Goal: Task Accomplishment & Management: Complete application form

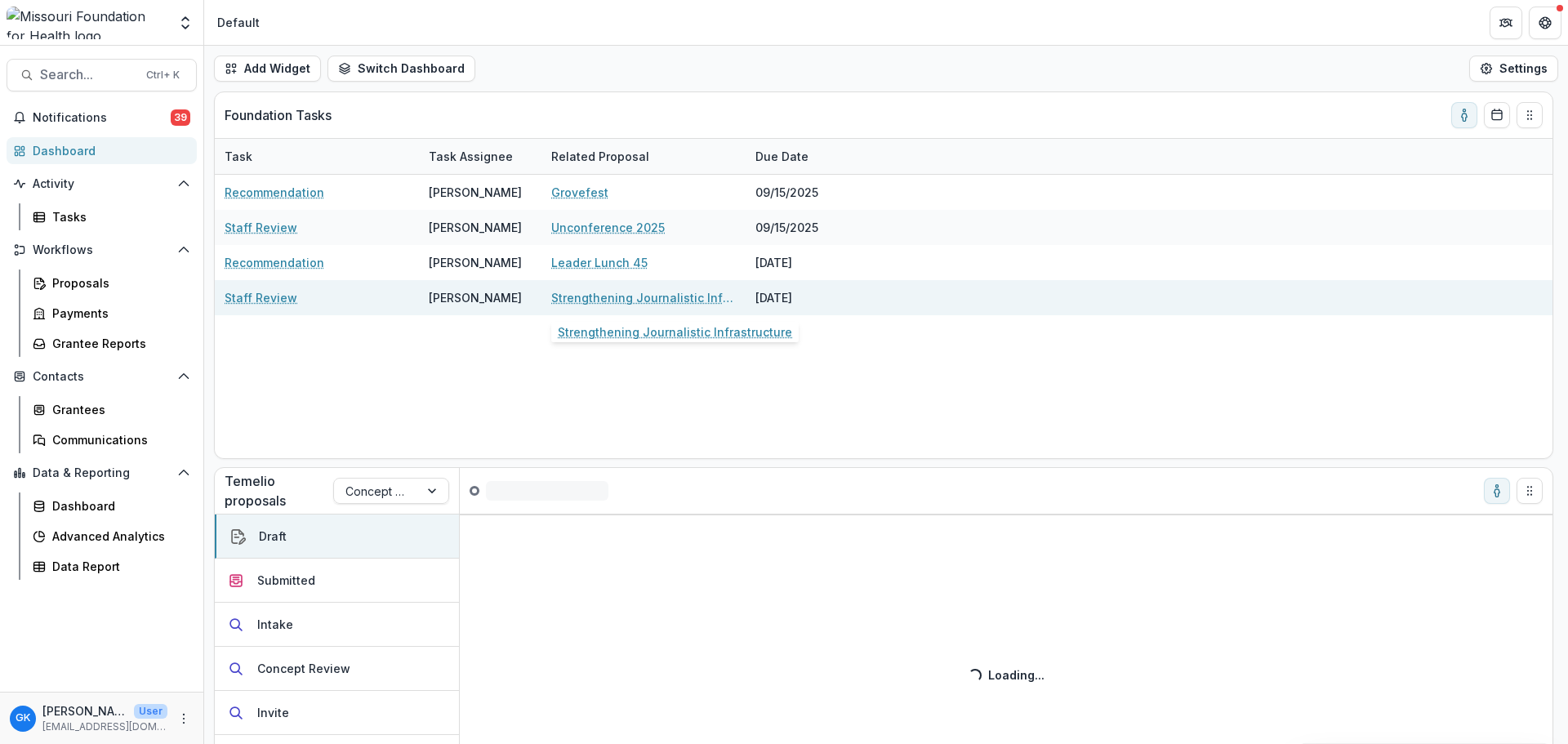
click at [610, 304] on link "Strengthening Journalistic Infrastructure" at bounding box center [643, 297] width 185 height 17
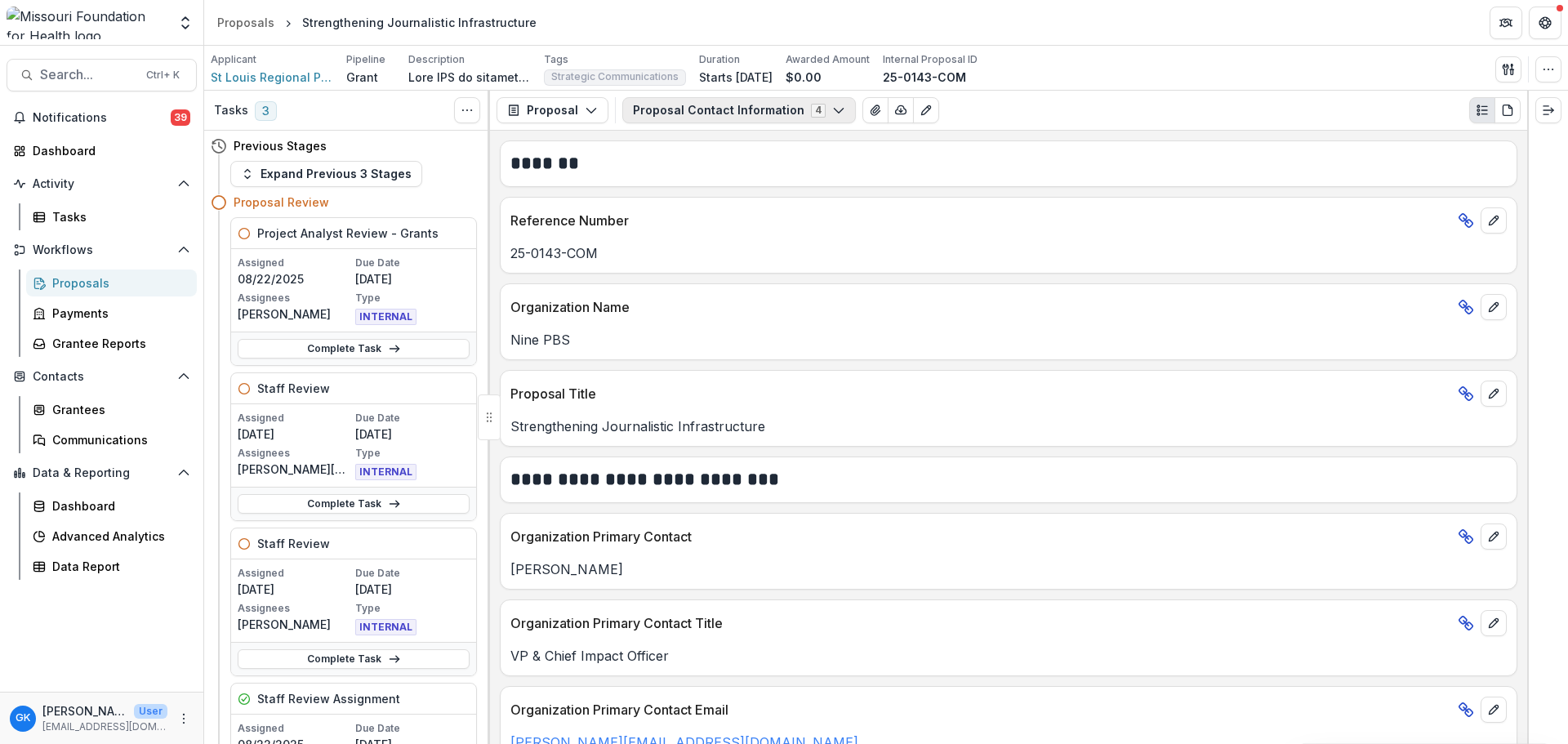
click at [698, 108] on button "Proposal Contact Information 4" at bounding box center [739, 110] width 233 height 26
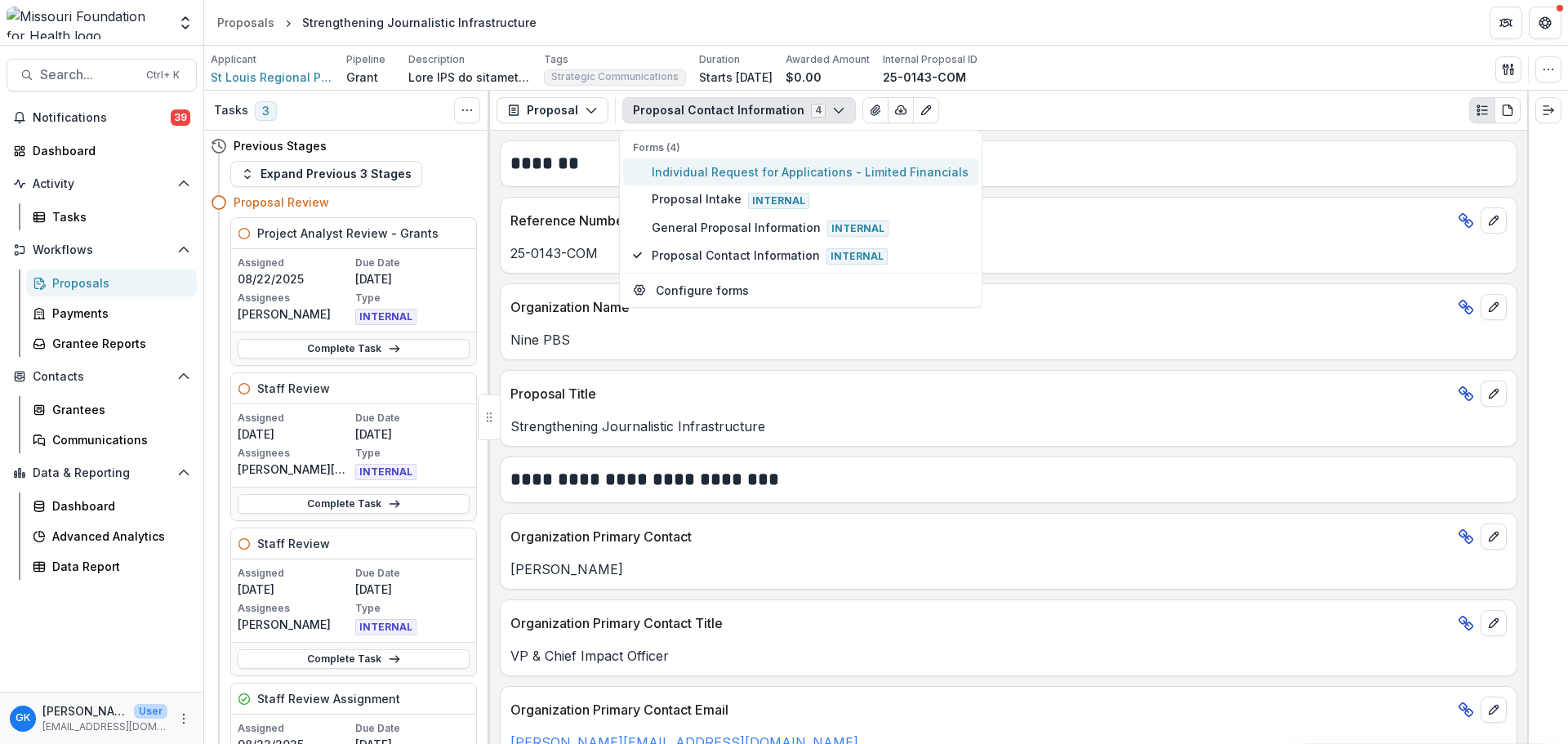
click at [713, 182] on button "Individual Request for Applications - Limited Financials" at bounding box center [801, 172] width 356 height 27
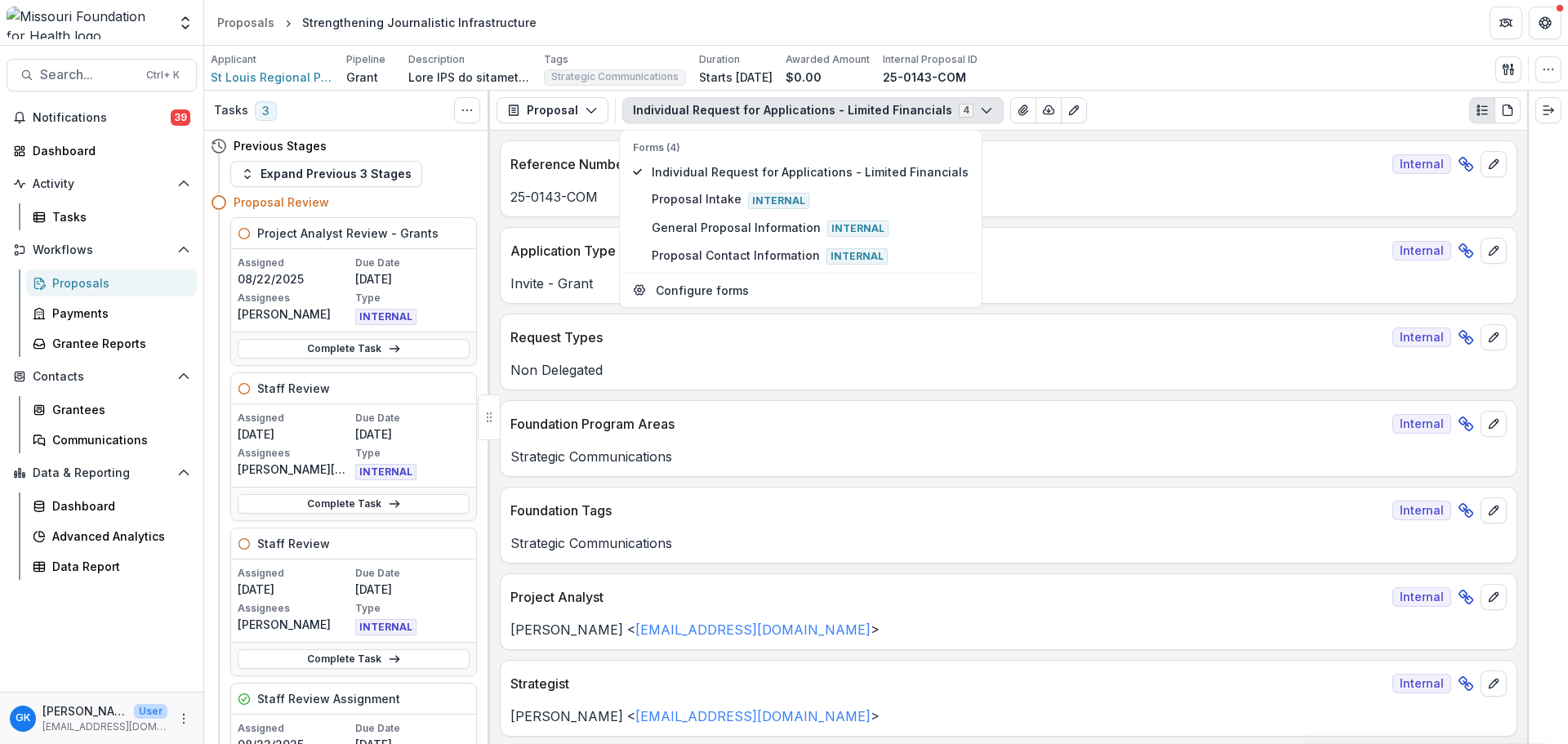
click at [1005, 440] on div "Strategic Communications" at bounding box center [1009, 451] width 1016 height 30
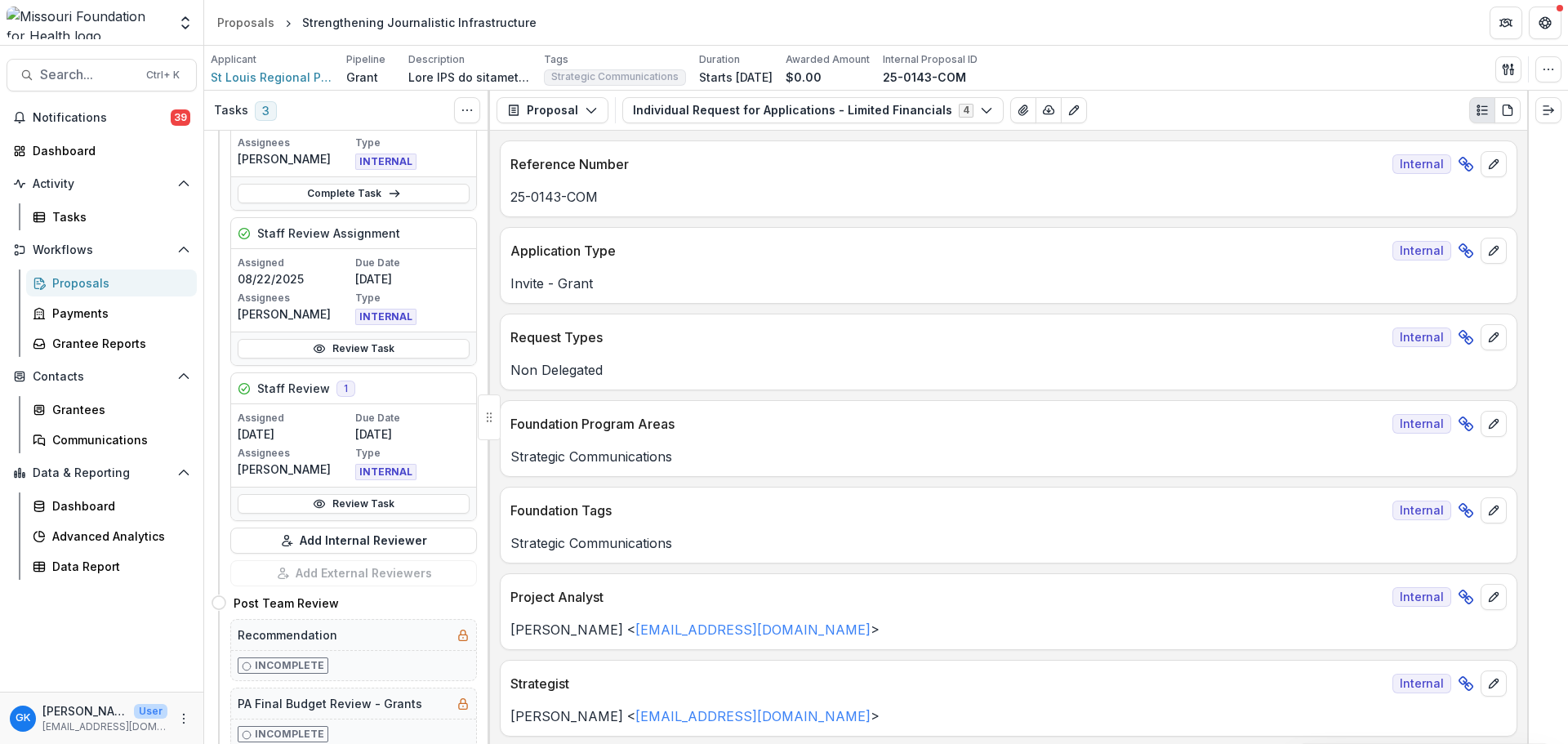
scroll to position [491, 0]
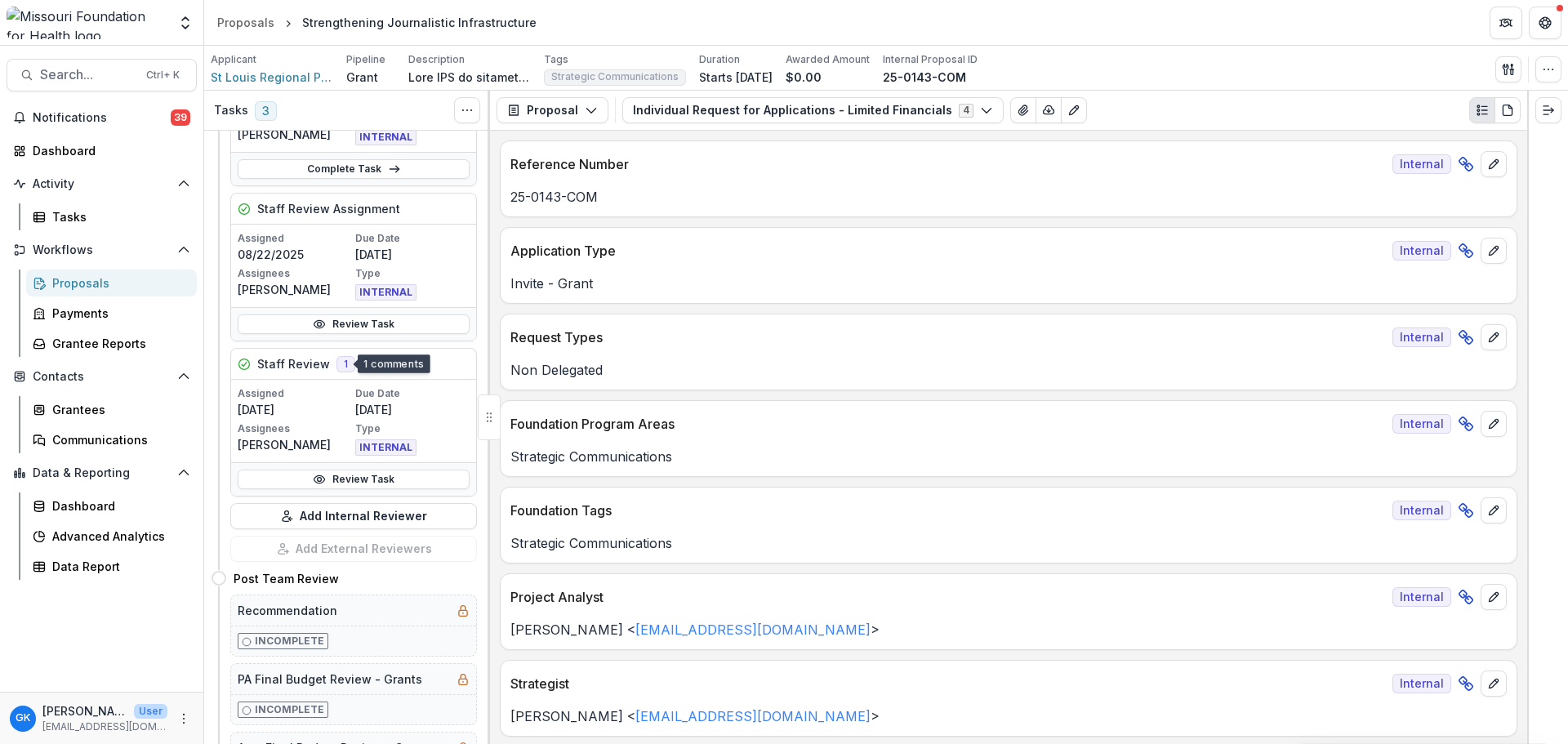
click at [355, 361] on div "Staff Review 1" at bounding box center [354, 364] width 245 height 31
click at [344, 367] on span "1" at bounding box center [346, 363] width 19 height 16
click at [350, 484] on link "Review Task" at bounding box center [354, 479] width 232 height 20
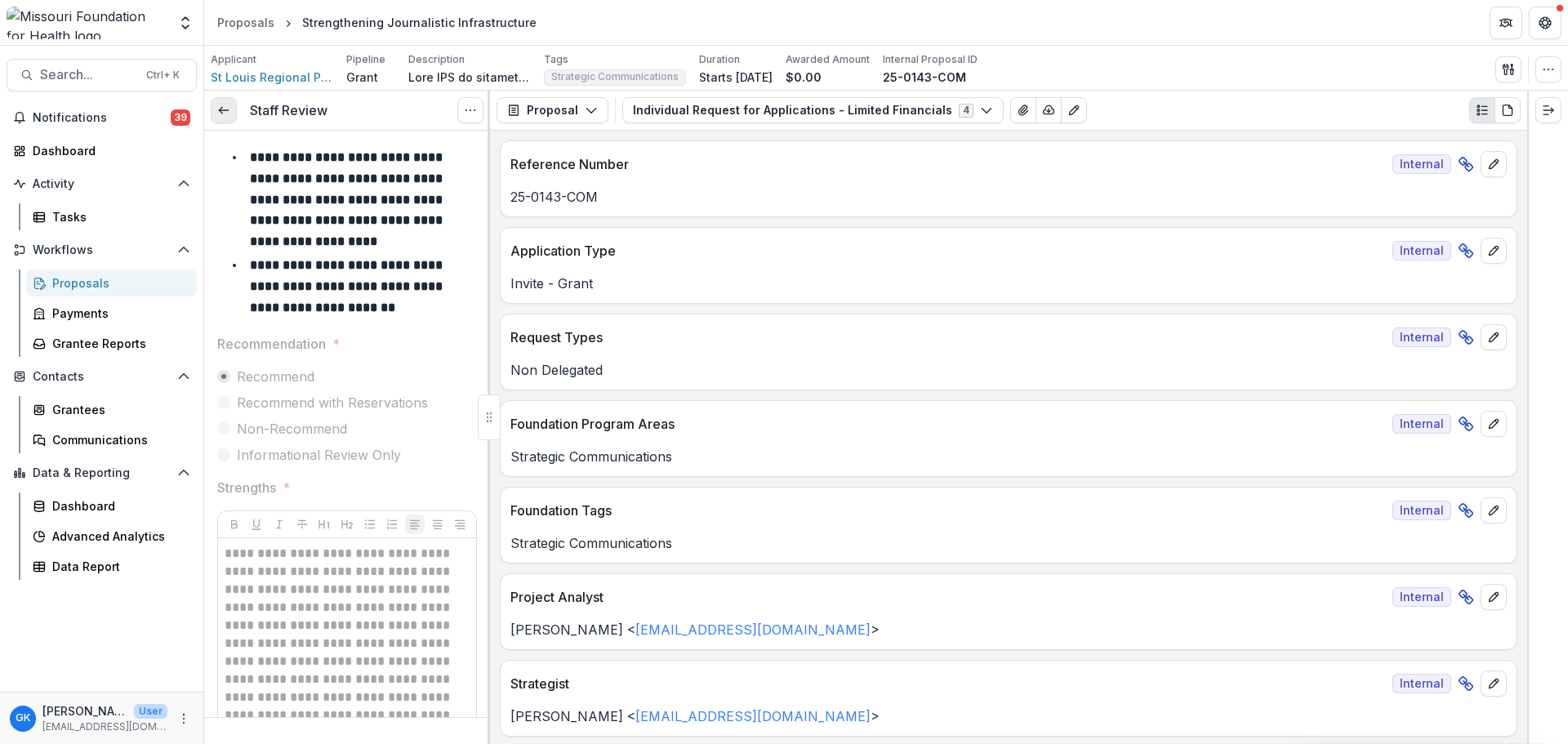
click at [226, 121] on link at bounding box center [223, 110] width 26 height 26
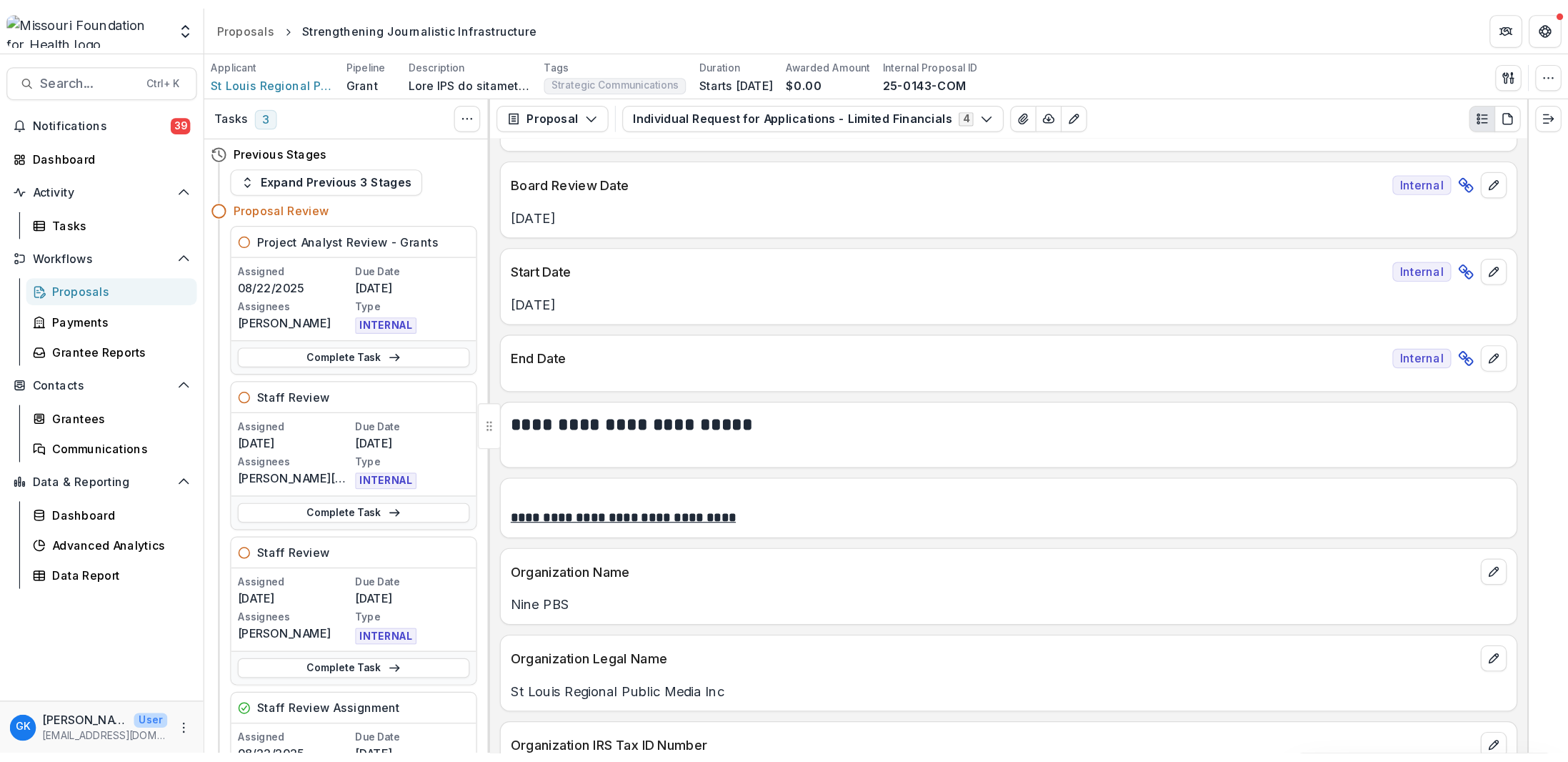
scroll to position [786, 0]
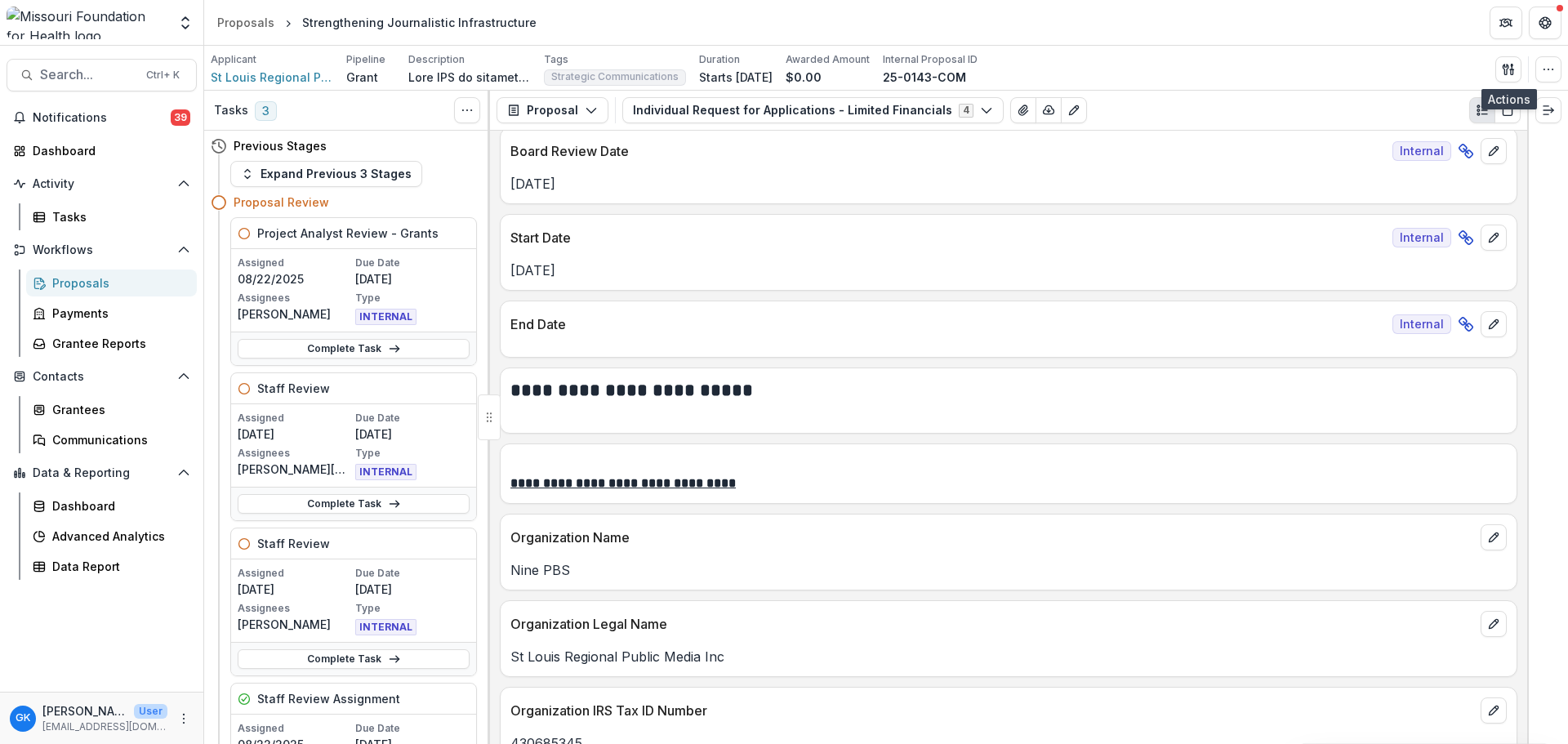
drag, startPoint x: 1508, startPoint y: 65, endPoint x: 1481, endPoint y: 116, distance: 57.7
click at [1508, 65] on icon "button" at bounding box center [1506, 69] width 6 height 11
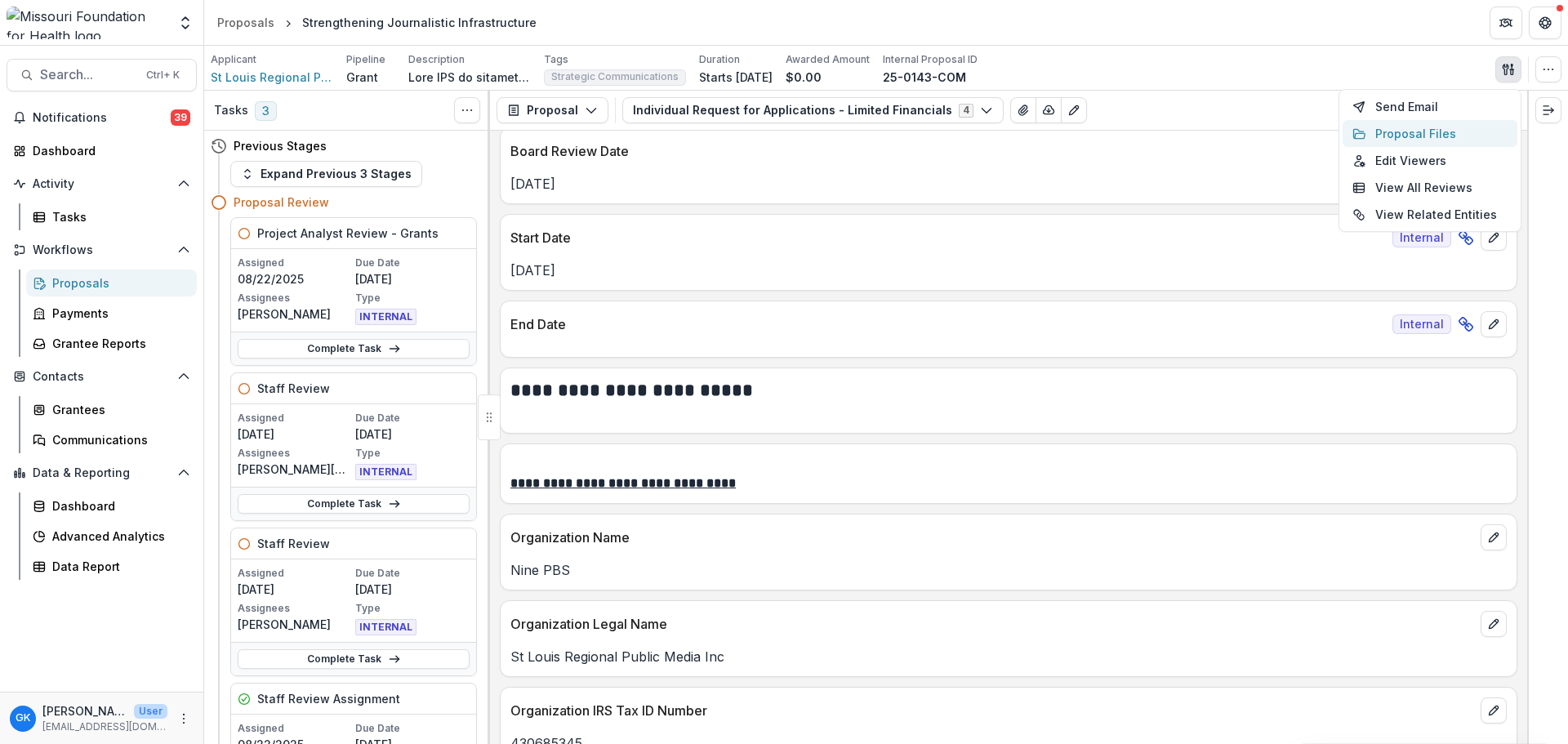
click at [1431, 142] on button "Proposal Files" at bounding box center [1429, 134] width 175 height 27
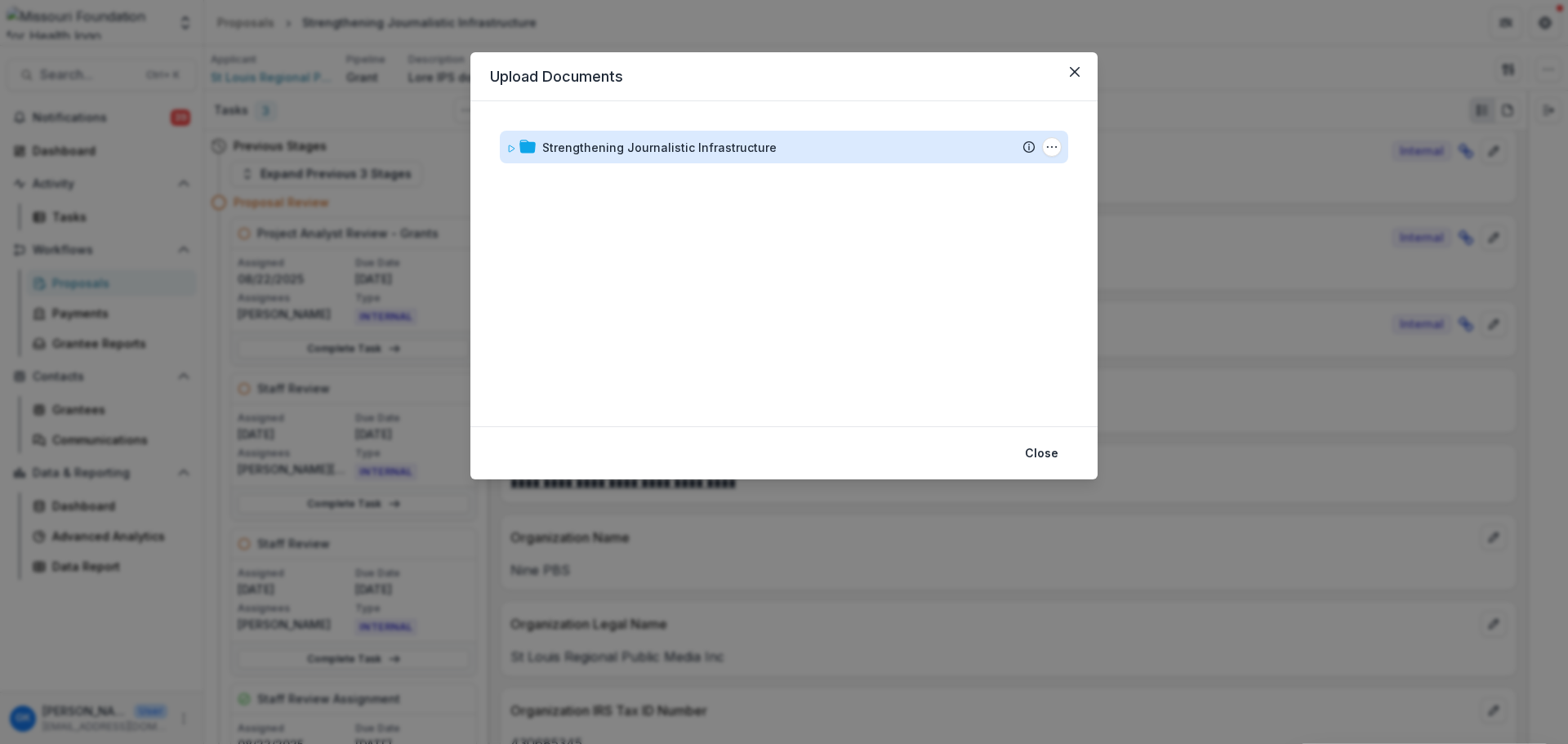
click at [744, 148] on div "Strengthening Journalistic Infrastructure" at bounding box center [659, 147] width 234 height 17
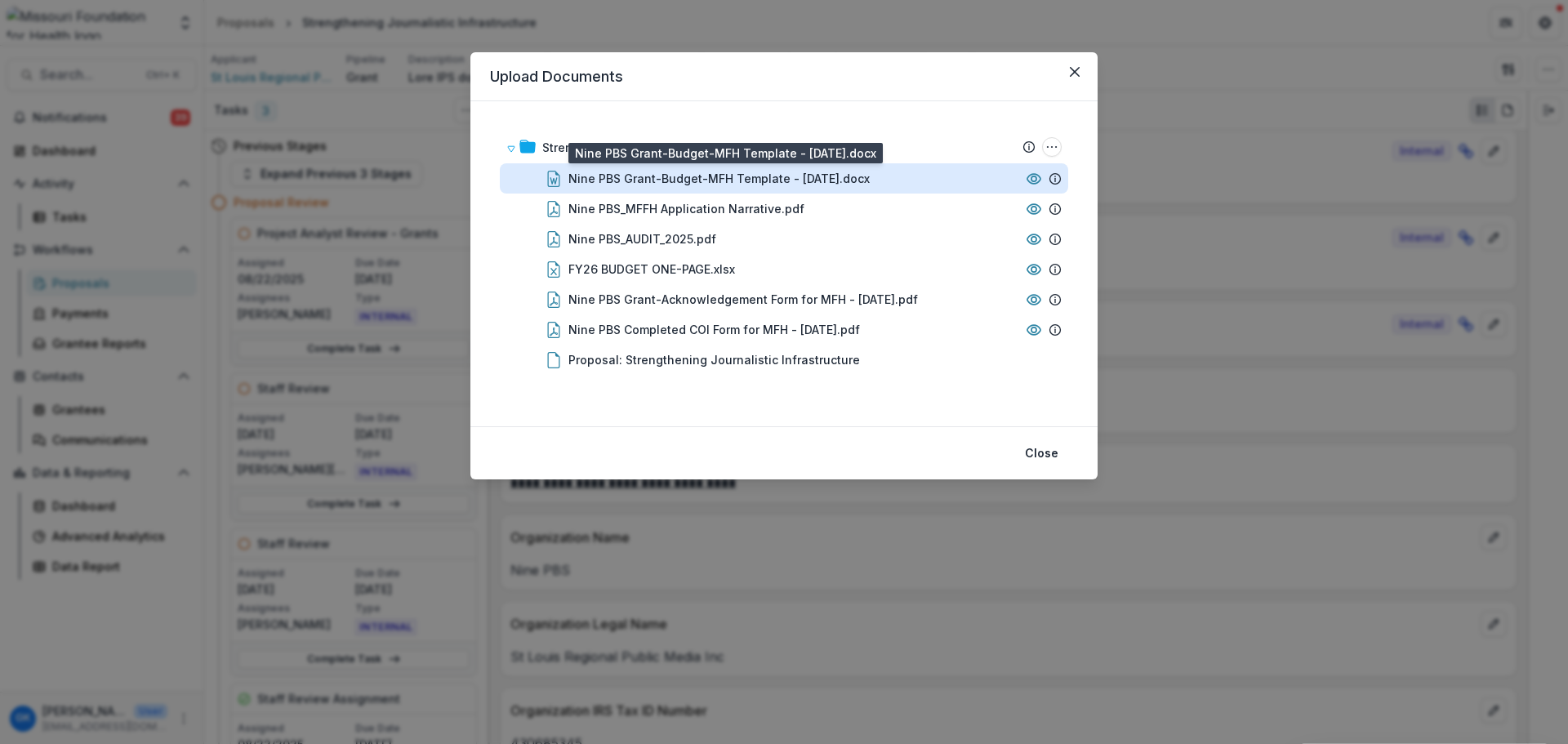
click at [704, 171] on div "Nine PBS Grant-Budget-MFH Template - [DATE].docx" at bounding box center [719, 179] width 301 height 17
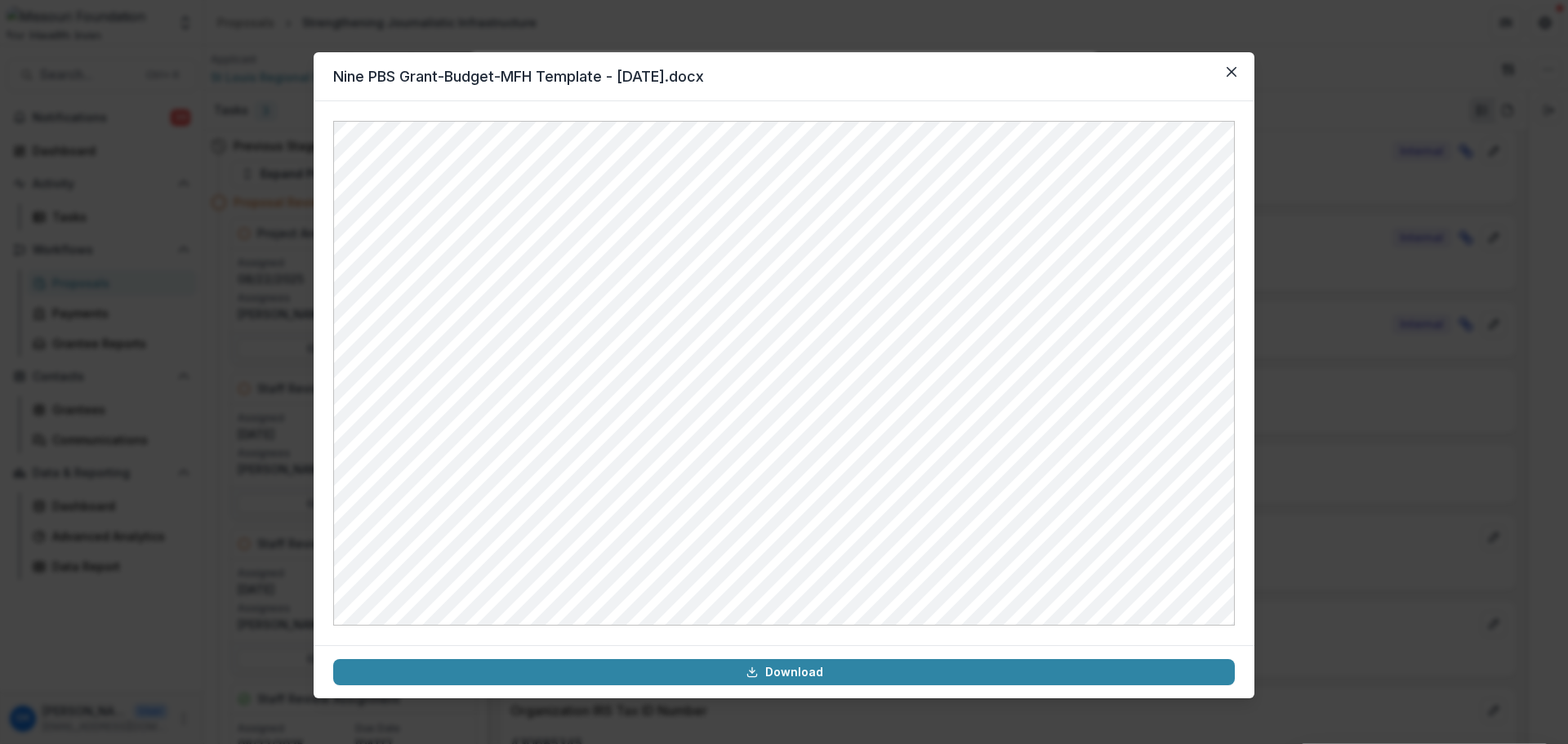
drag, startPoint x: 1375, startPoint y: 383, endPoint x: 1265, endPoint y: 302, distance: 136.6
click at [1376, 378] on div "Nine PBS Grant-Budget-MFH Template - [DATE].docx Download" at bounding box center [784, 372] width 1568 height 744
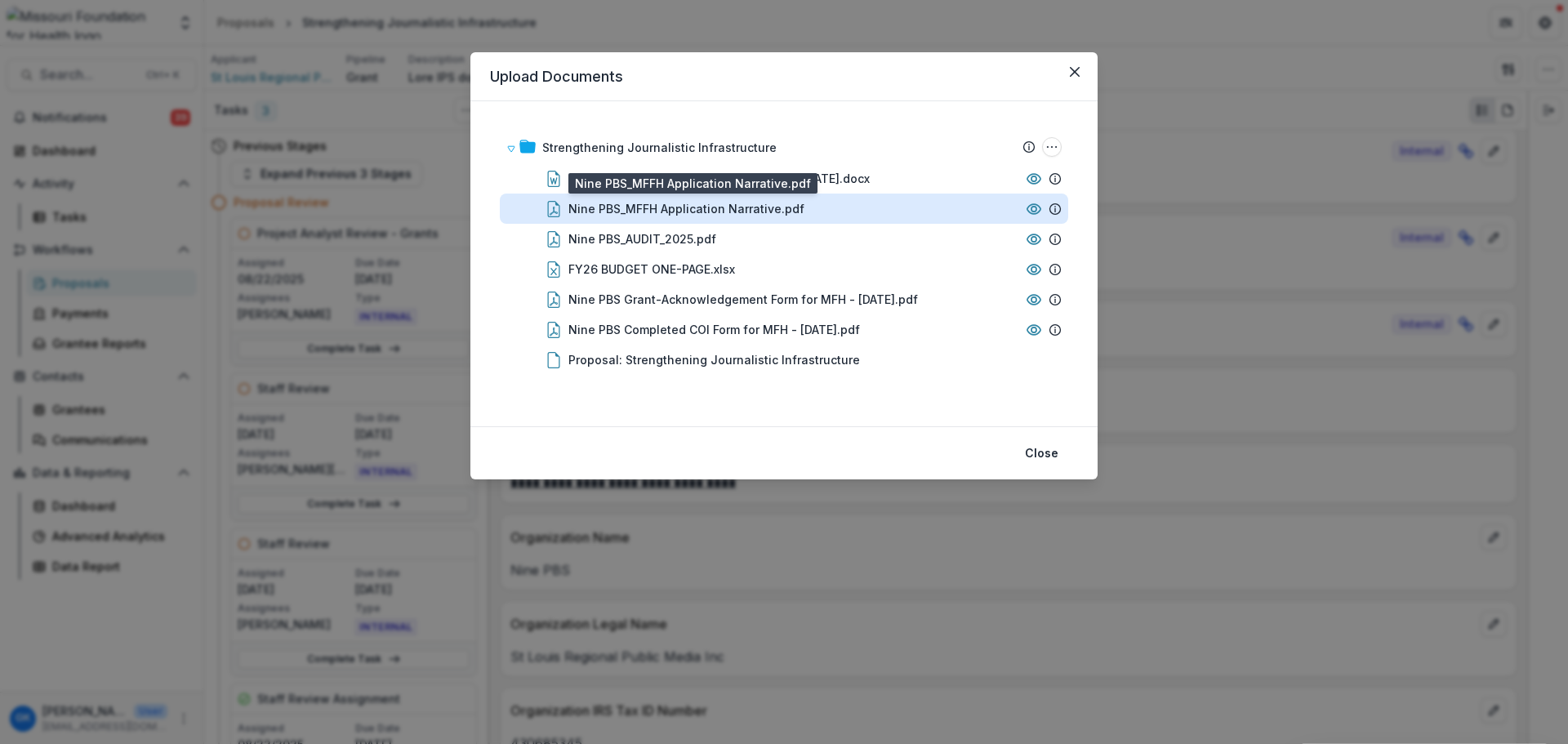
click at [673, 216] on div "Nine PBS_MFFH Application Narrative.pdf" at bounding box center [686, 208] width 236 height 17
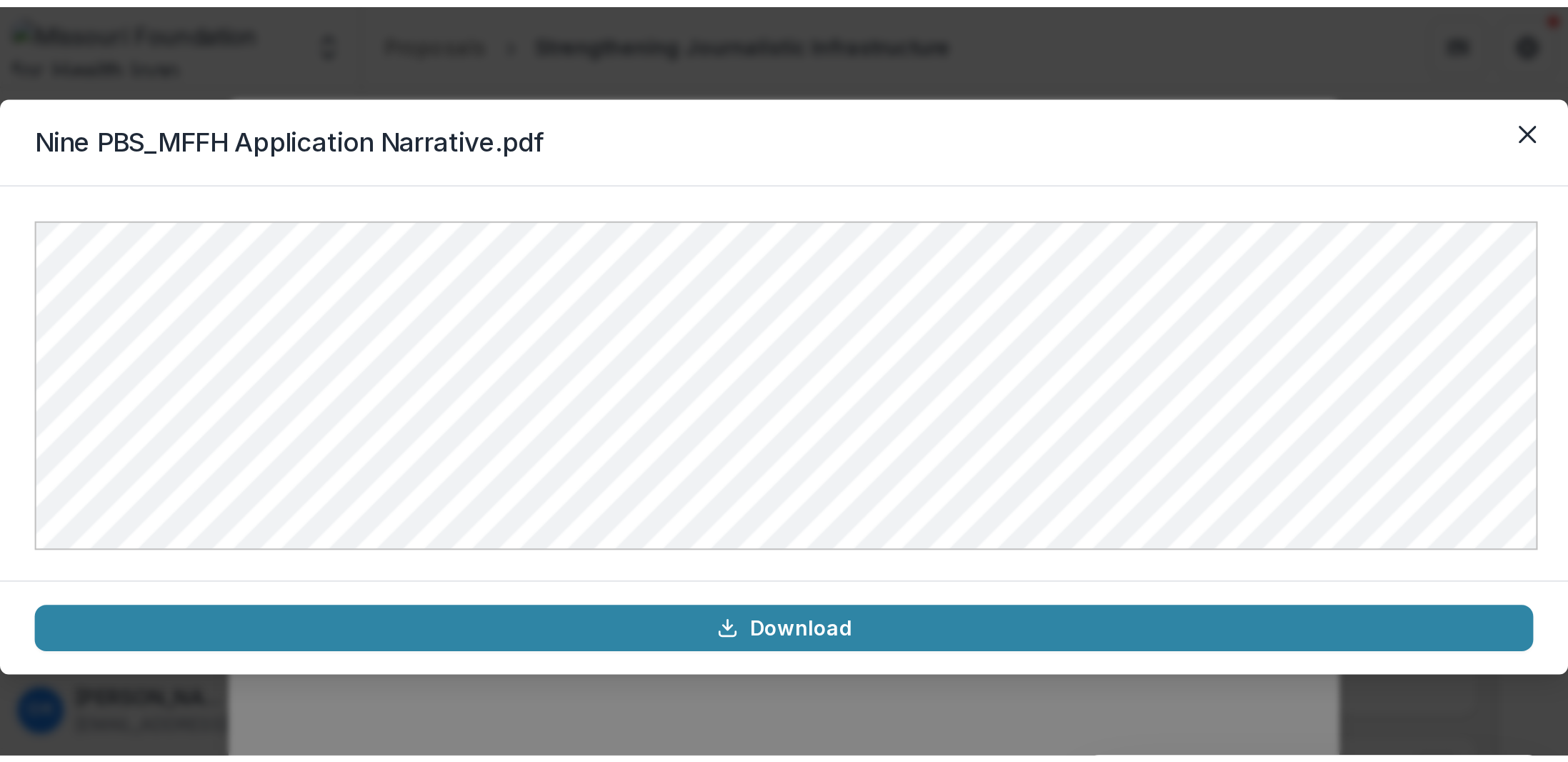
scroll to position [738, 0]
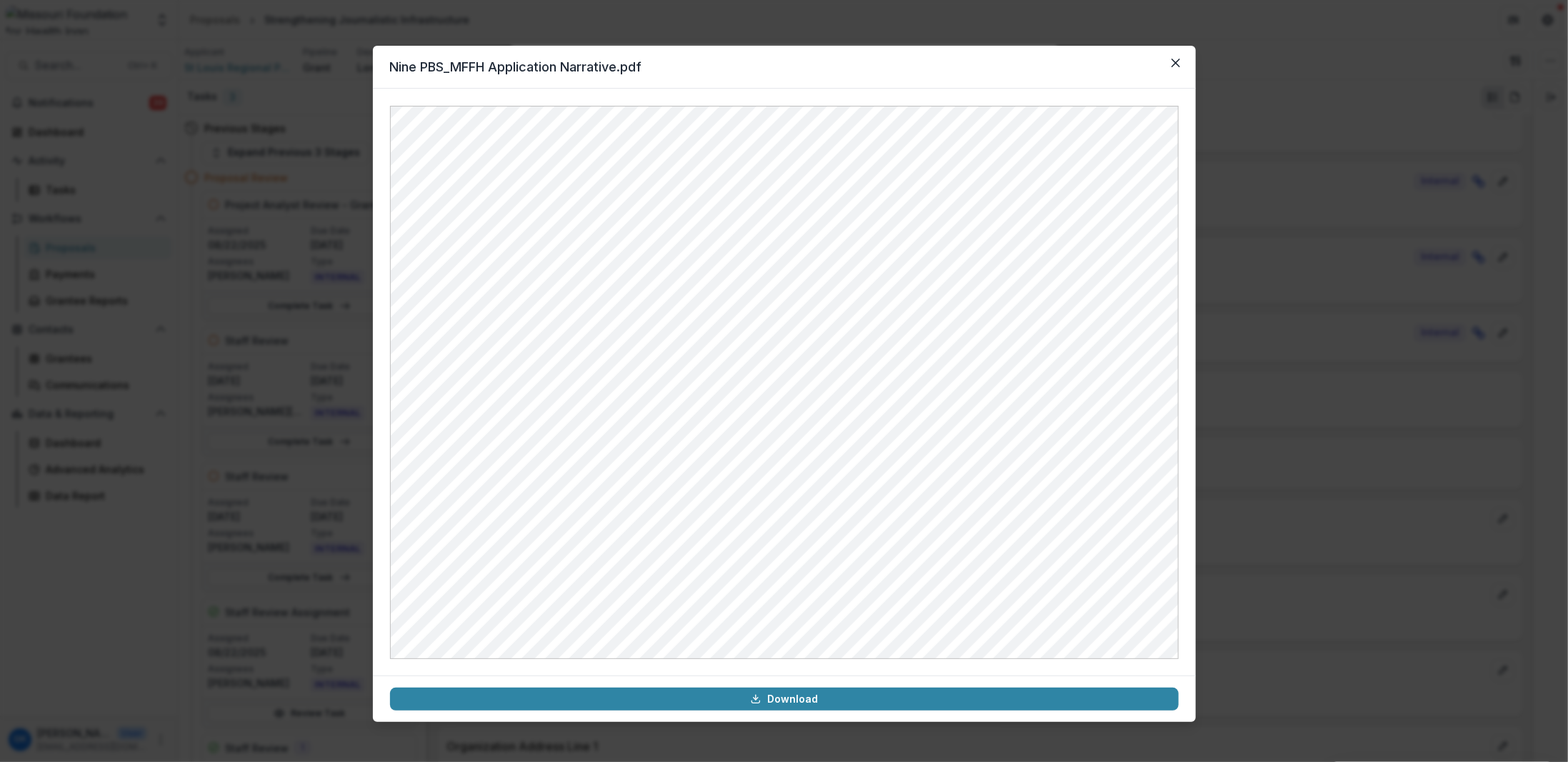
click at [1188, 71] on header "Nine PBS_MFFH Application Narrative.pdf" at bounding box center [784, 67] width 823 height 43
click at [1170, 62] on button "Close" at bounding box center [1175, 63] width 23 height 23
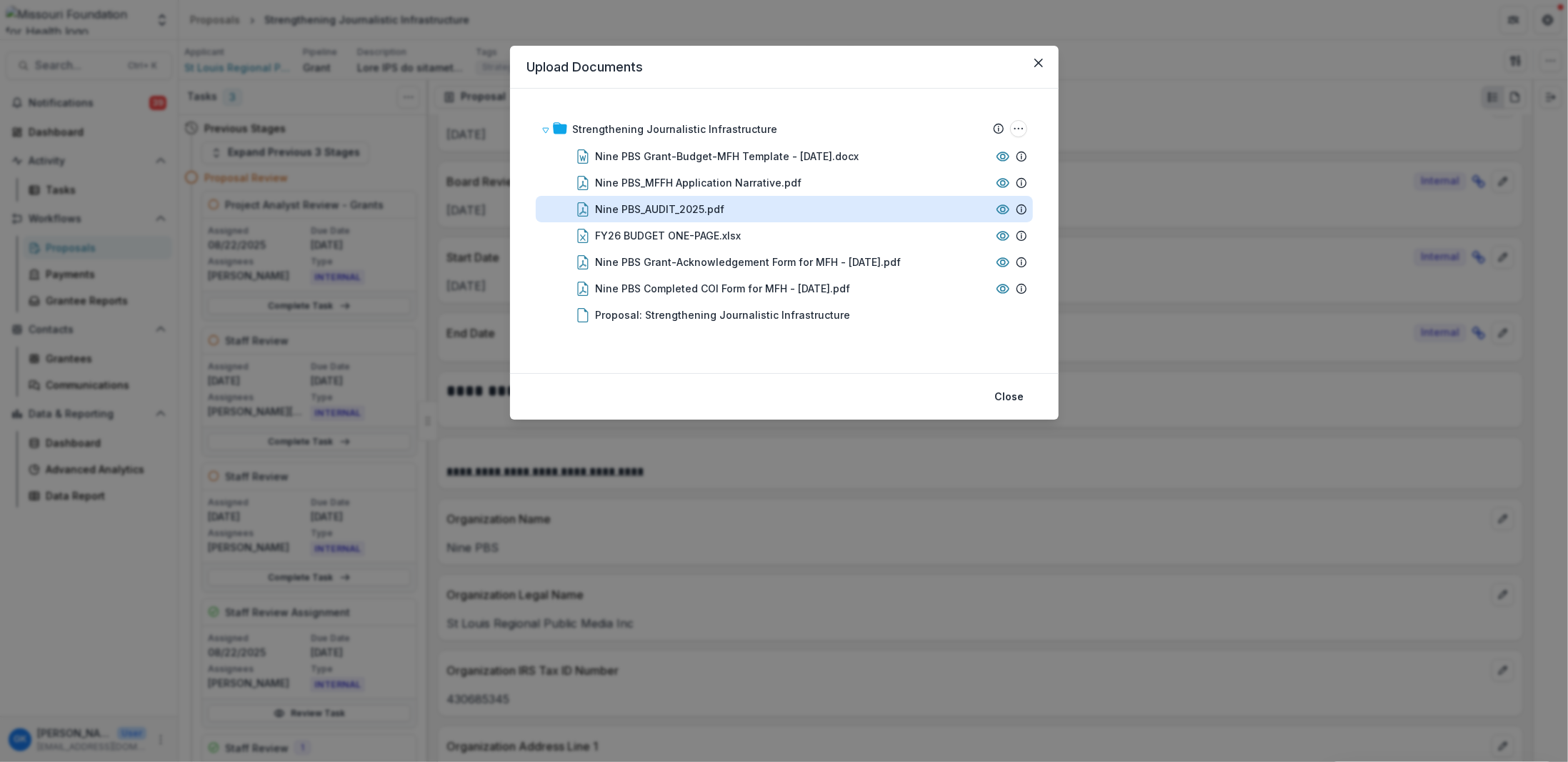
click at [641, 202] on div "Nine PBS_AUDIT_2025.pdf" at bounding box center [660, 209] width 130 height 15
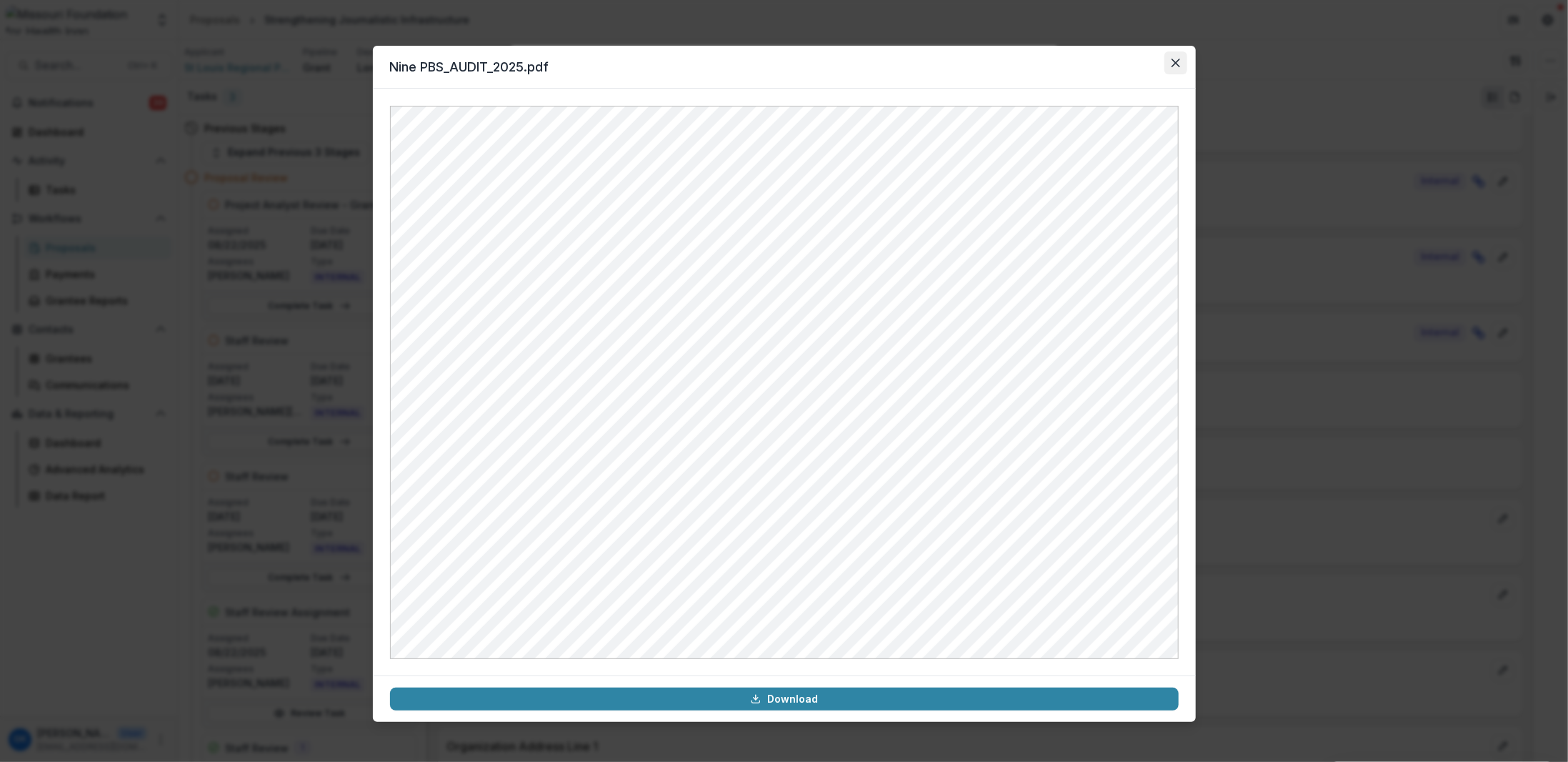
click at [1180, 64] on button "Close" at bounding box center [1175, 63] width 23 height 23
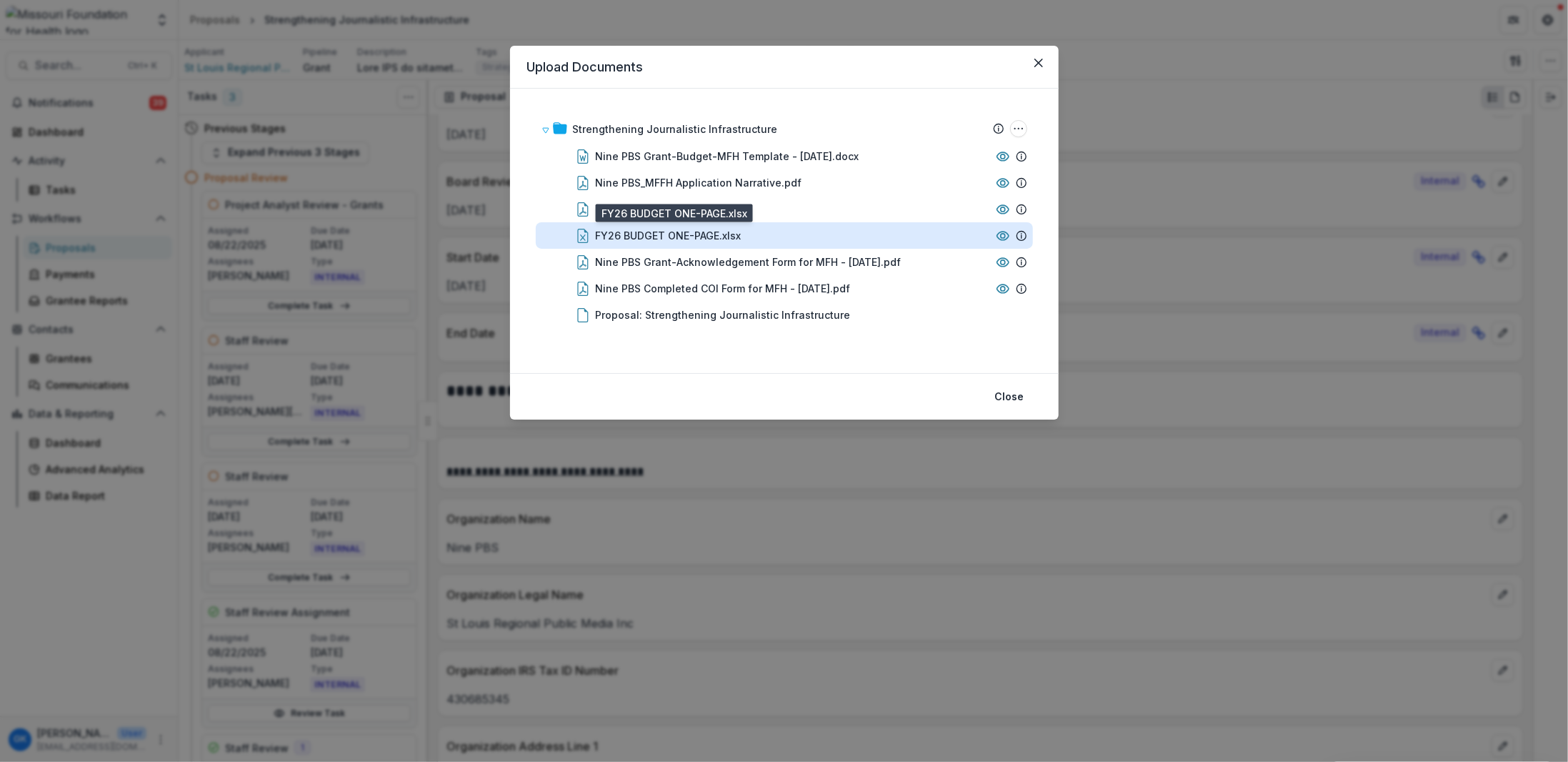
click at [610, 234] on div "FY26 BUDGET ONE-PAGE.xlsx" at bounding box center [668, 235] width 146 height 15
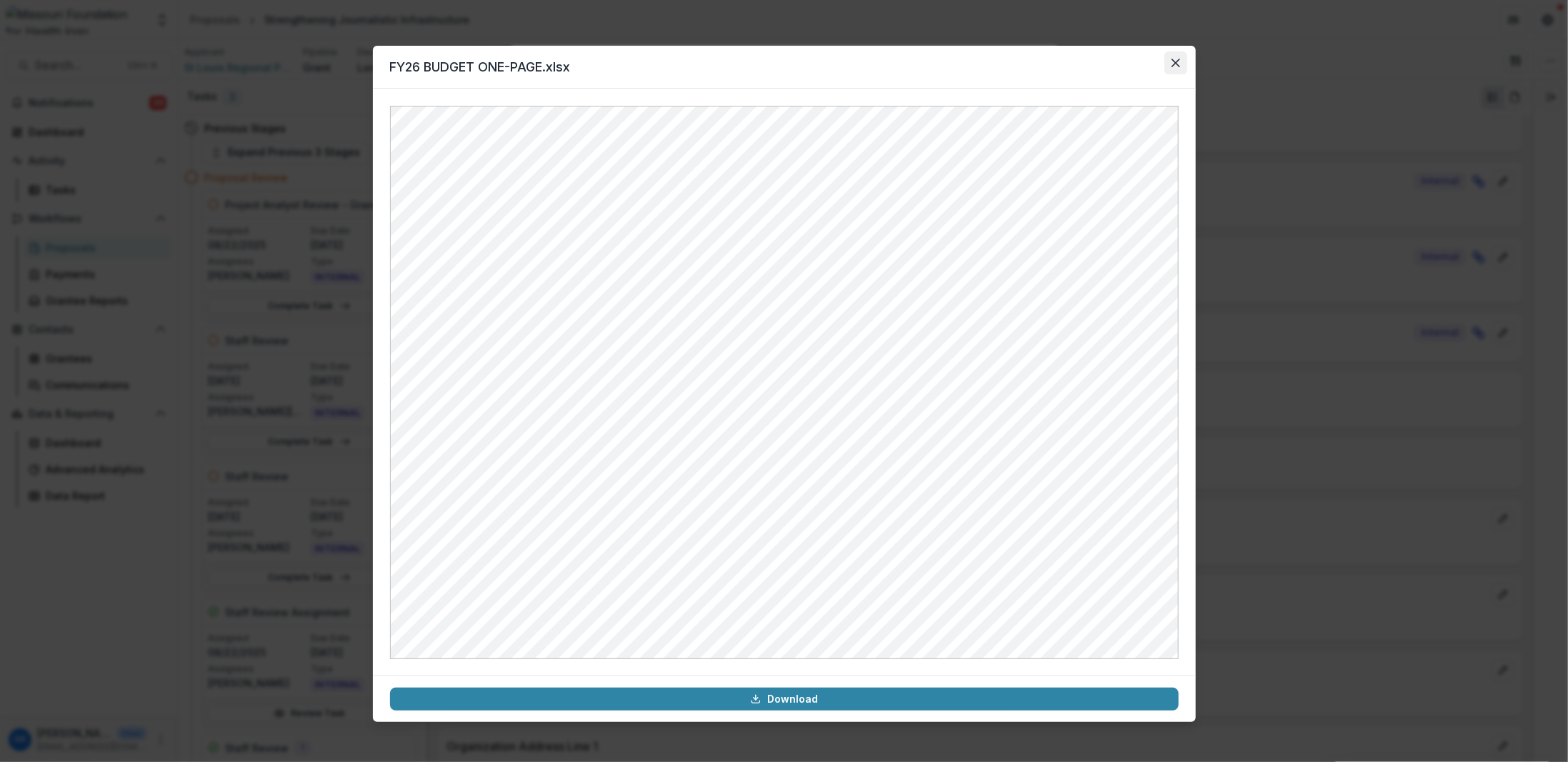
click at [1182, 58] on button "Close" at bounding box center [1175, 63] width 23 height 23
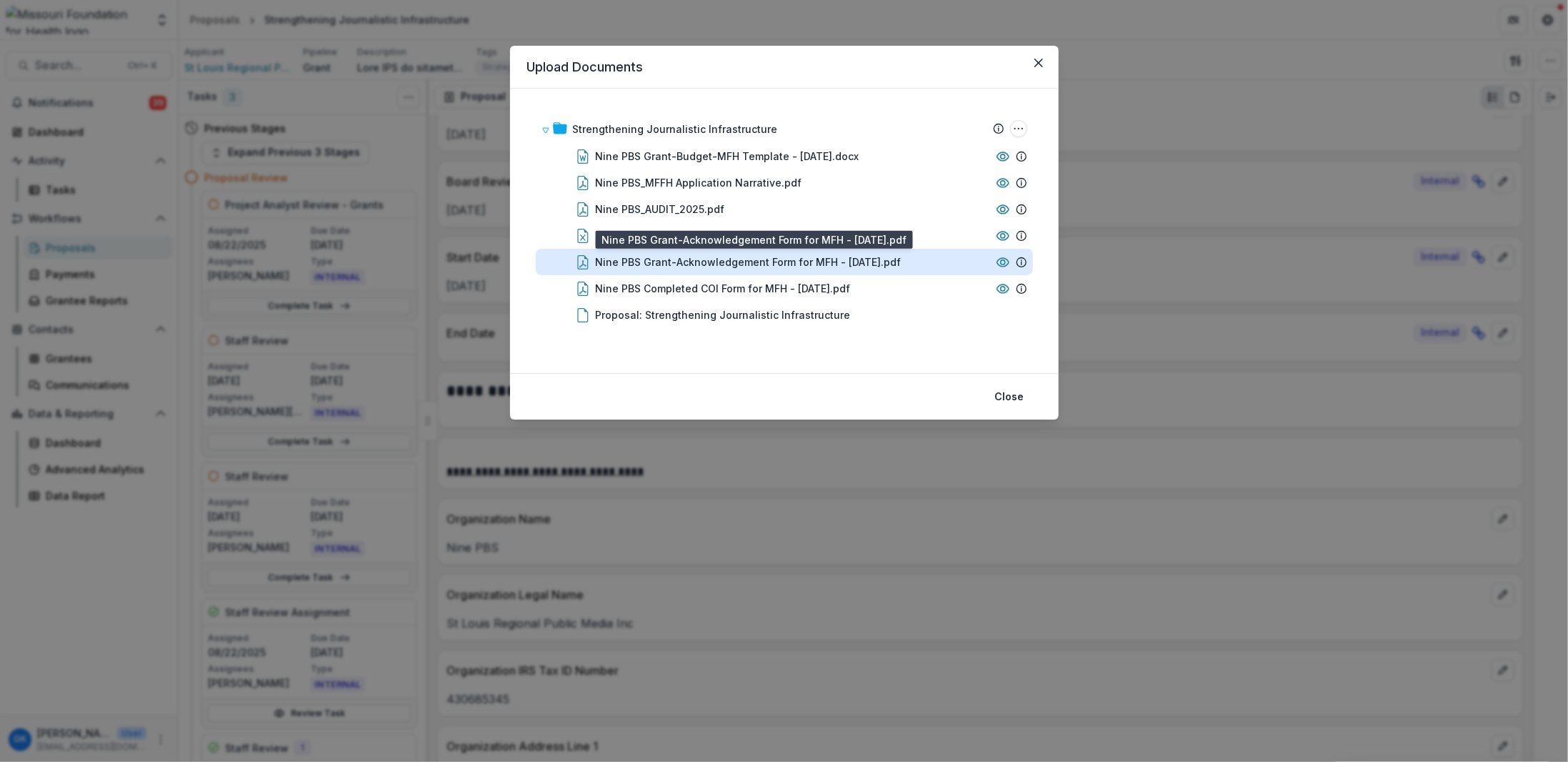
click at [605, 266] on div "Nine PBS Grant-Acknowledgement Form for MFH - [DATE].pdf" at bounding box center [748, 262] width 306 height 15
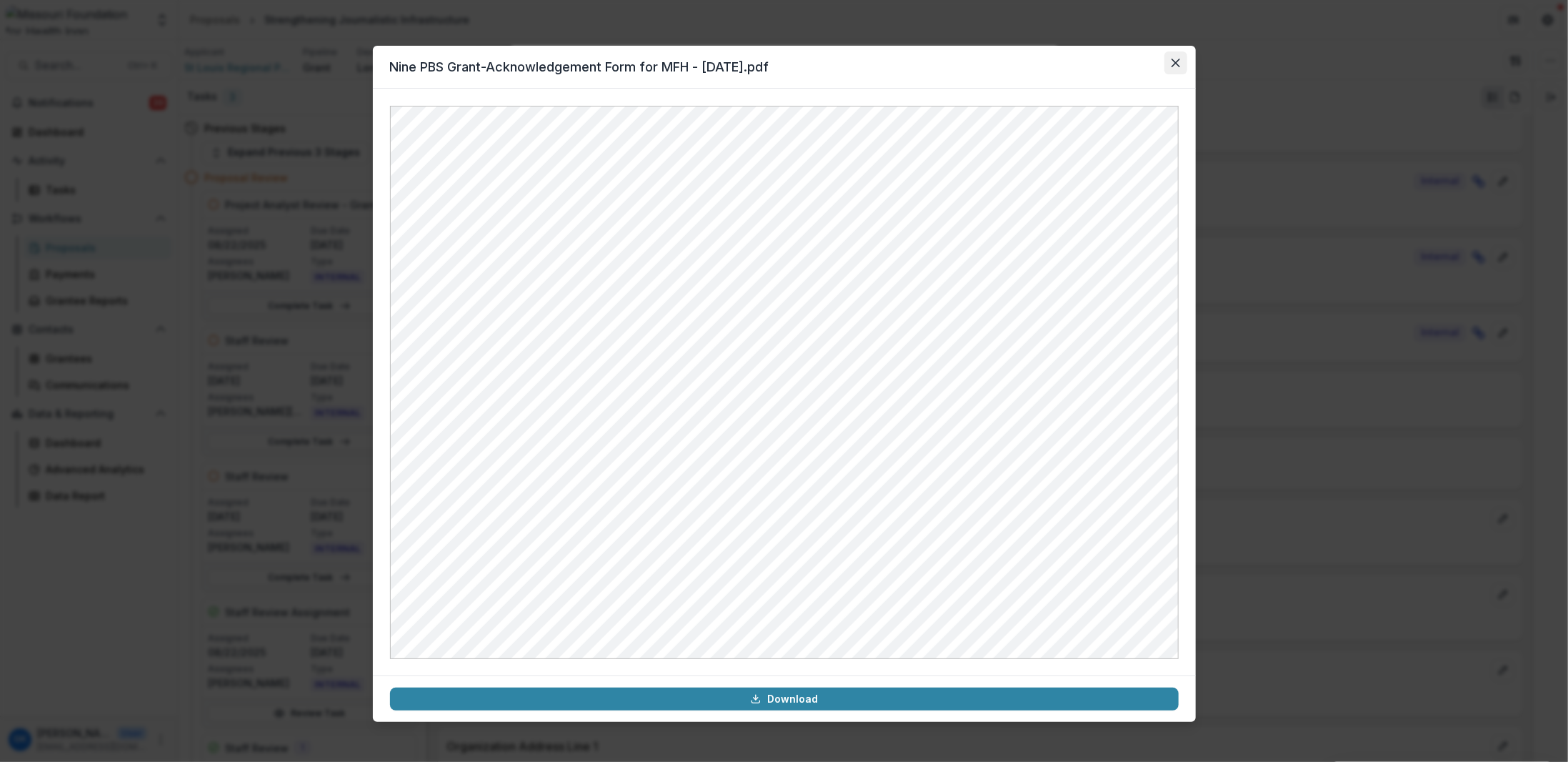
click at [1178, 69] on button "Close" at bounding box center [1175, 63] width 23 height 23
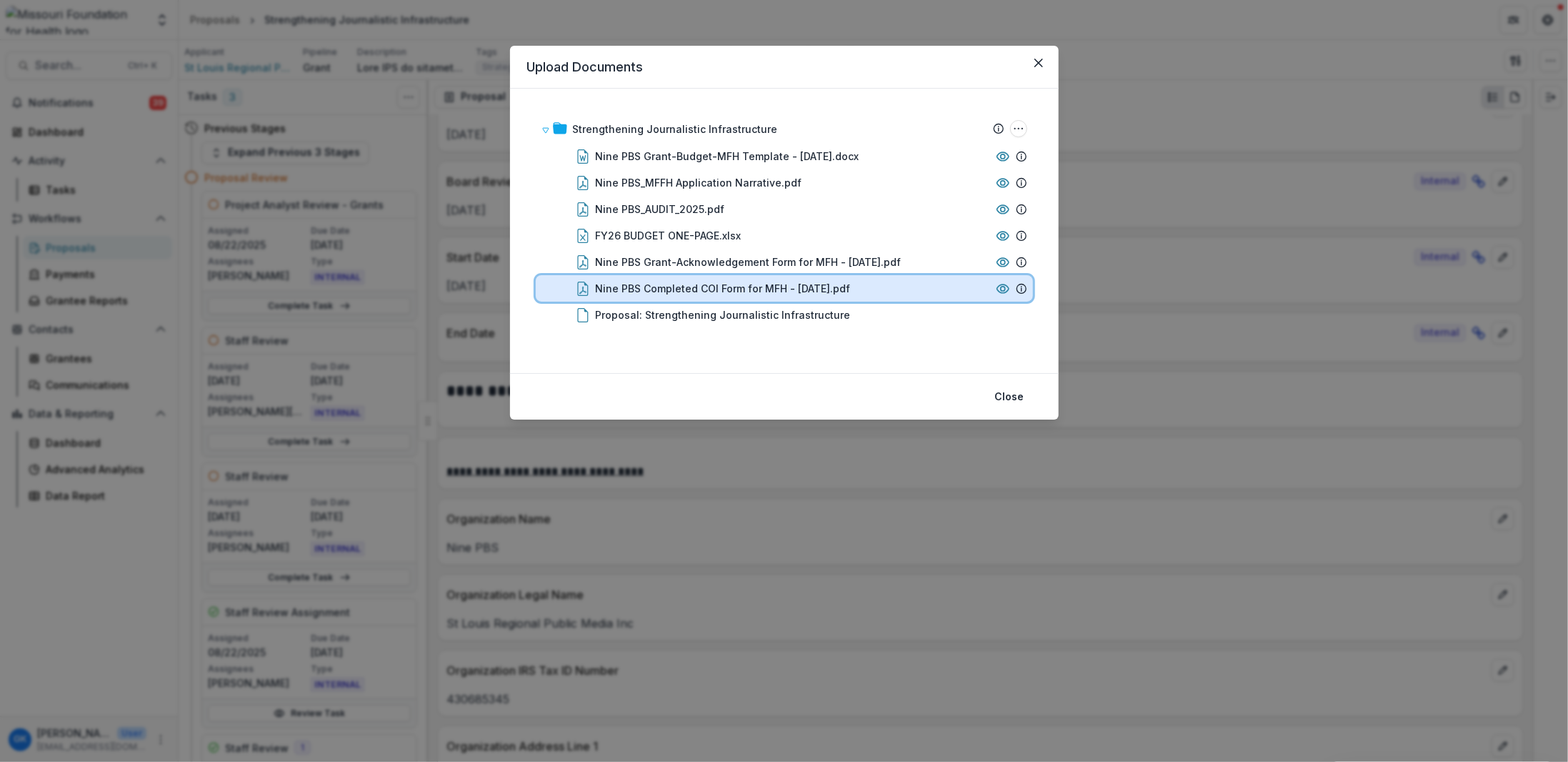
click at [754, 277] on div "Nine PBS Completed COI Form for MFH - [DATE].pdf" at bounding box center [784, 289] width 498 height 27
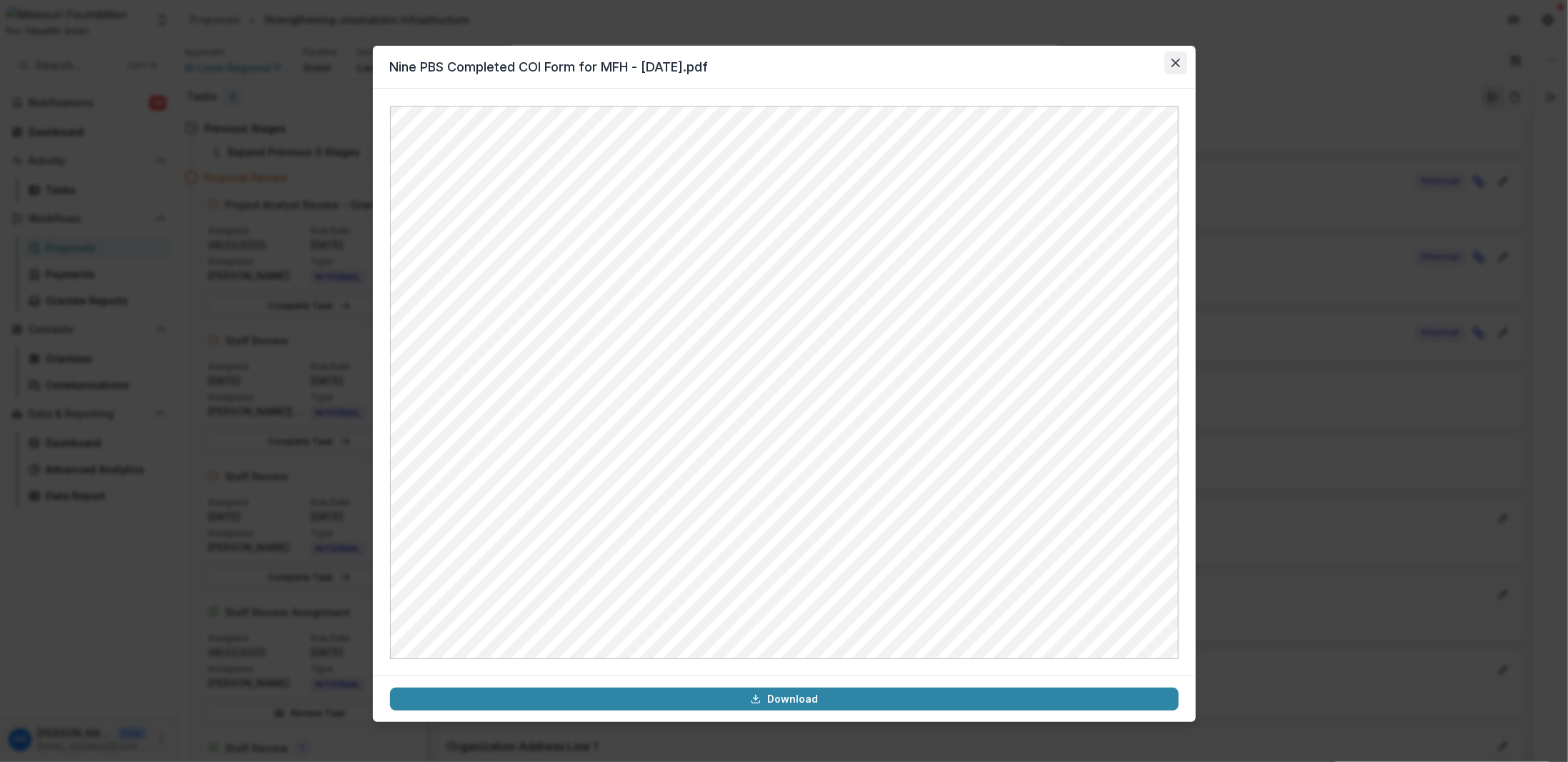
click at [1178, 68] on button "Close" at bounding box center [1175, 63] width 23 height 23
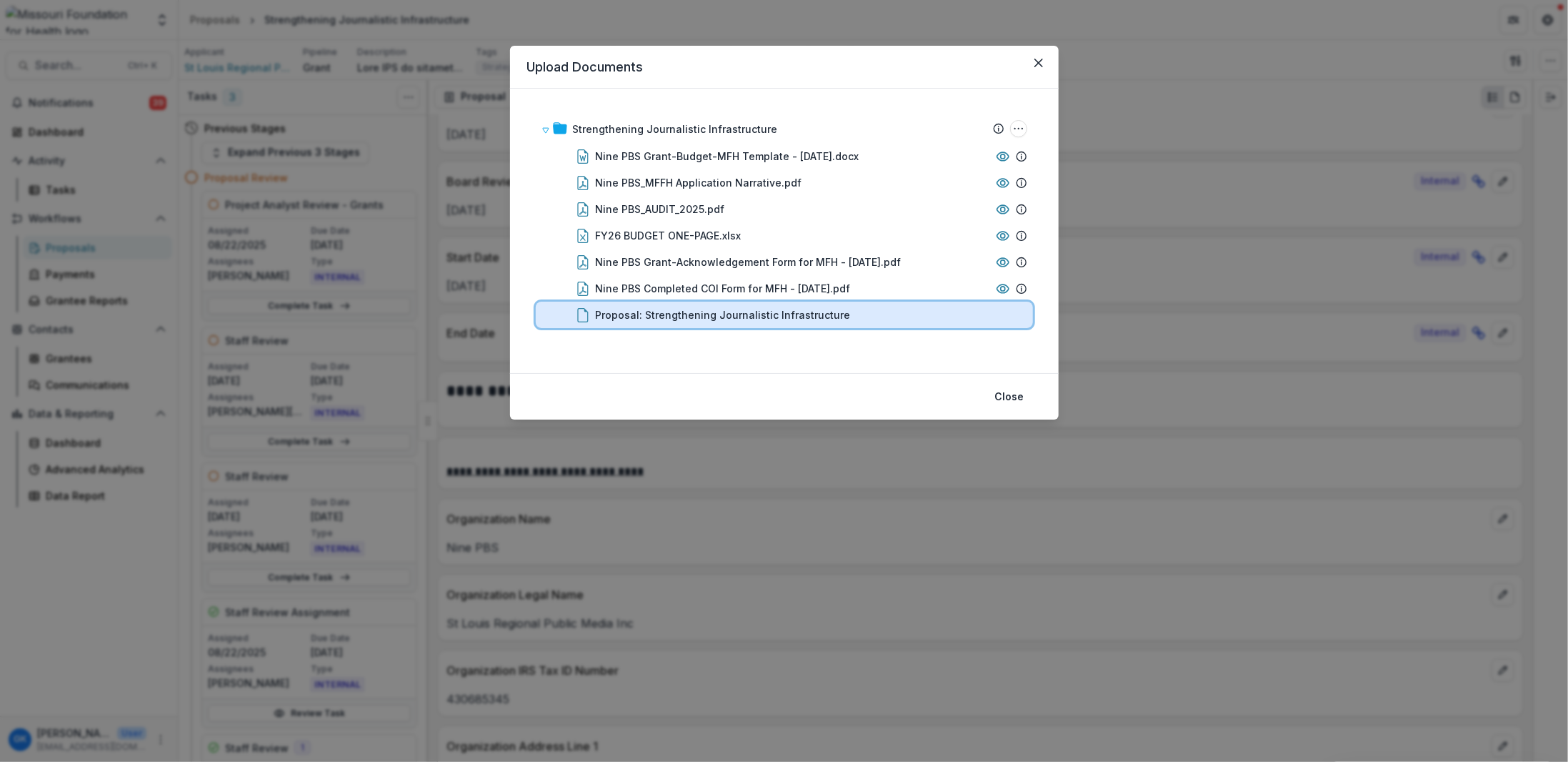
click at [698, 322] on div "Proposal: Strengthening Journalistic Infrastructure" at bounding box center [784, 315] width 498 height 27
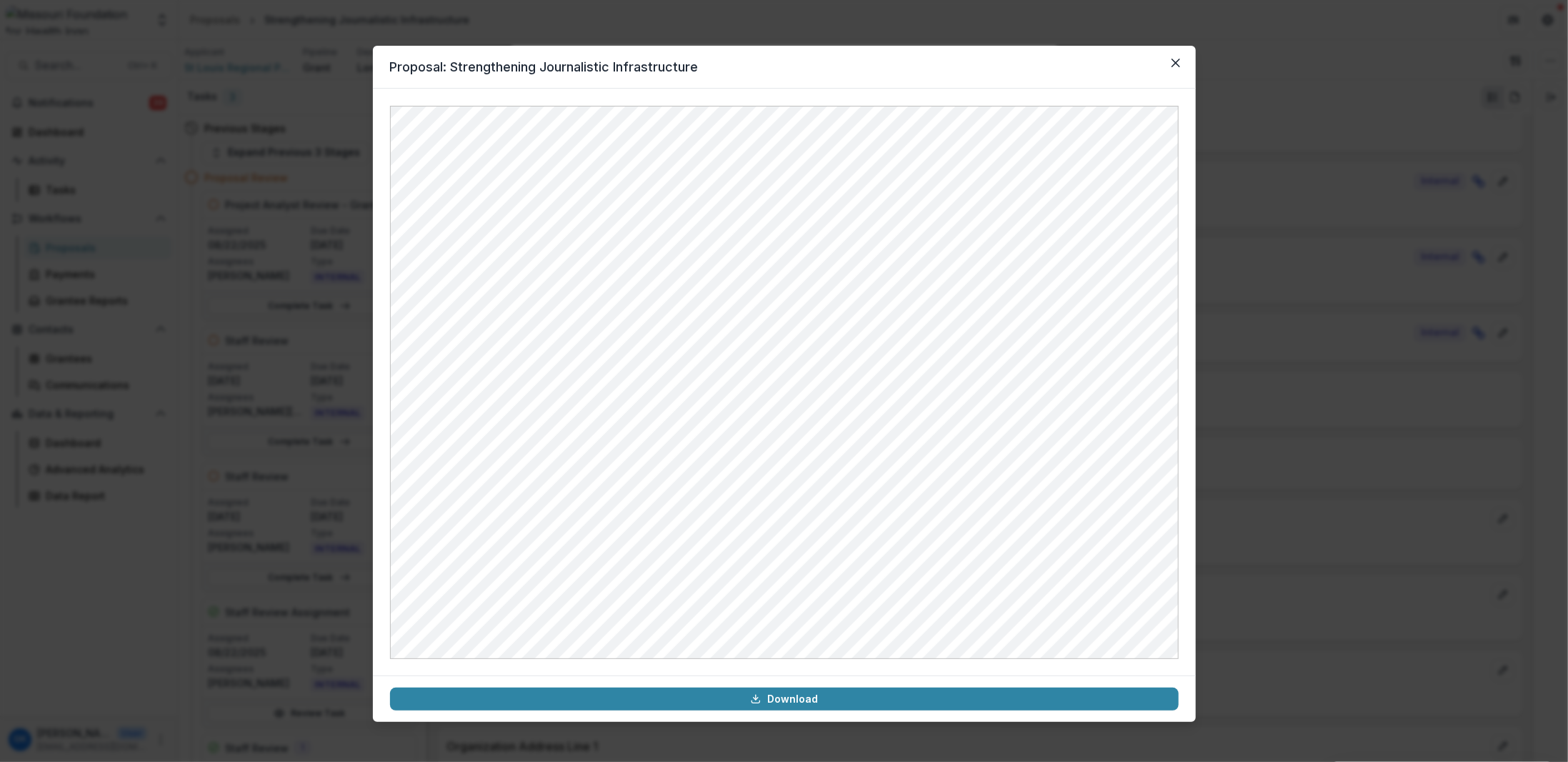
click at [1274, 253] on div "Proposal: Strengthening Journalistic Infrastructure Download" at bounding box center [784, 381] width 1568 height 762
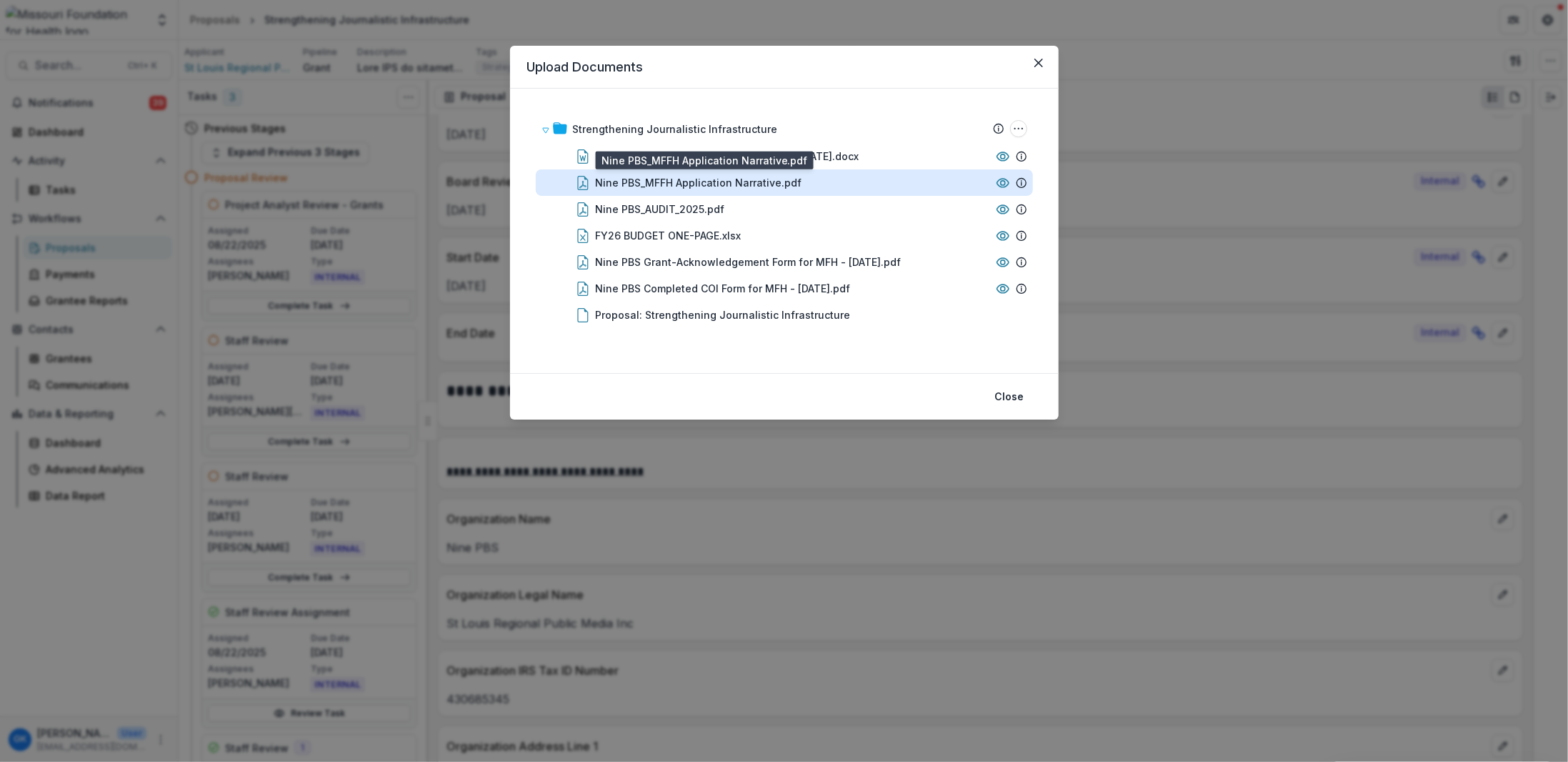
click at [663, 182] on div "Nine PBS_MFFH Application Narrative.pdf" at bounding box center [698, 182] width 207 height 15
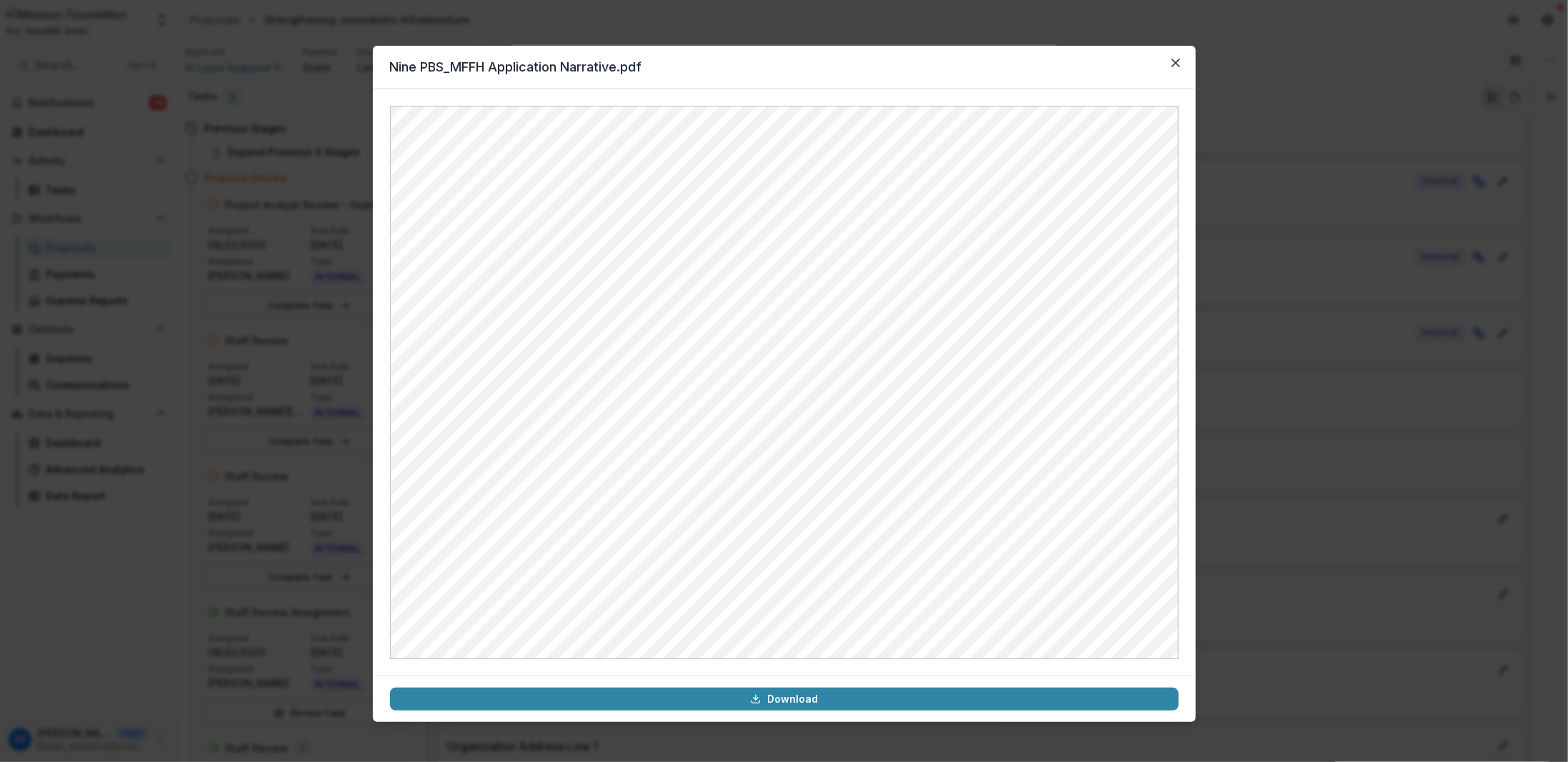
click at [1341, 390] on div "Nine PBS_MFFH Application Narrative.pdf Download" at bounding box center [784, 381] width 1568 height 762
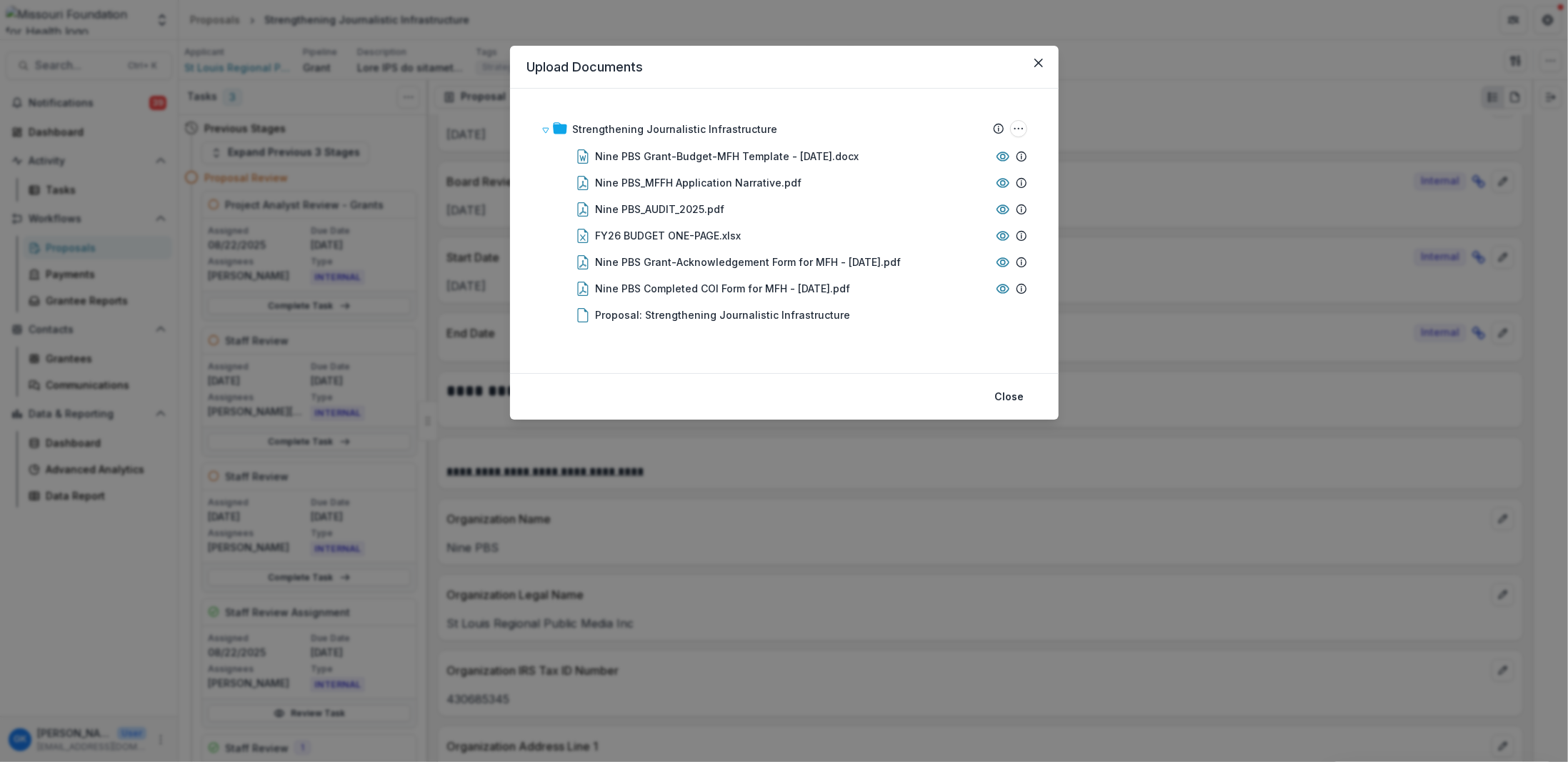
click at [834, 501] on div "Upload Documents Strengthening Journalistic Infrastructure Submission Temelio P…" at bounding box center [784, 381] width 1568 height 762
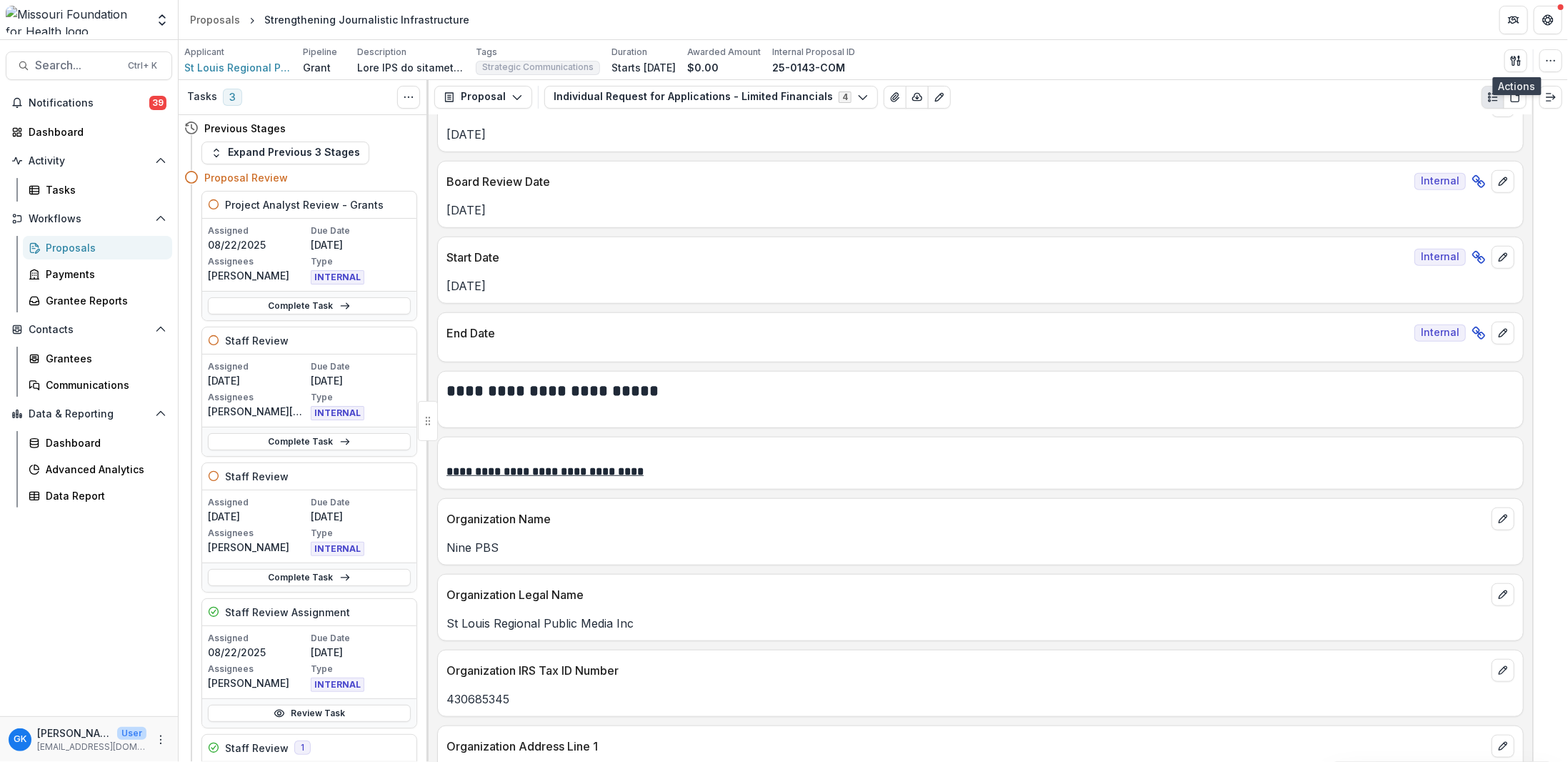
scroll to position [214, 0]
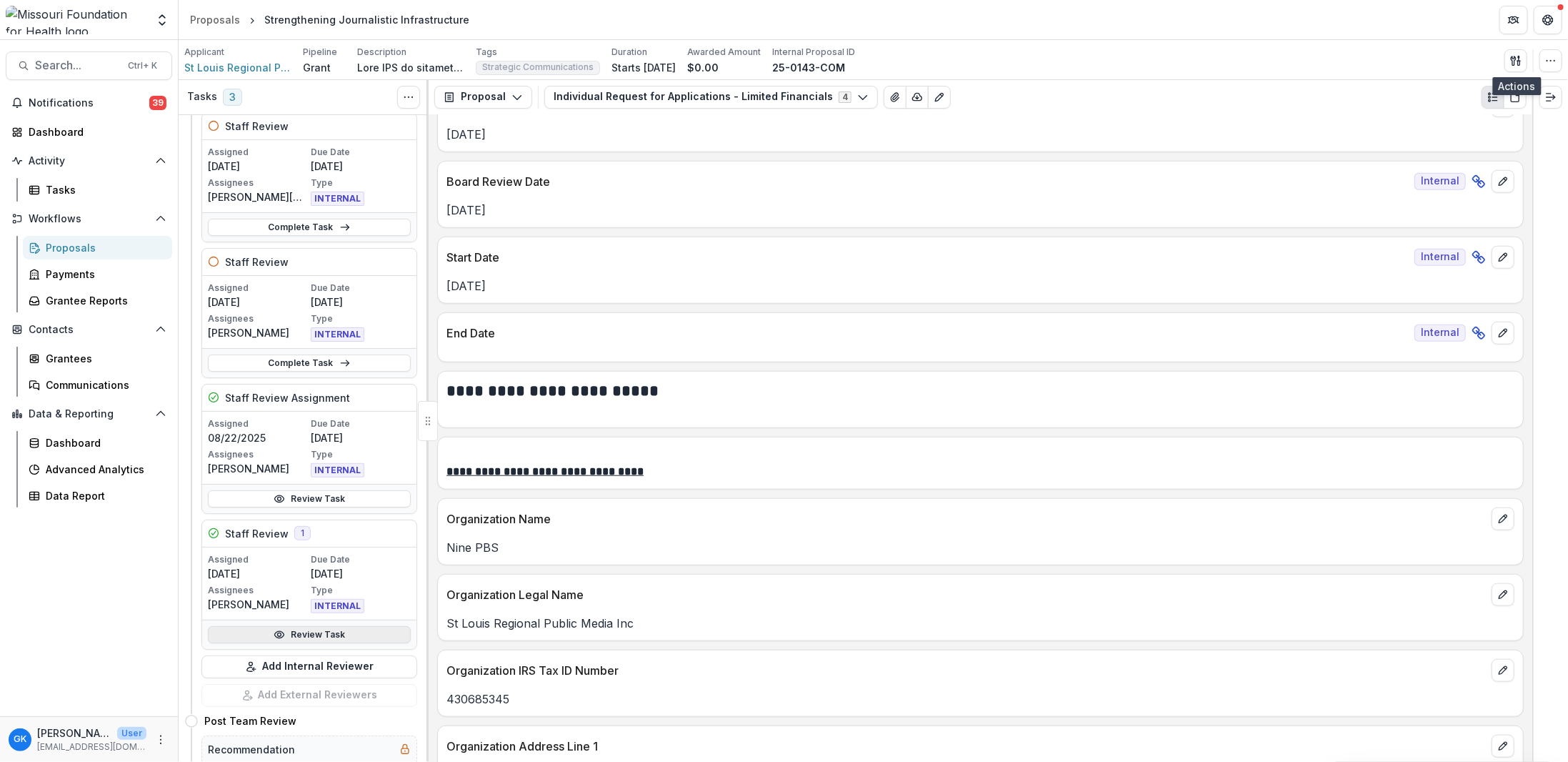
click at [309, 626] on link "Review Task" at bounding box center [309, 634] width 203 height 18
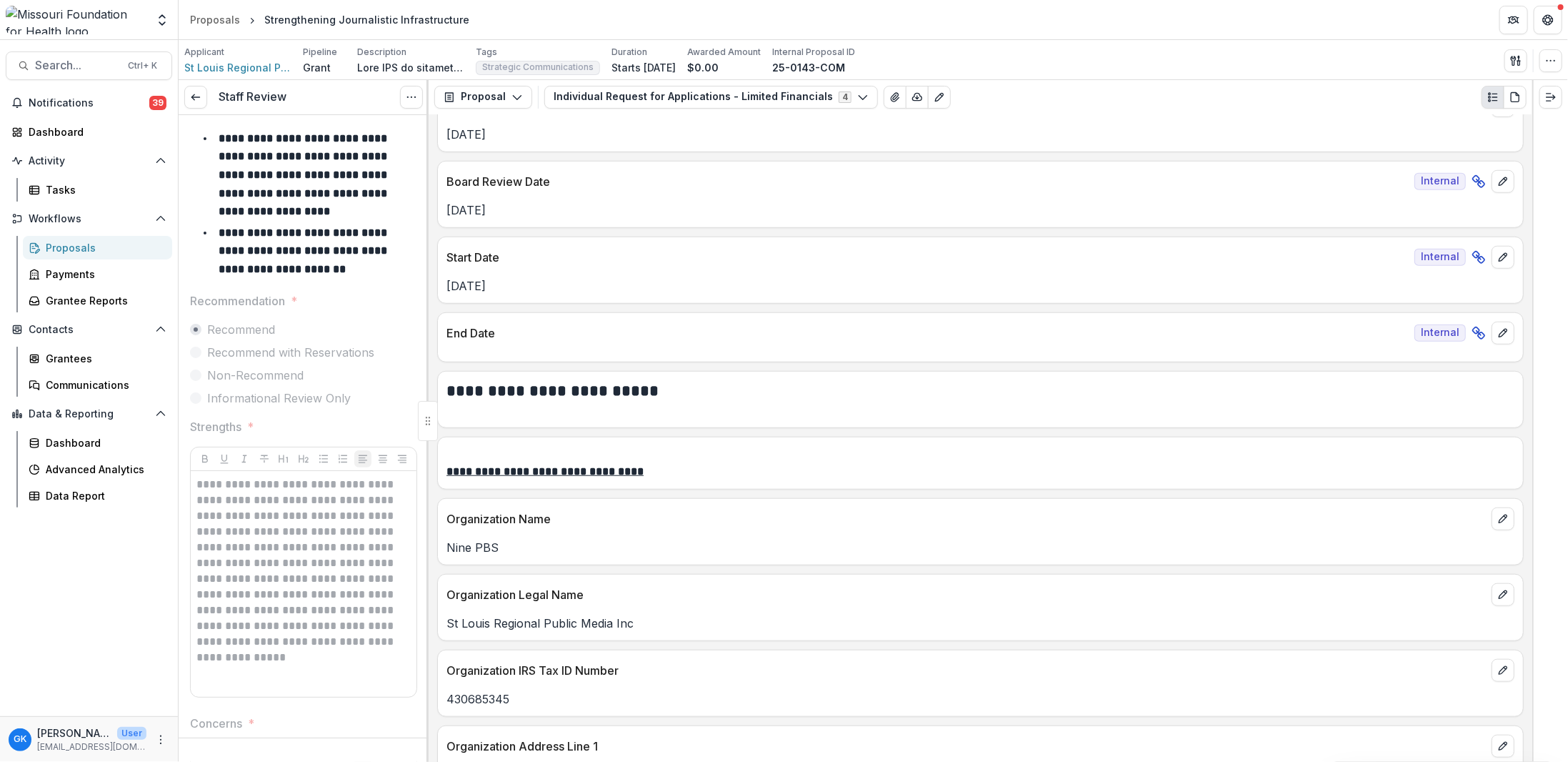
click at [211, 87] on div "Staff Review View task Reopen Task" at bounding box center [304, 98] width 250 height 35
click at [202, 97] on link at bounding box center [195, 97] width 23 height 23
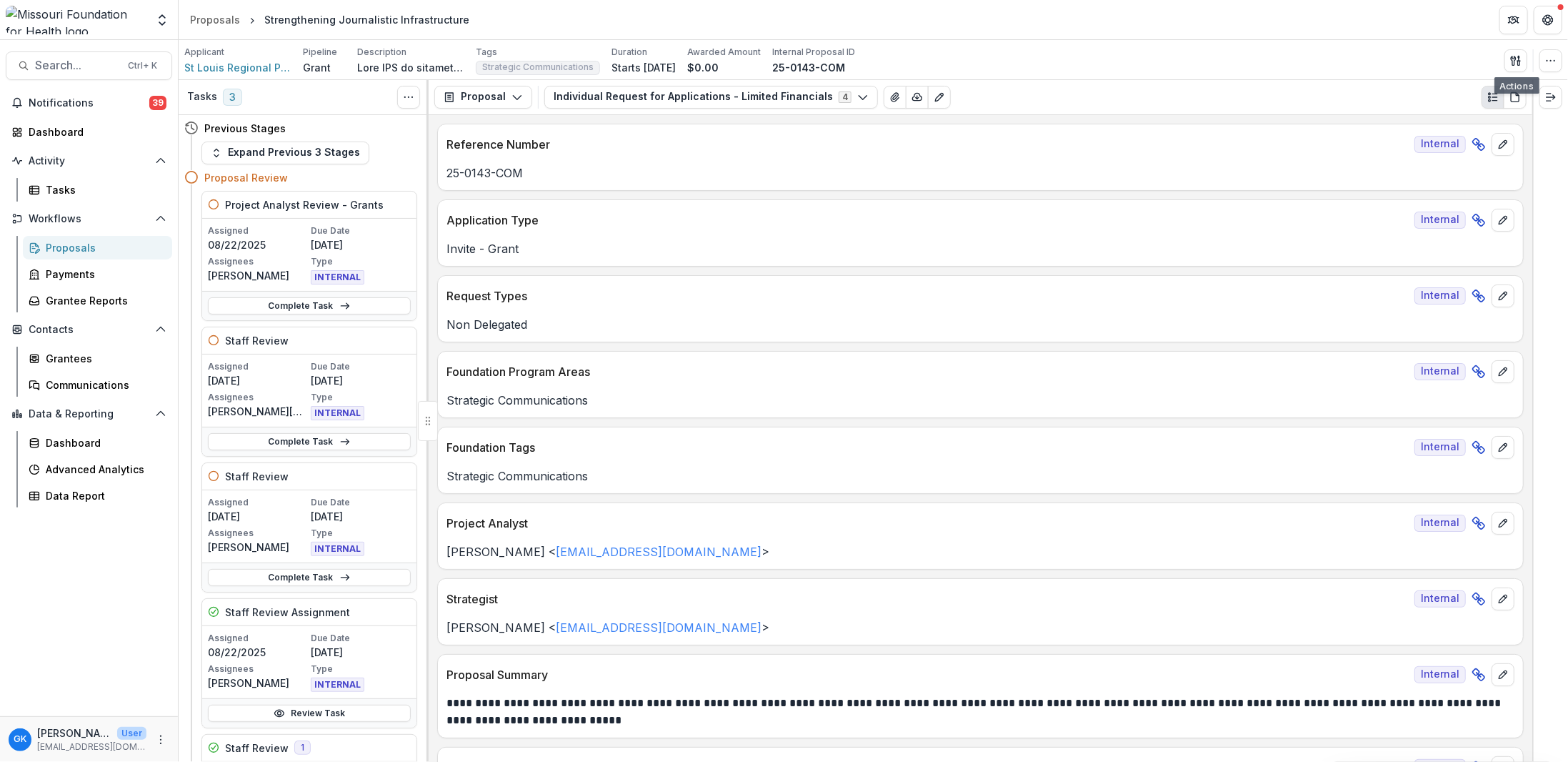
click at [1371, 47] on div "Applicant St Louis Regional Public Media Inc Pipeline Grant Description Descrip…" at bounding box center [873, 60] width 1378 height 29
click at [1371, 64] on icon "button" at bounding box center [1519, 63] width 3 height 4
click at [1371, 110] on button "Proposal Files" at bounding box center [1448, 116] width 153 height 23
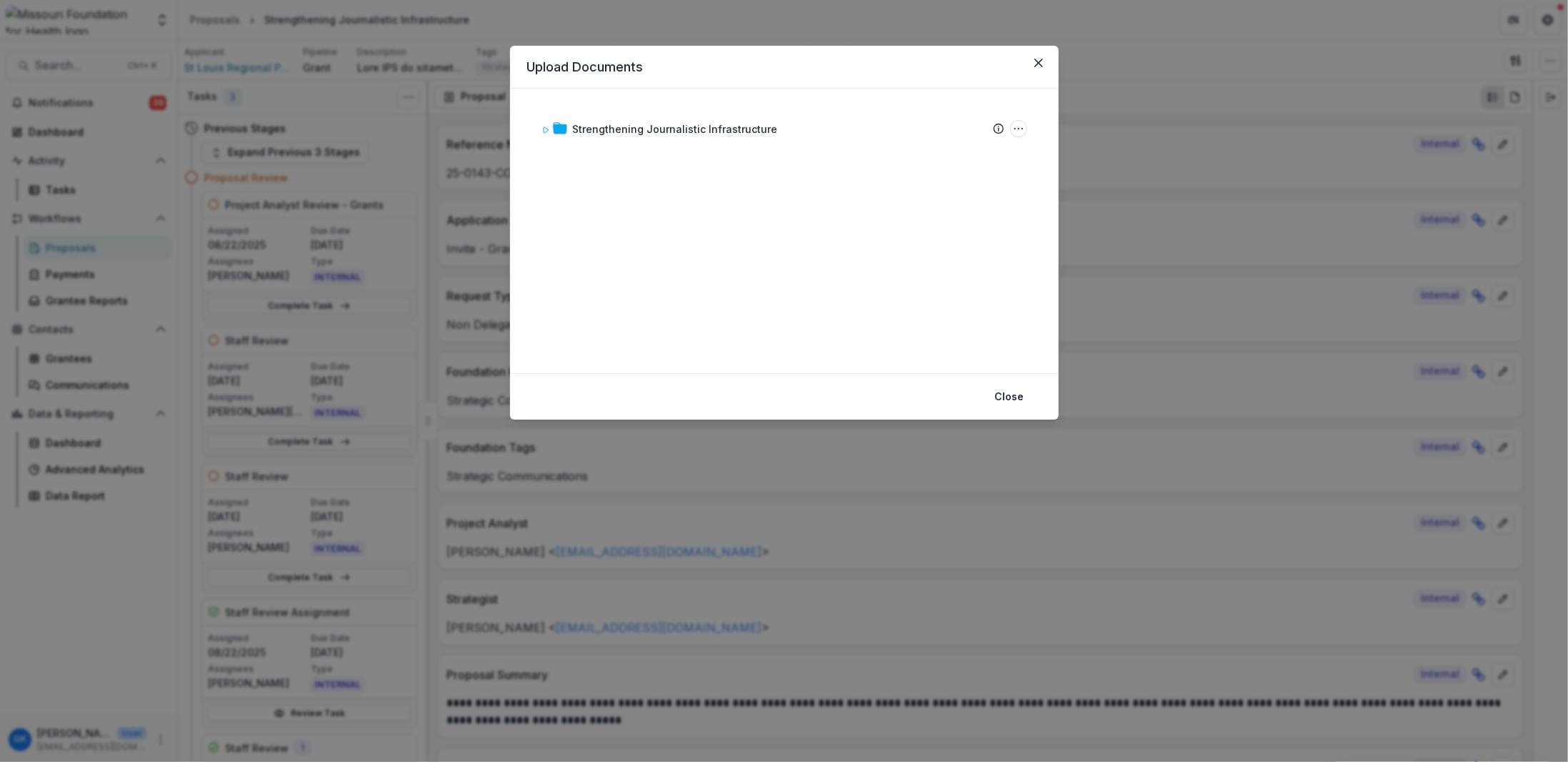
click at [692, 103] on div "Strengthening Journalistic Infrastructure Submission Temelio Proposal Attached …" at bounding box center [784, 231] width 549 height 284
click at [688, 130] on div "Strengthening Journalistic Infrastructure" at bounding box center [675, 129] width 205 height 15
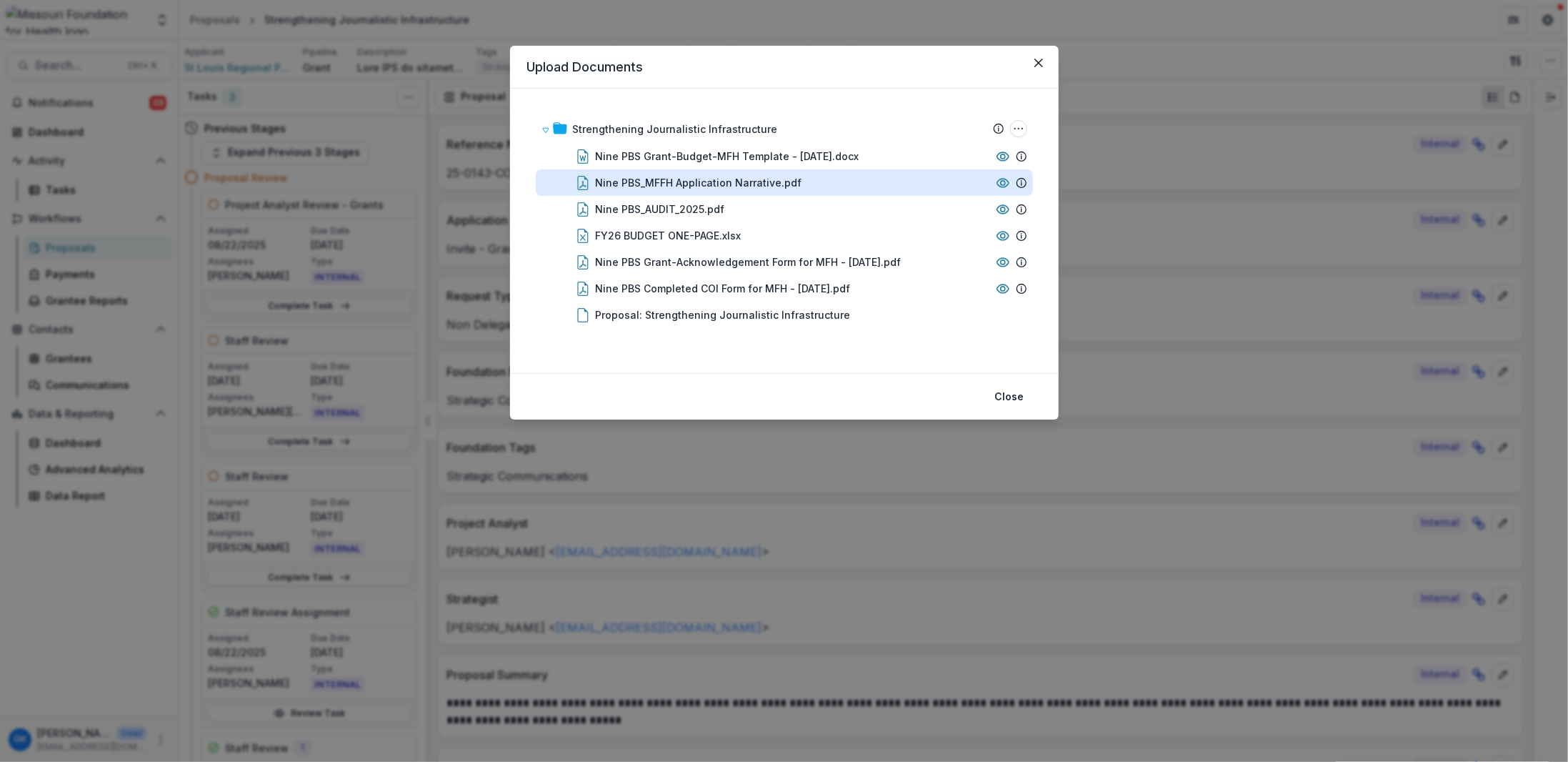
click at [771, 182] on div "Nine PBS_MFFH Application Narrative.pdf" at bounding box center [698, 182] width 207 height 15
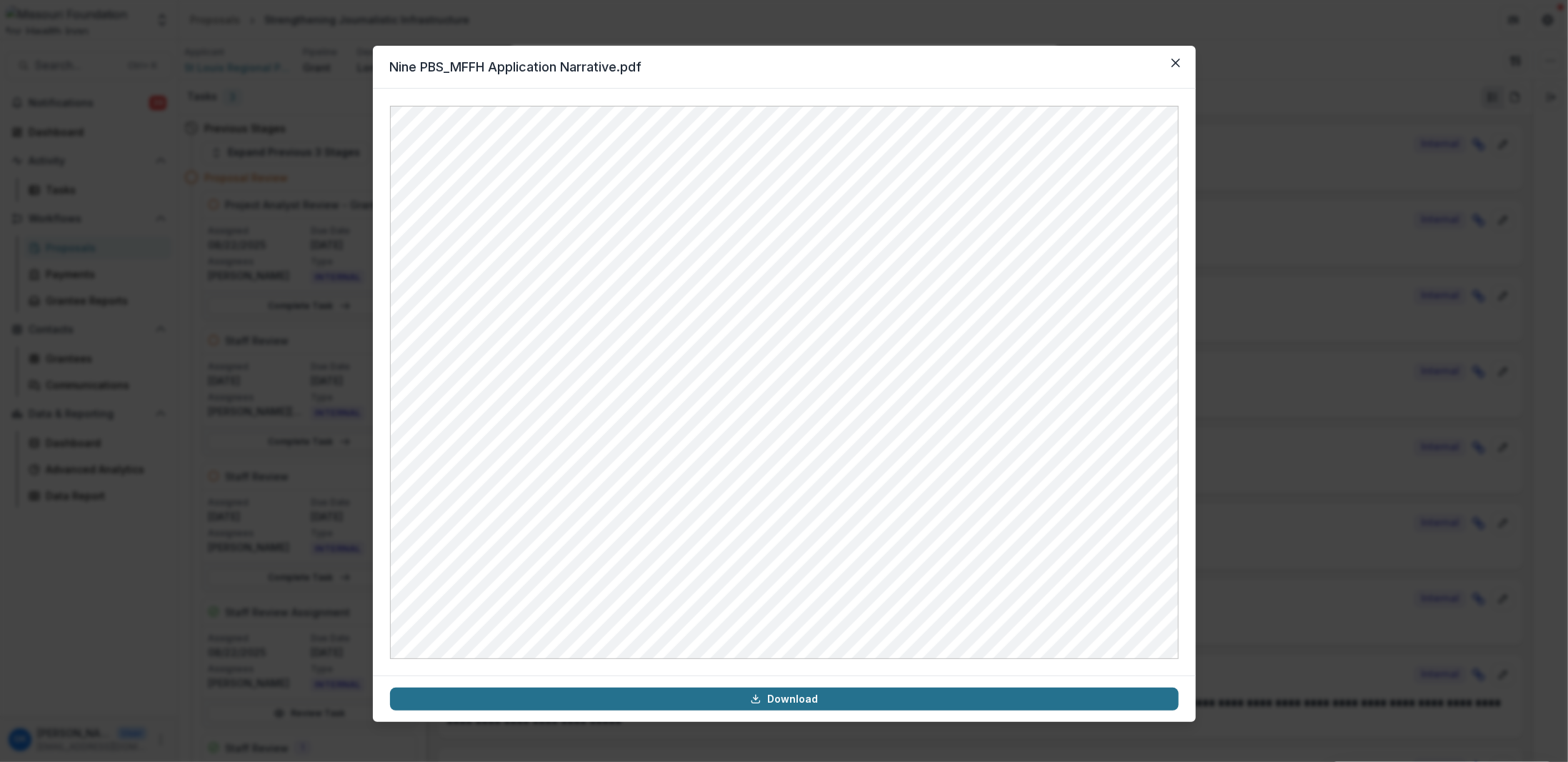
drag, startPoint x: 904, startPoint y: 125, endPoint x: 880, endPoint y: 696, distance: 571.5
click at [880, 650] on link "Download" at bounding box center [784, 698] width 789 height 23
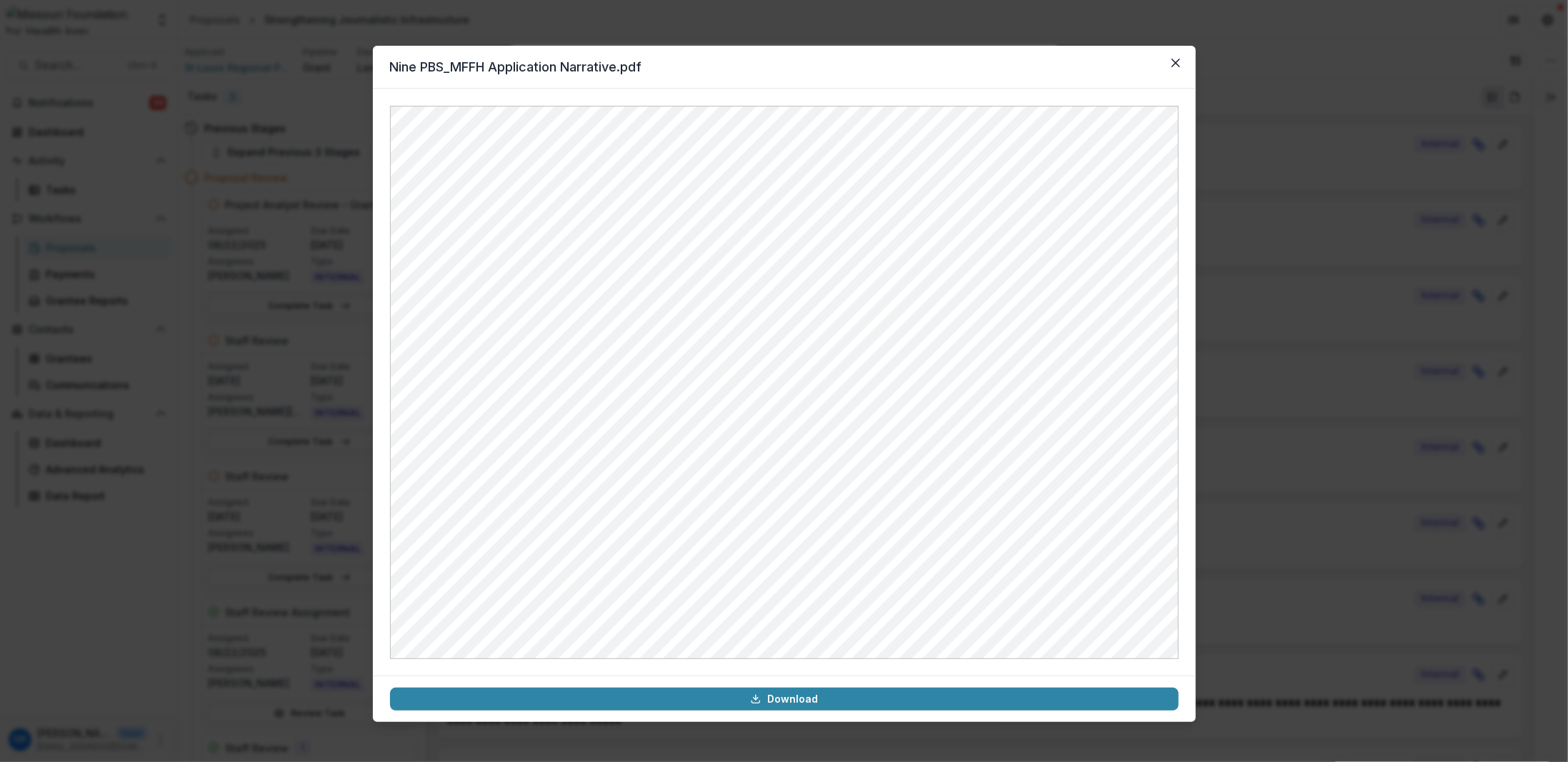
click at [718, 20] on div "Nine PBS_MFFH Application Narrative.pdf Download" at bounding box center [784, 381] width 1568 height 762
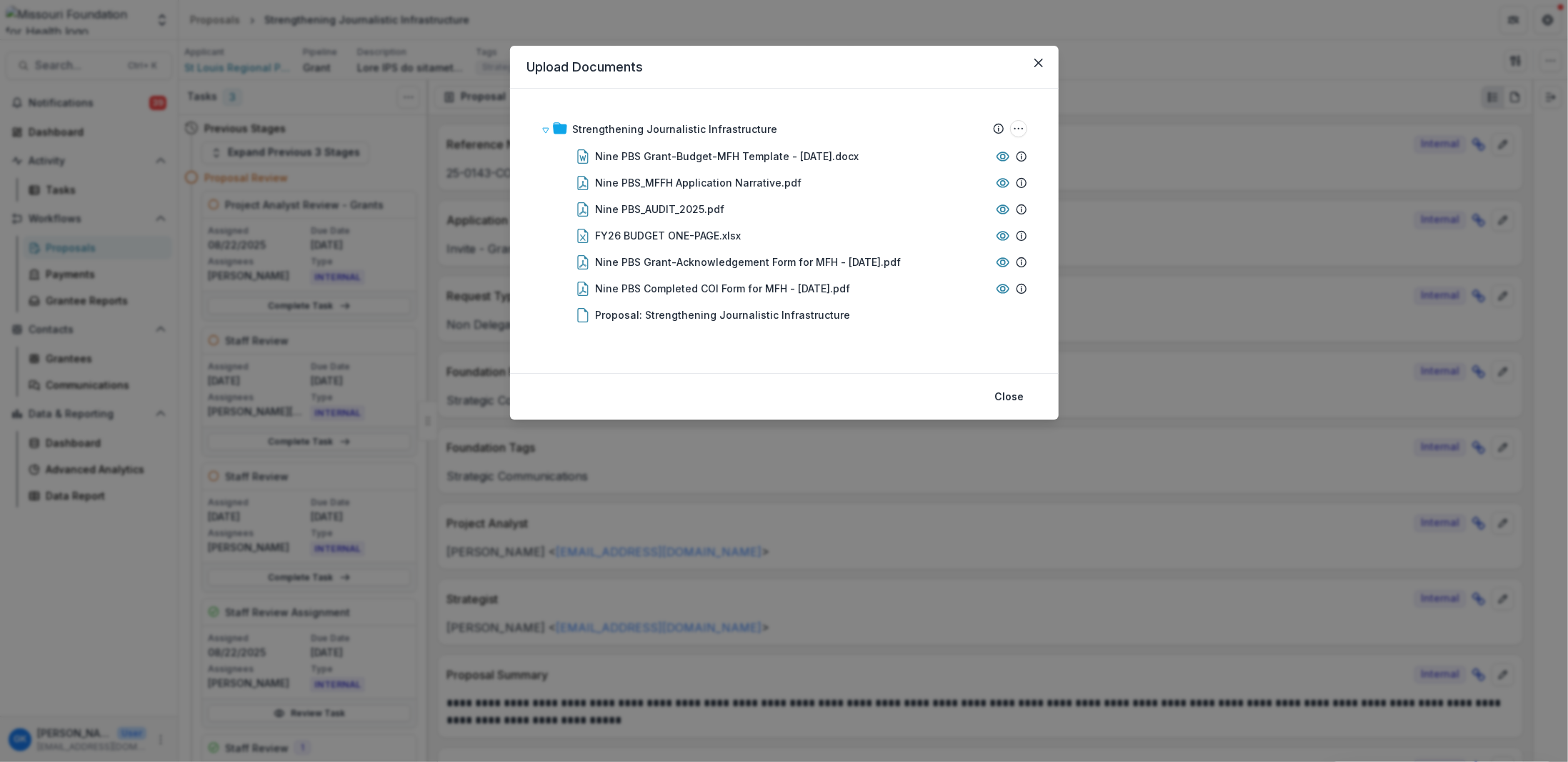
click at [815, 14] on div "Upload Documents Strengthening Journalistic Infrastructure Submission Temelio P…" at bounding box center [784, 381] width 1568 height 762
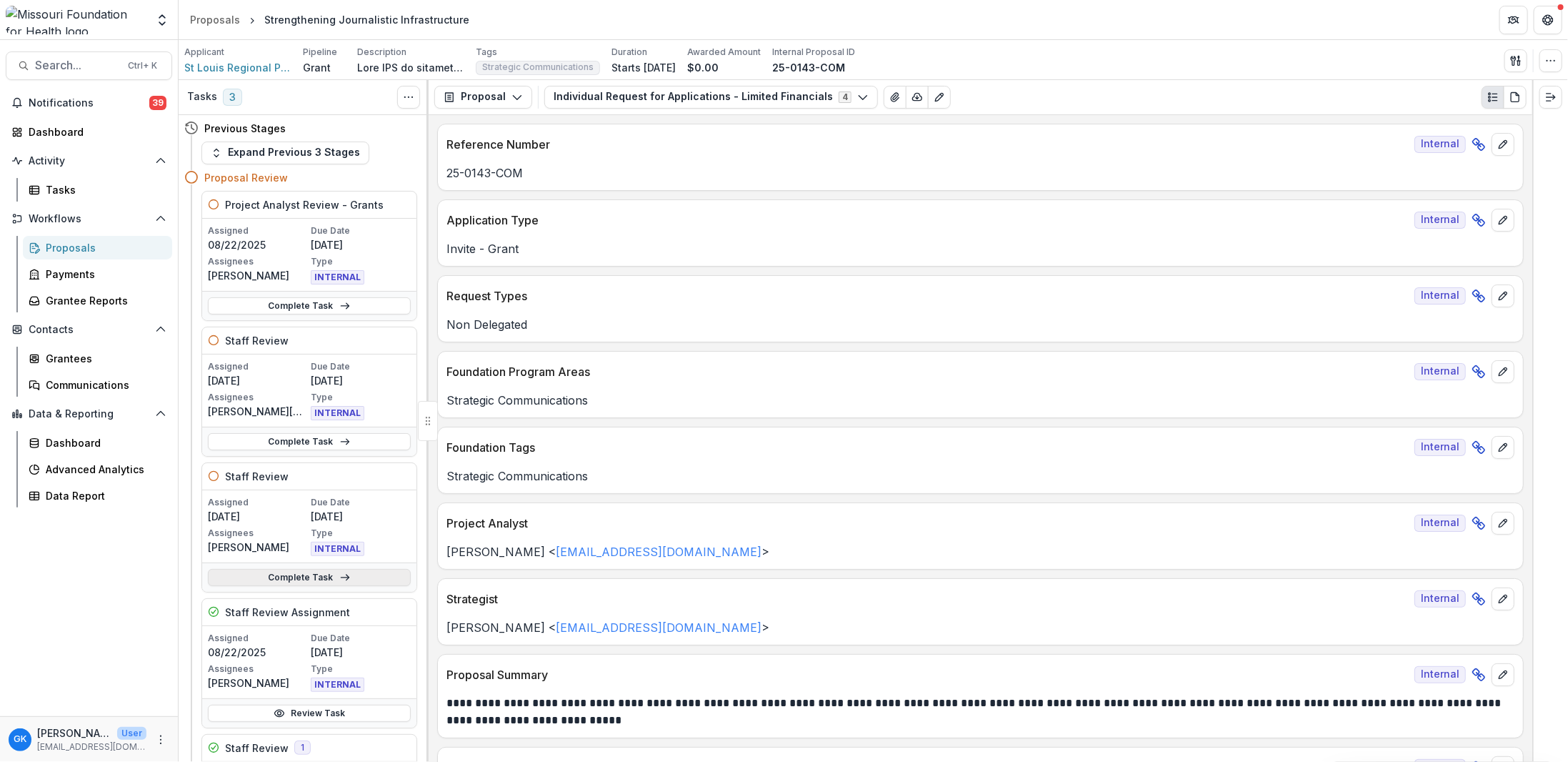
click at [278, 577] on link "Complete Task" at bounding box center [309, 577] width 203 height 18
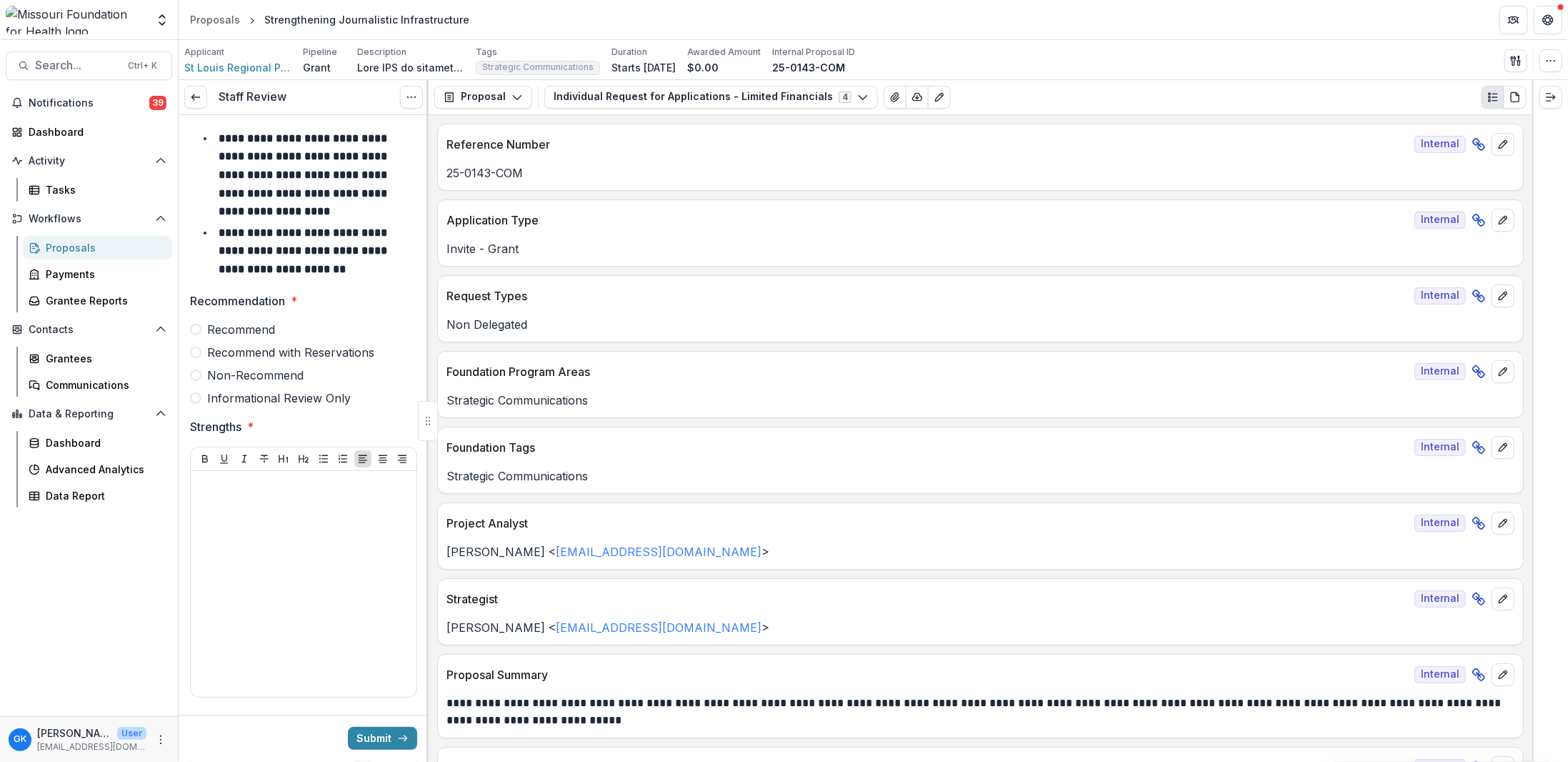
click at [227, 334] on span "Recommend" at bounding box center [241, 330] width 68 height 18
click at [306, 535] on div at bounding box center [304, 584] width 214 height 214
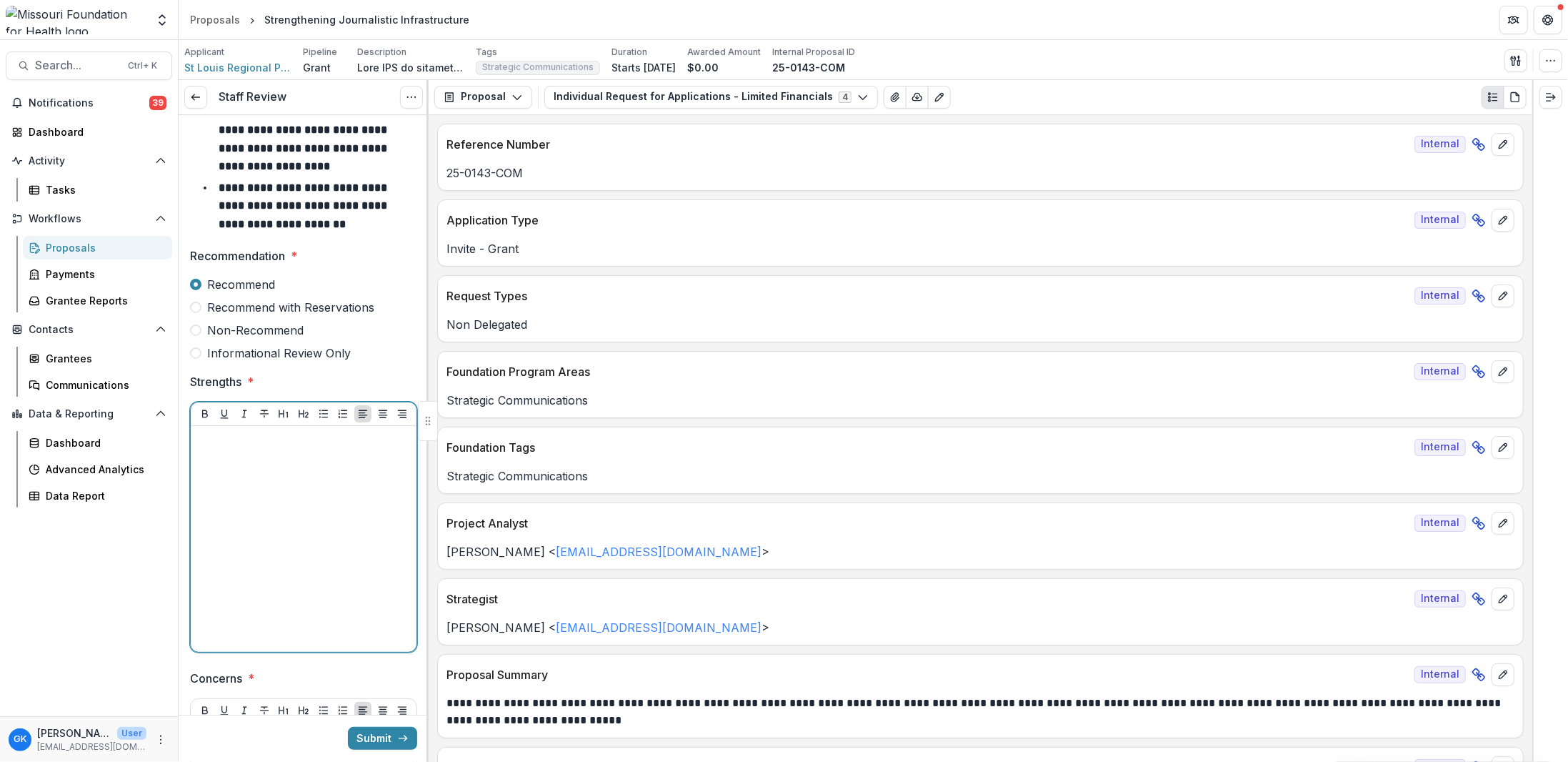
scroll to position [71, 0]
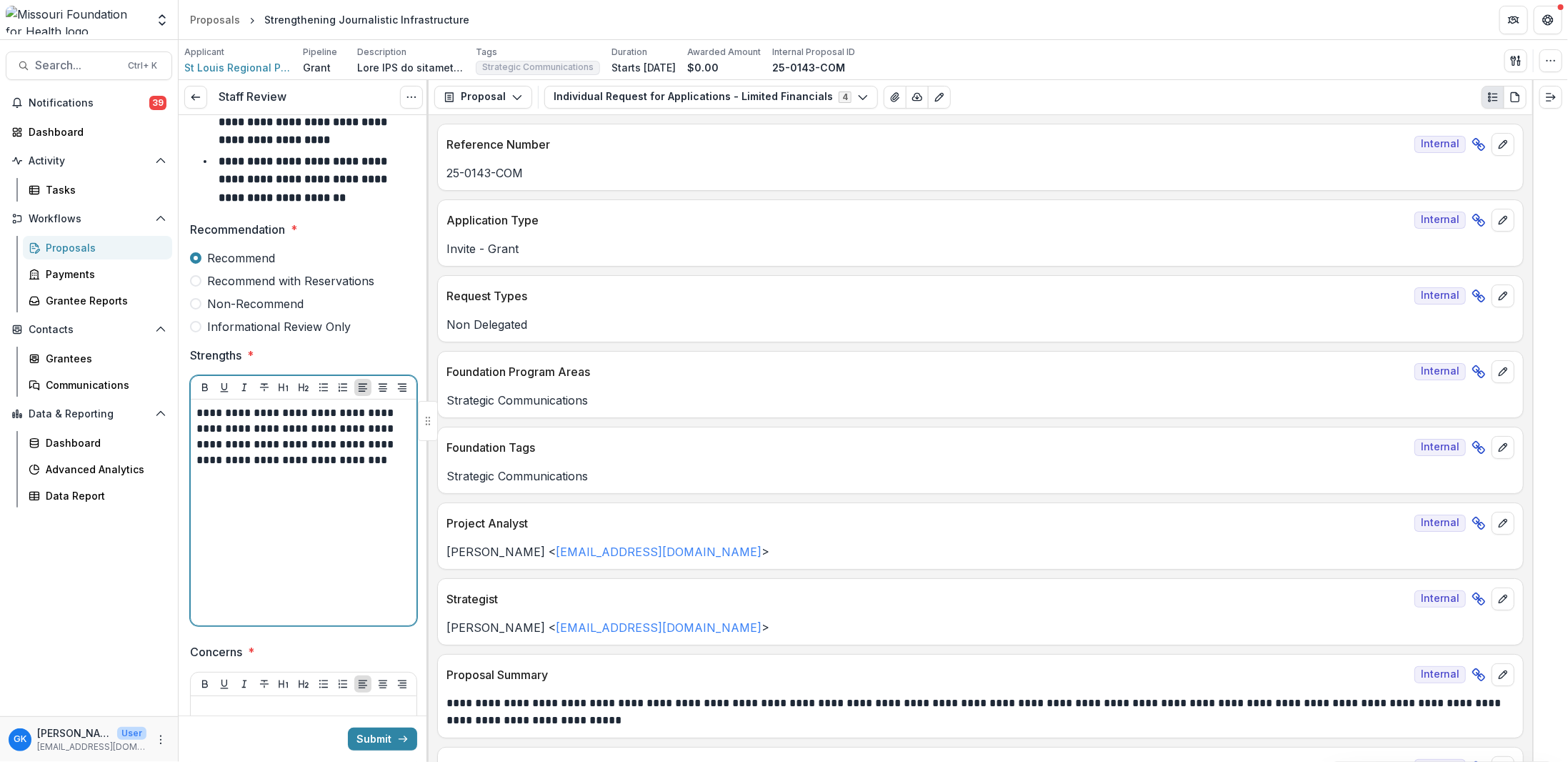
click at [330, 417] on p "**********" at bounding box center [302, 436] width 211 height 63
click at [385, 459] on p "**********" at bounding box center [302, 436] width 211 height 63
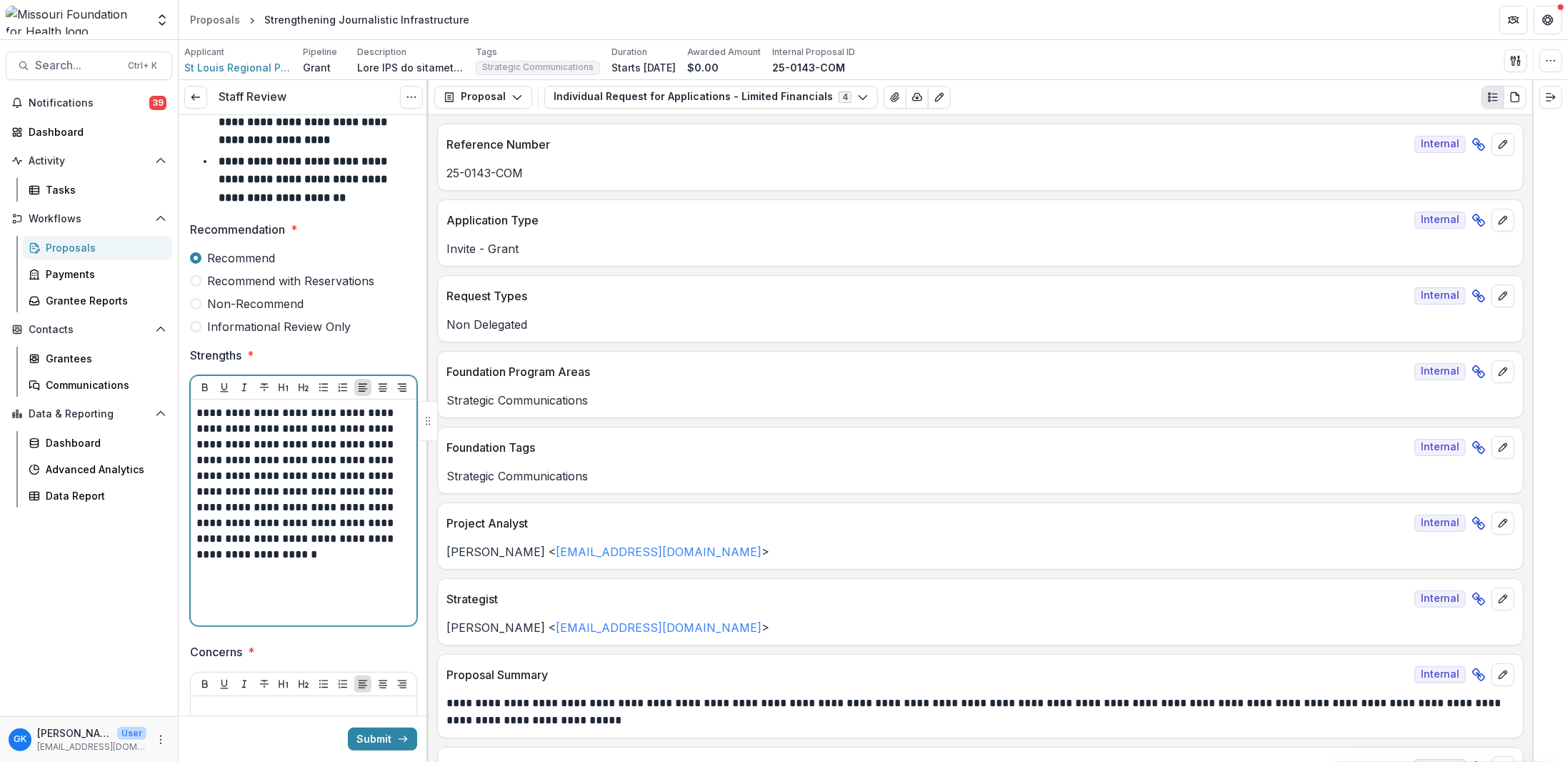
click at [335, 560] on p "**********" at bounding box center [302, 483] width 211 height 157
drag, startPoint x: 396, startPoint y: 556, endPoint x: 252, endPoint y: 555, distance: 144.0
click at [252, 555] on p "**********" at bounding box center [302, 483] width 211 height 157
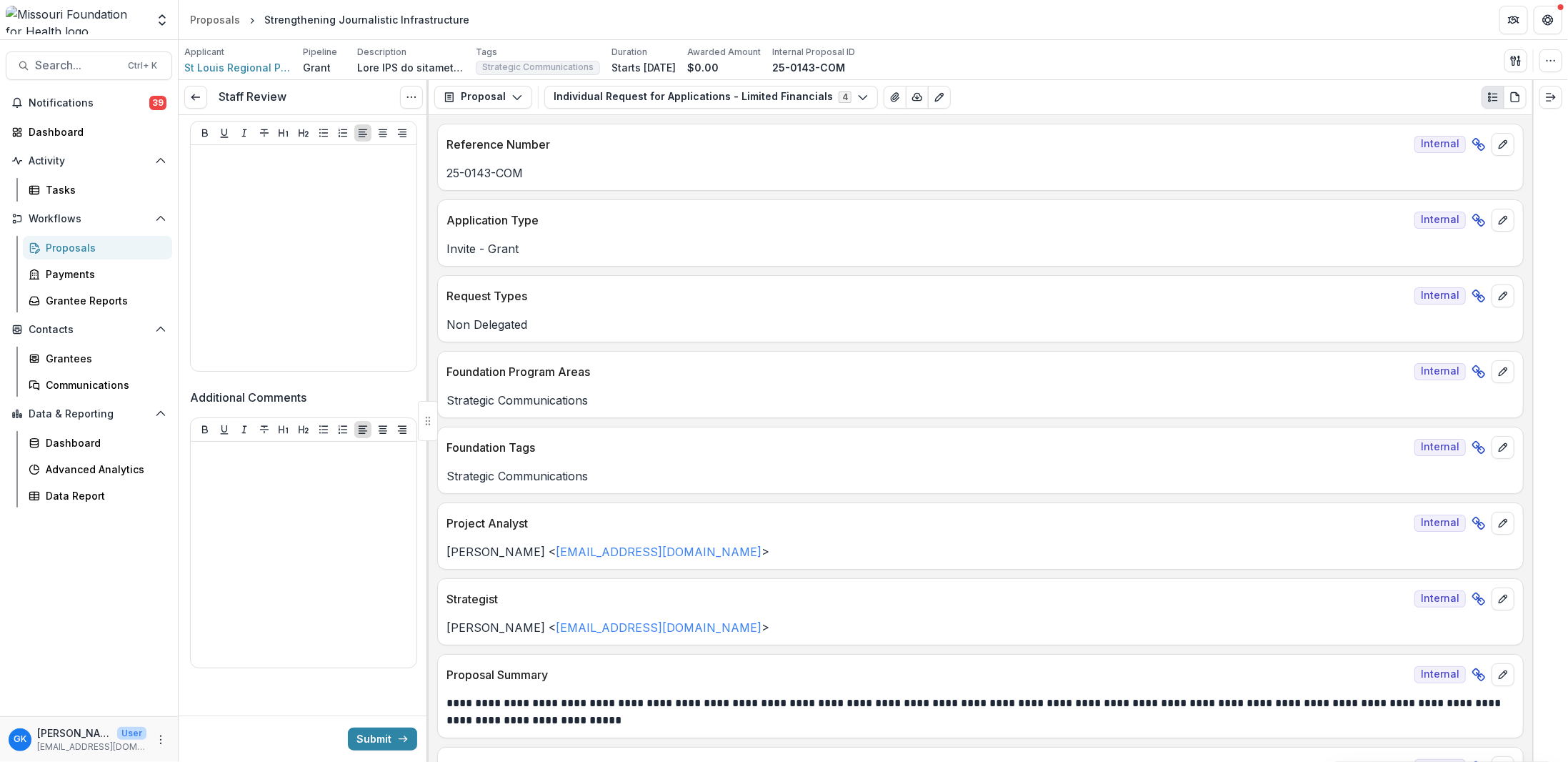
scroll to position [479, 0]
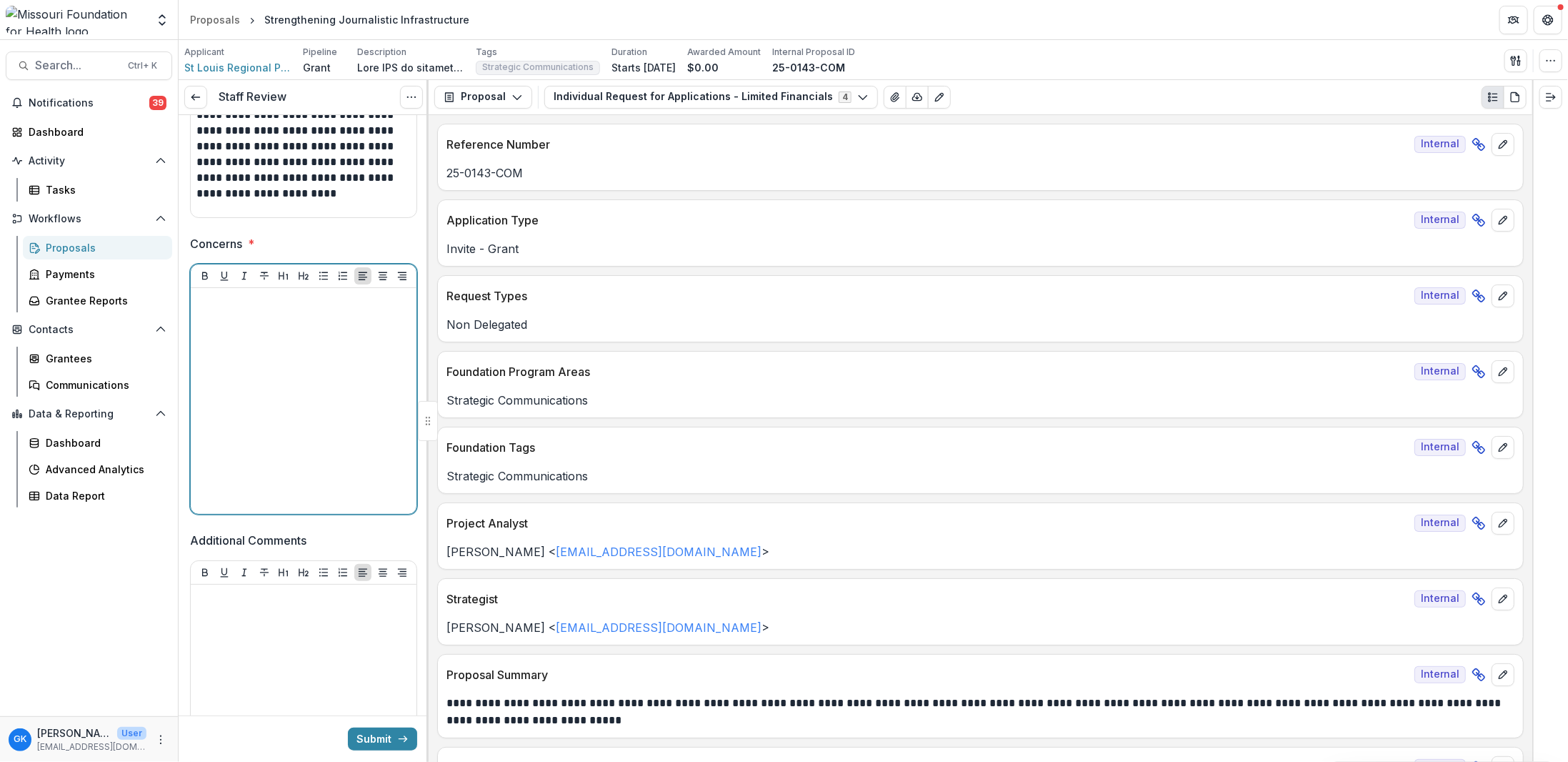
click at [265, 423] on div at bounding box center [304, 401] width 214 height 214
drag, startPoint x: 350, startPoint y: 345, endPoint x: 310, endPoint y: 318, distance: 48.3
click at [310, 318] on div "**********" at bounding box center [304, 401] width 214 height 214
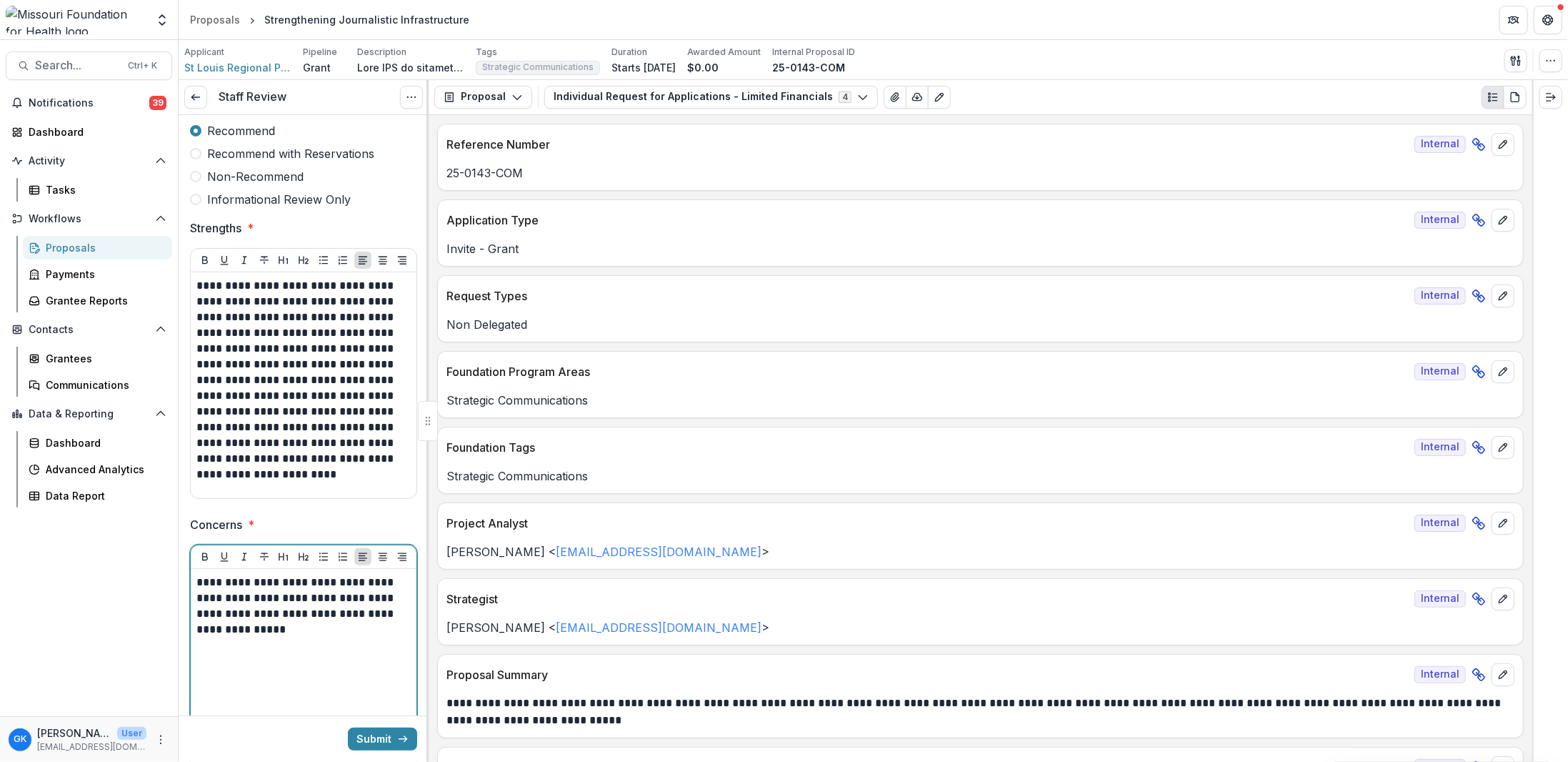
scroll to position [622, 0]
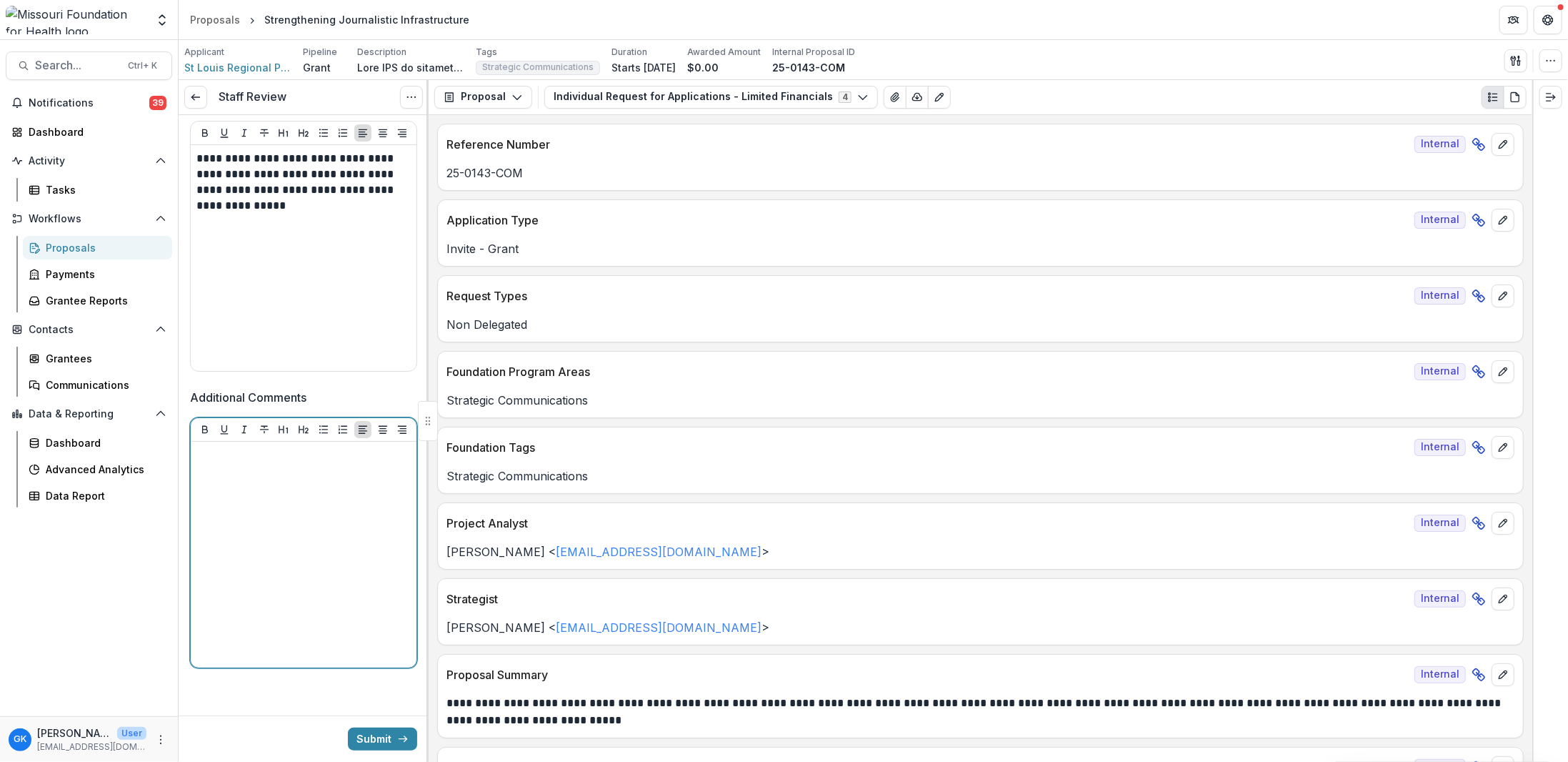
click at [290, 512] on div at bounding box center [304, 555] width 214 height 214
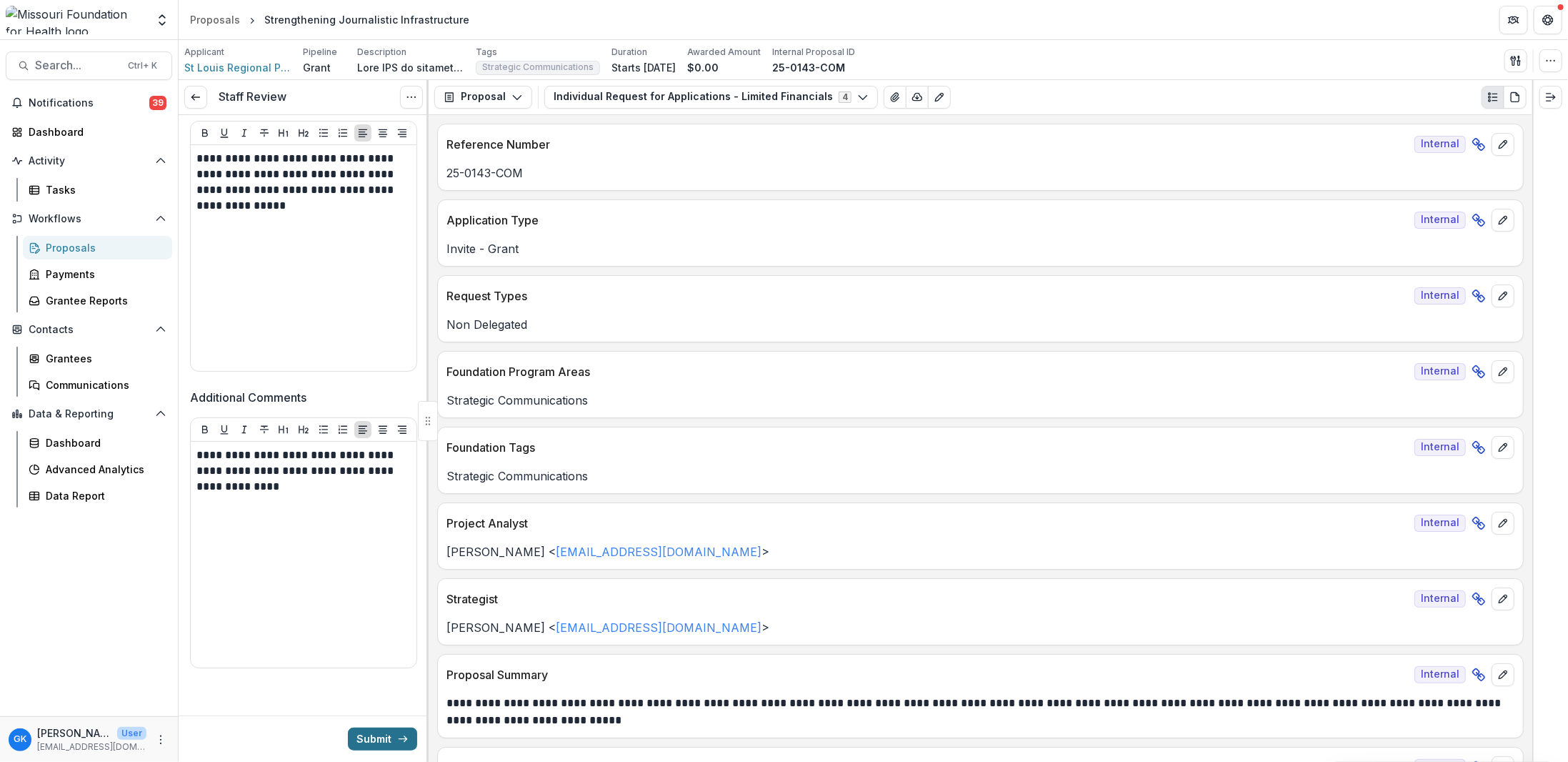
click at [360, 650] on button "Submit" at bounding box center [382, 739] width 69 height 23
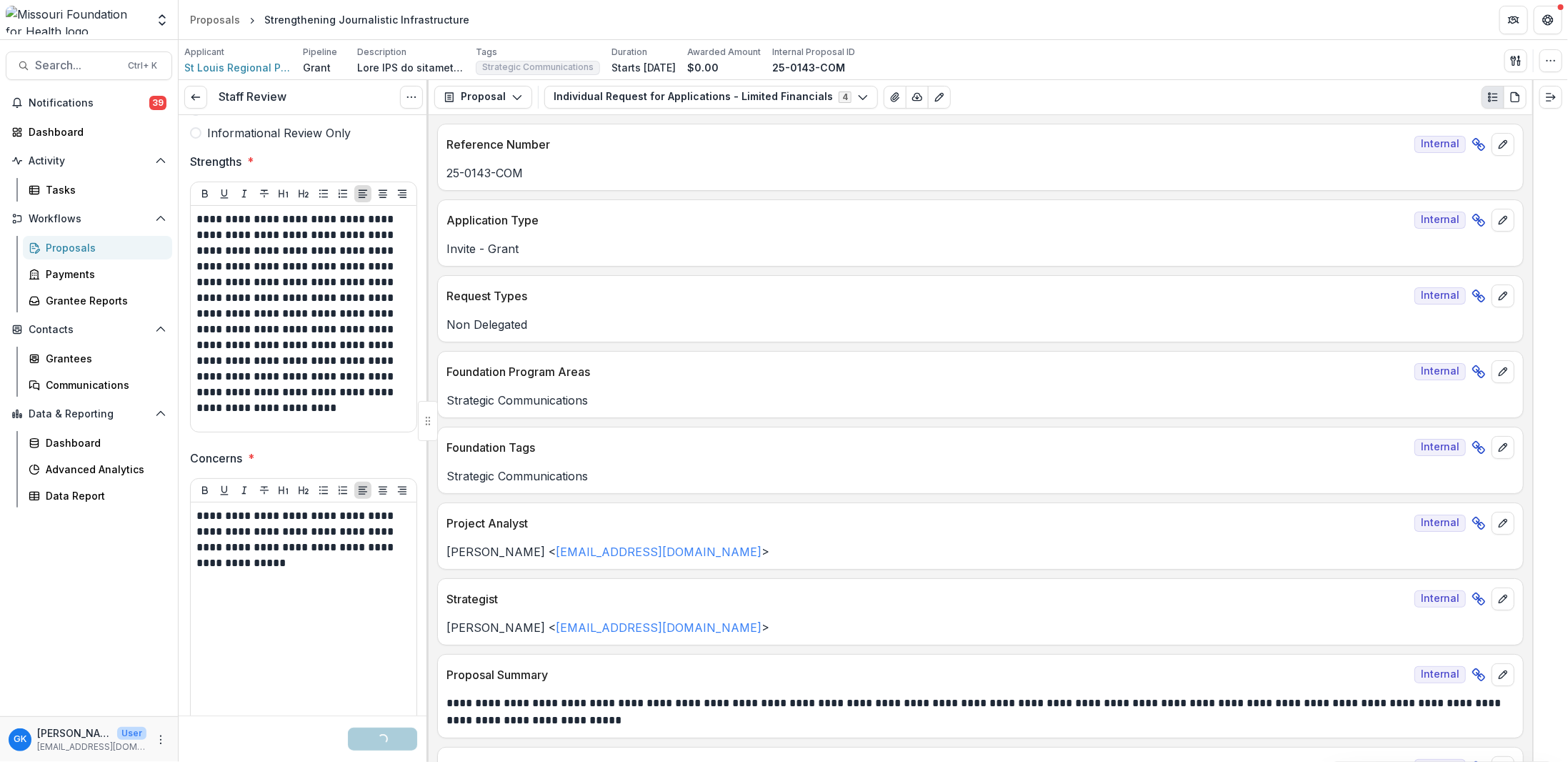
scroll to position [0, 0]
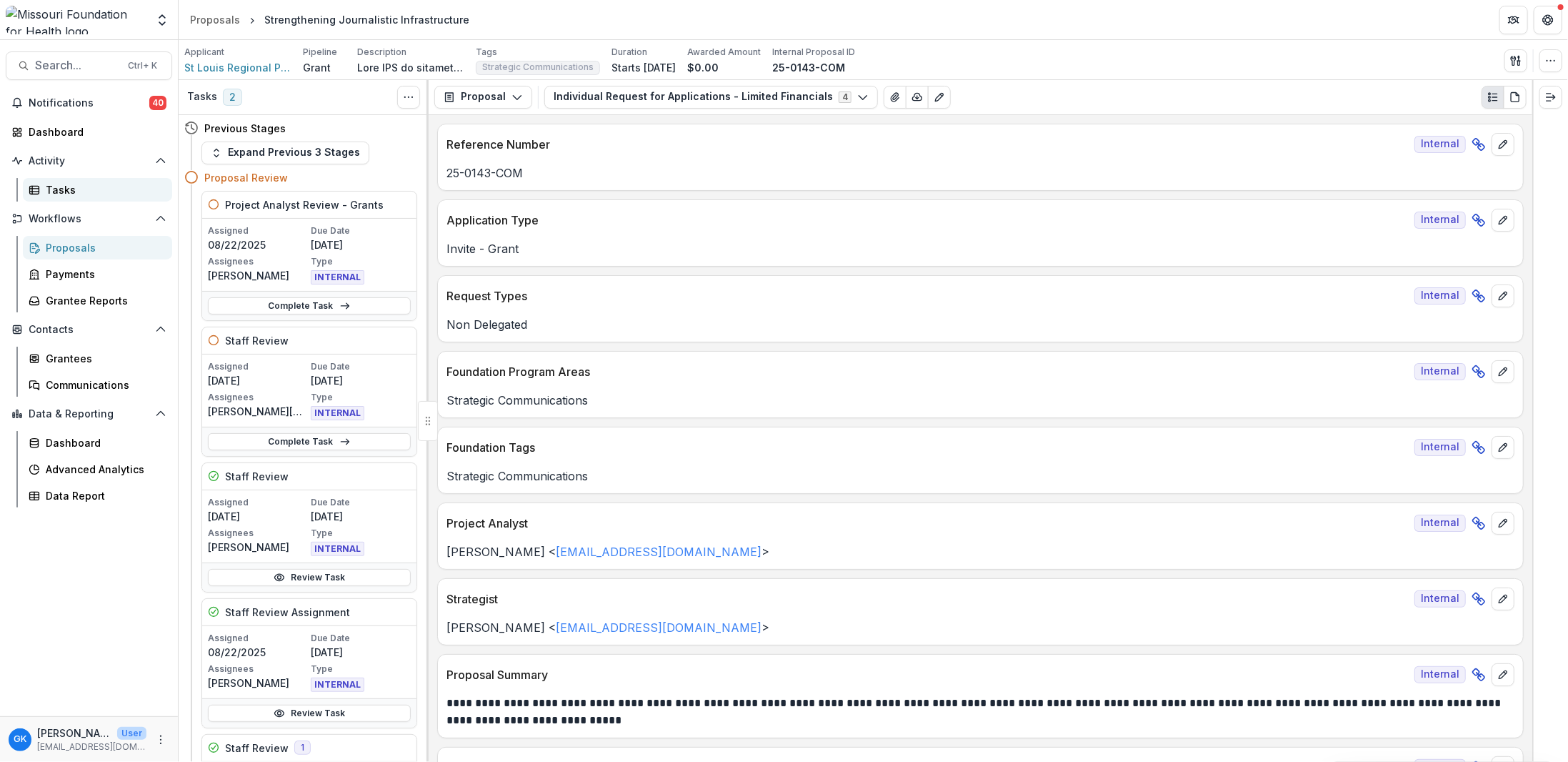
click at [49, 192] on div "Tasks" at bounding box center [104, 190] width 115 height 15
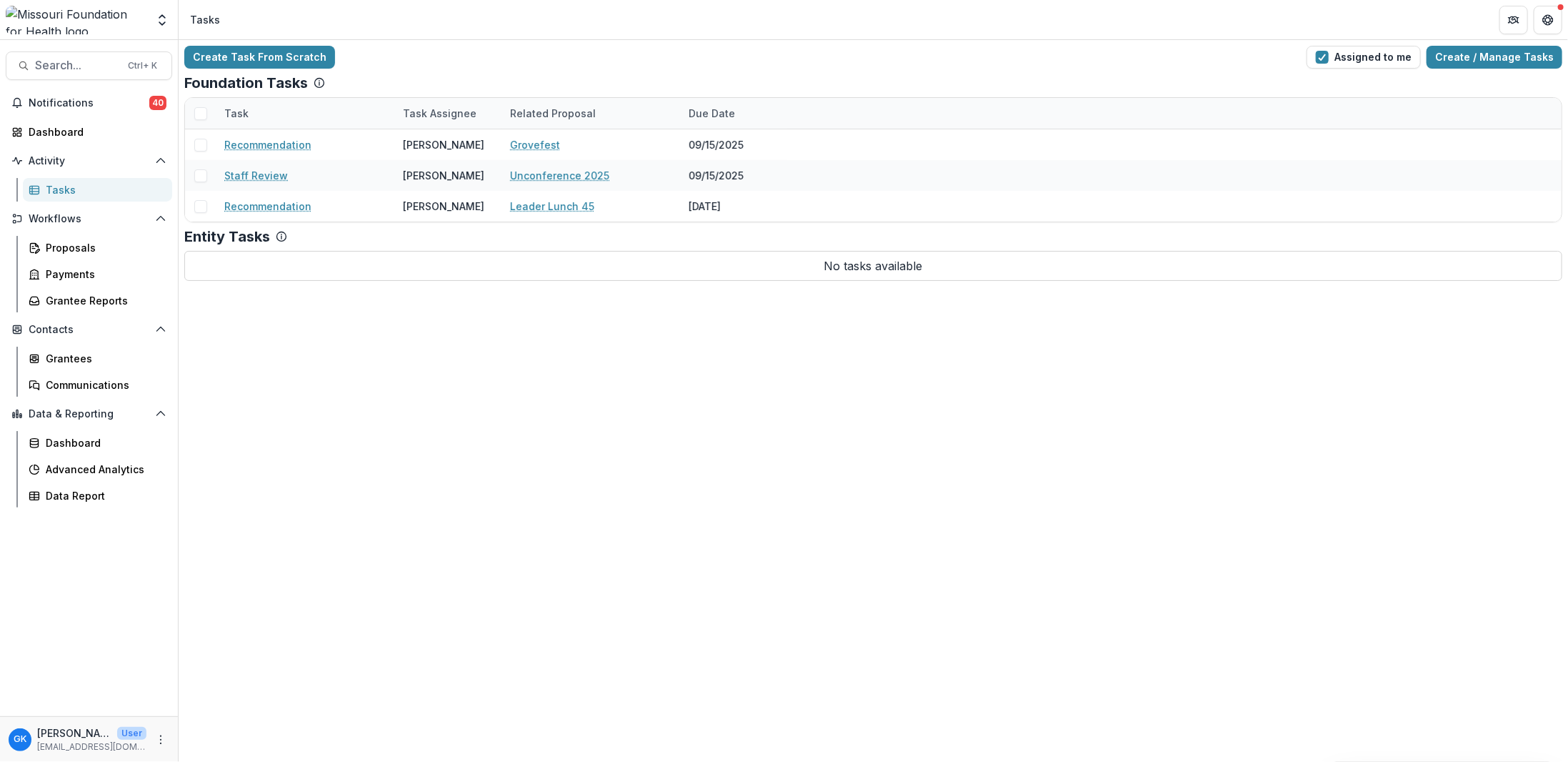
click at [748, 473] on div "Create Task From Scratch Assigned to me Create / Manage Tasks Foundation Tasks …" at bounding box center [873, 401] width 1389 height 722
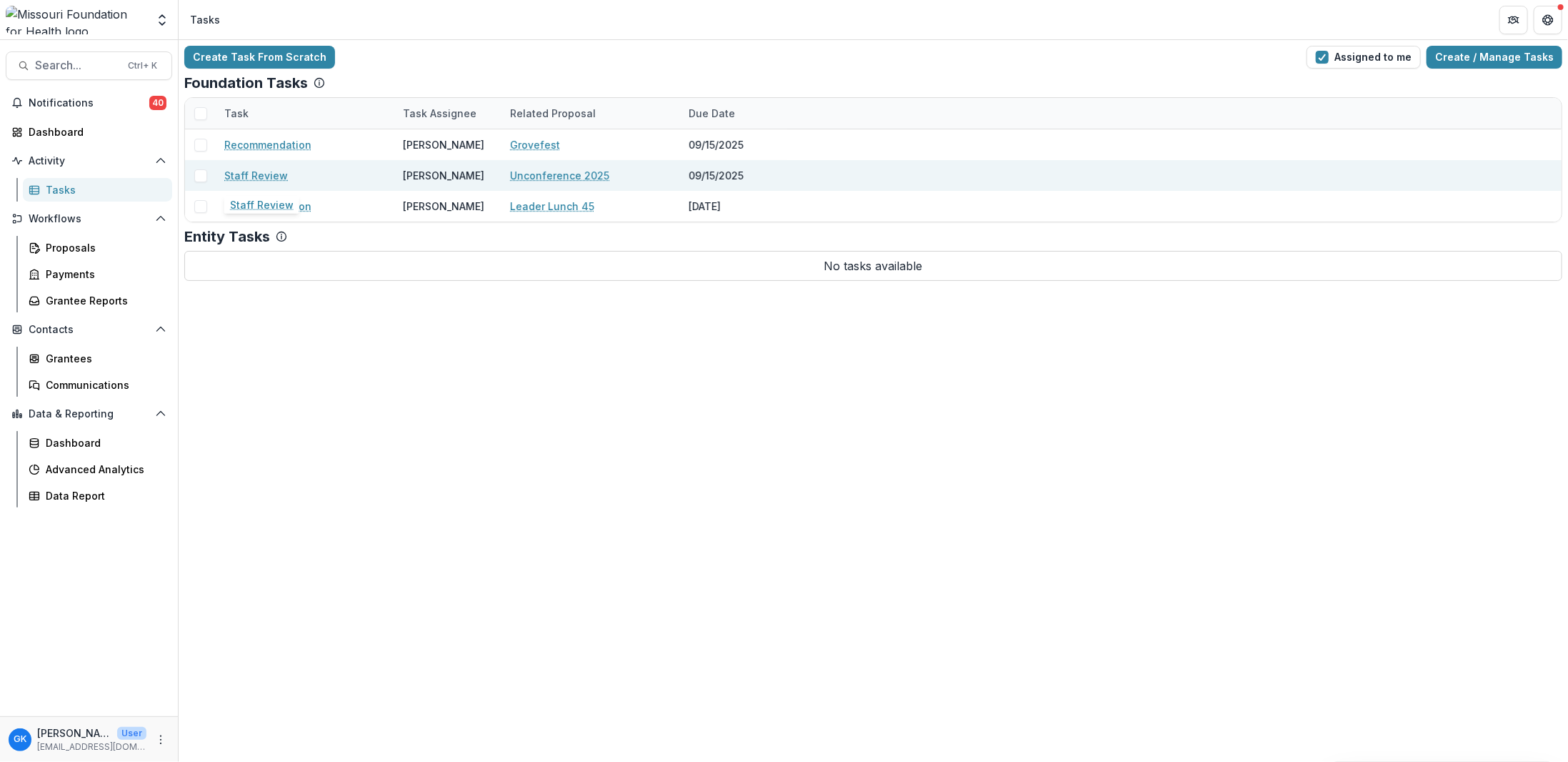
click at [258, 174] on link "Staff Review" at bounding box center [256, 176] width 64 height 15
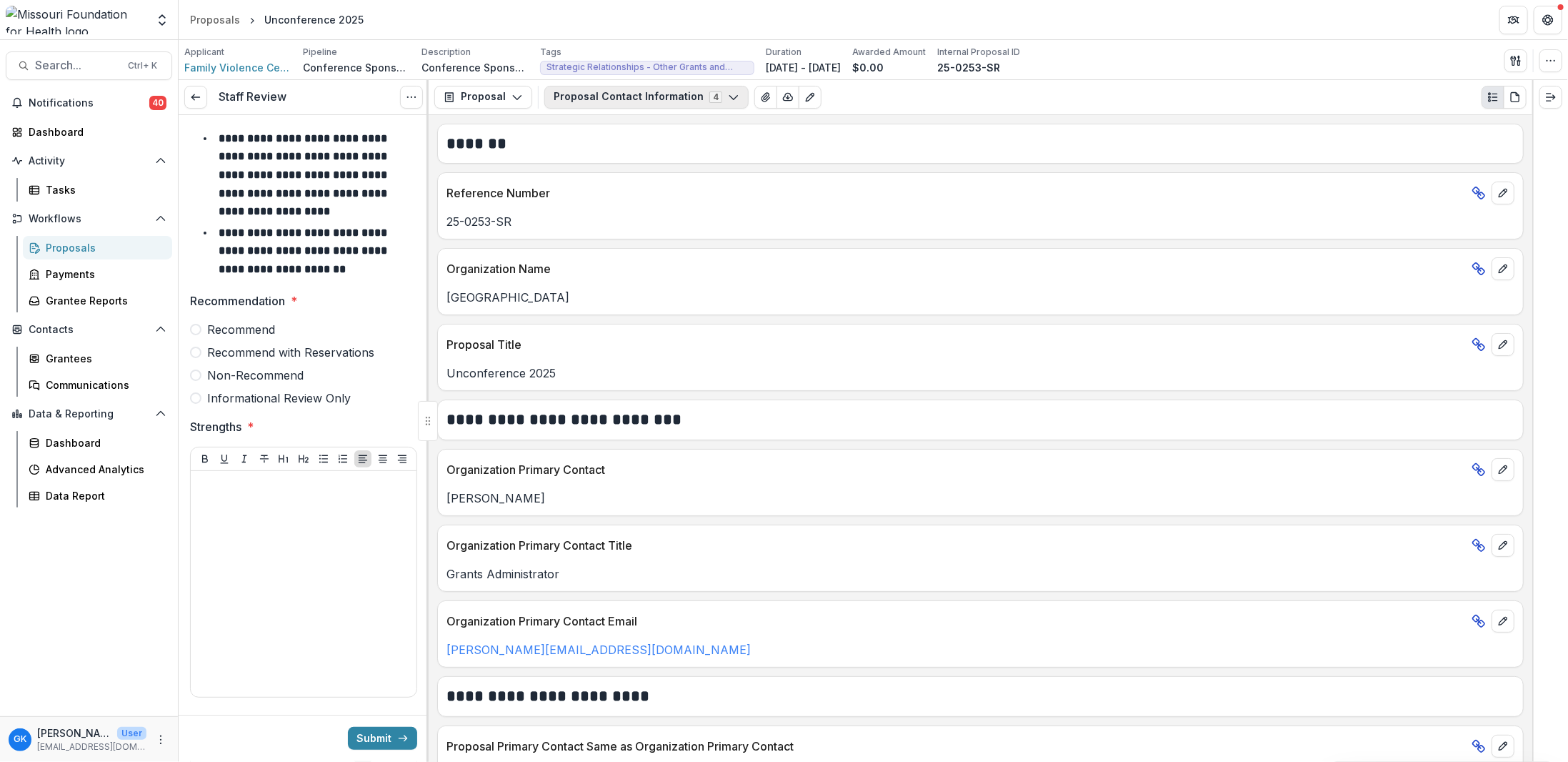
click at [635, 106] on button "Proposal Contact Information 4" at bounding box center [646, 97] width 204 height 23
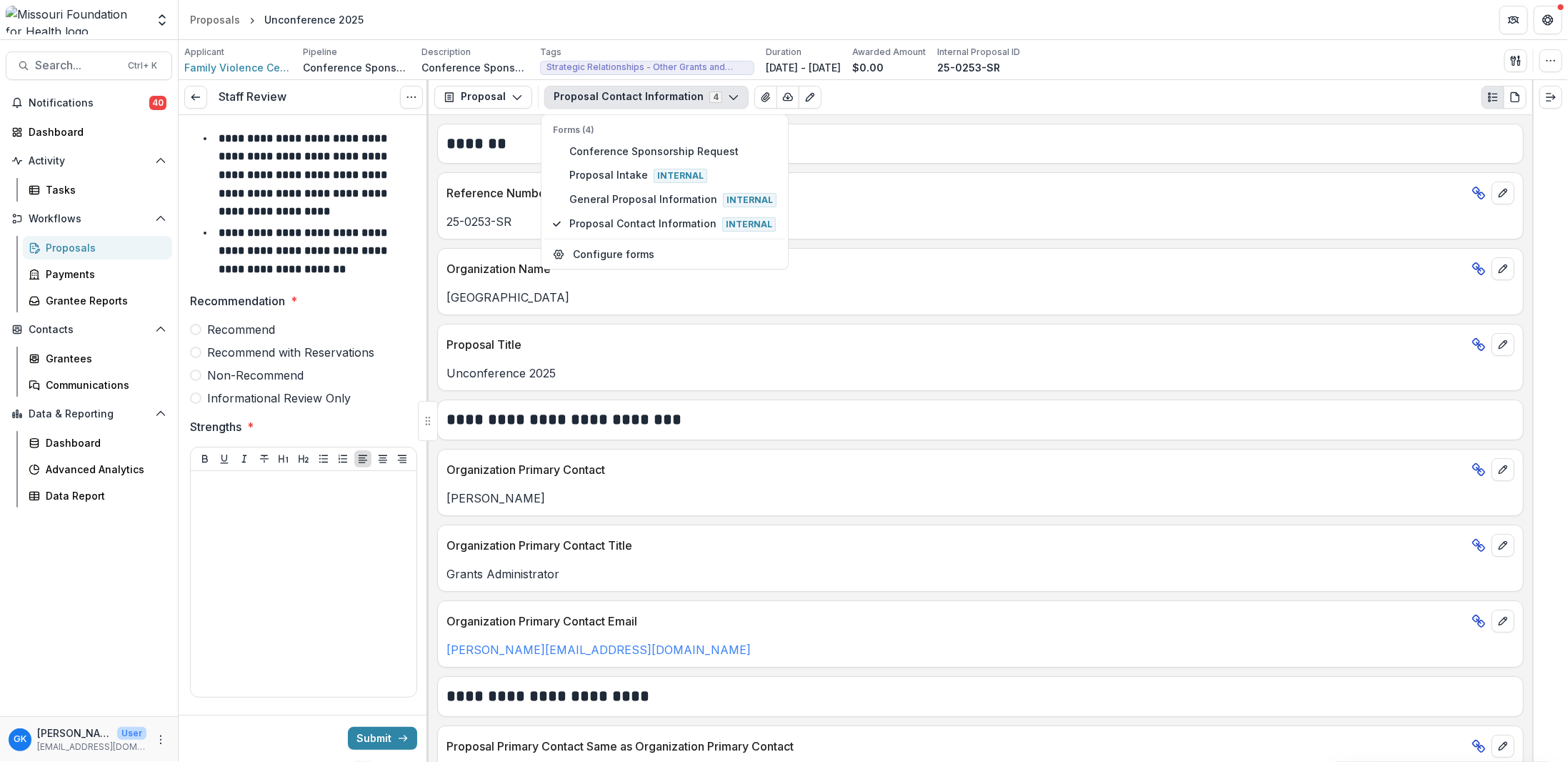
click at [635, 137] on div "Forms (4) Conference Sponsorship Request Proposal Intake Internal General Propo…" at bounding box center [665, 180] width 241 height 113
click at [624, 150] on span "Conference Sponsorship Request" at bounding box center [673, 151] width 207 height 15
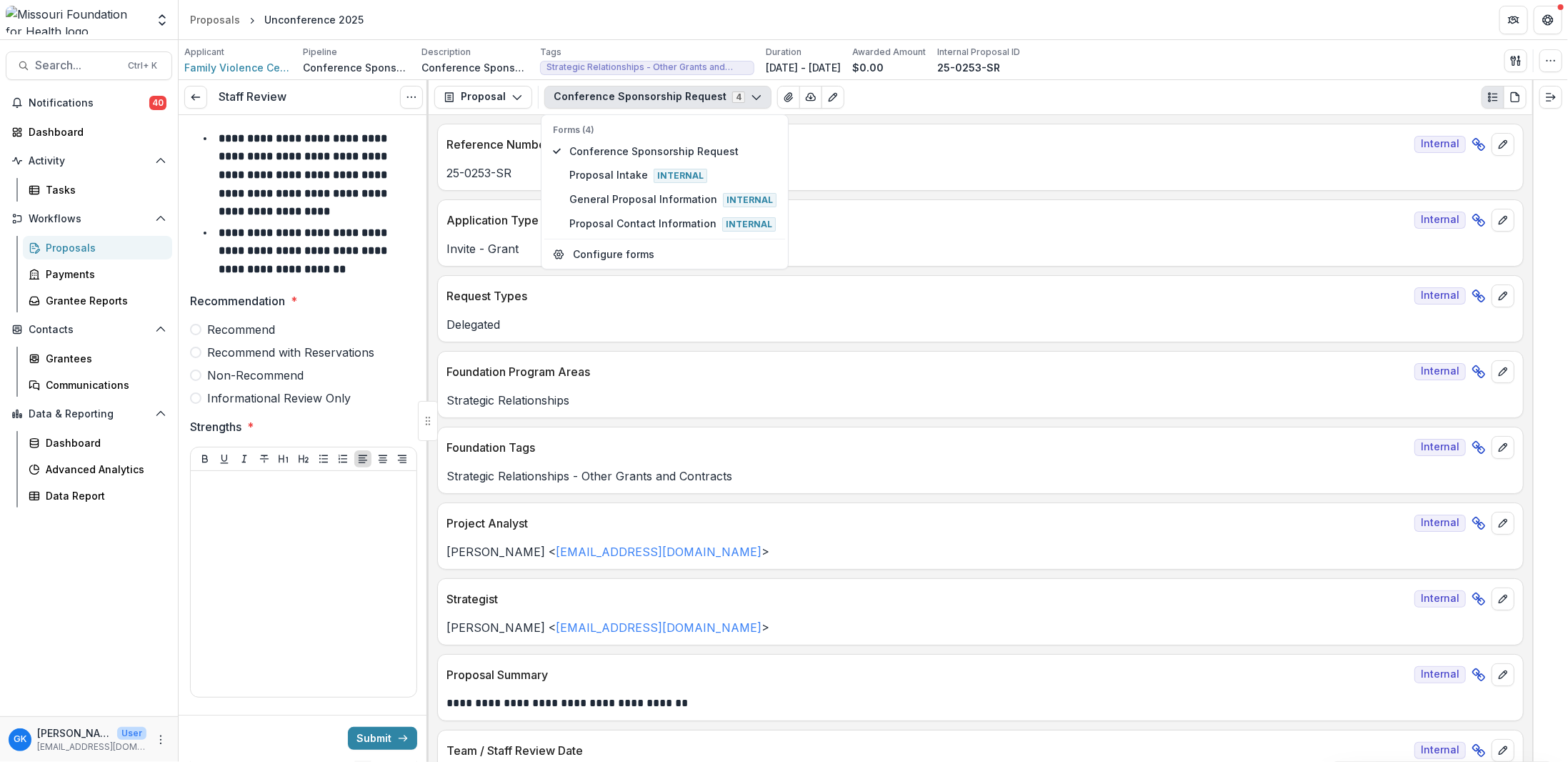
click at [1010, 342] on div "**********" at bounding box center [981, 438] width 1104 height 647
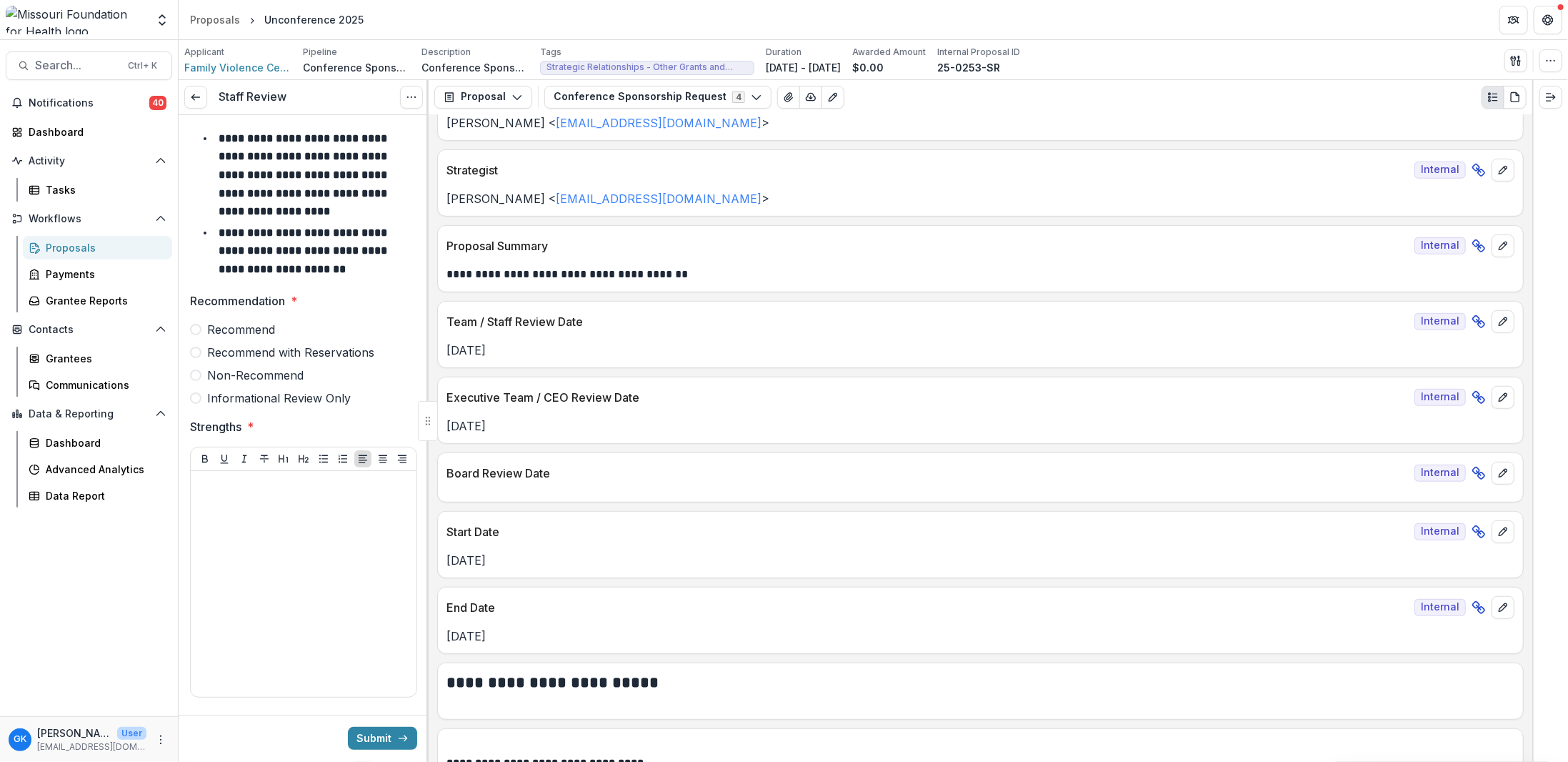
scroll to position [357, 0]
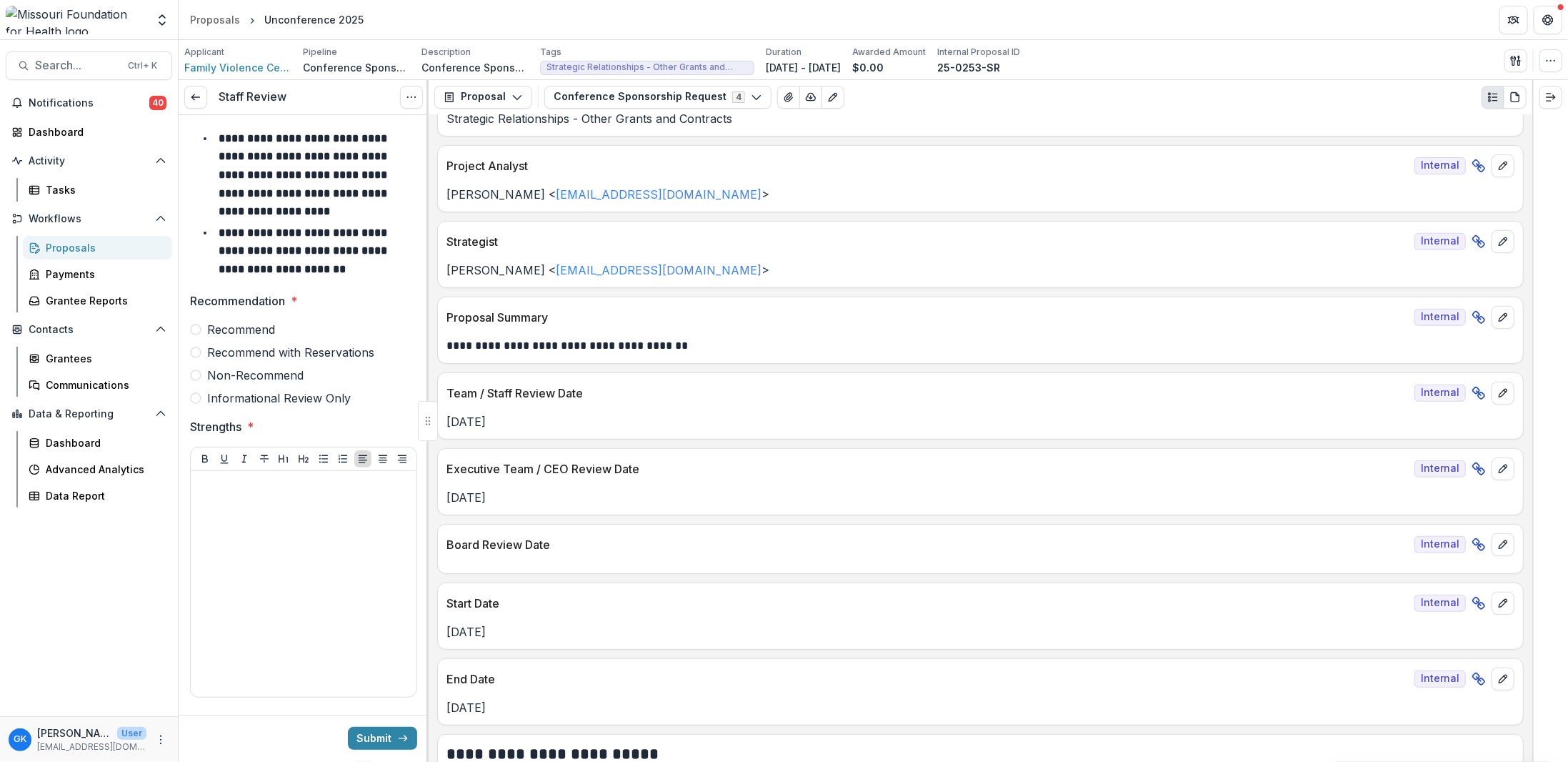
click at [183, 100] on div "Staff Review View task Cancel Task" at bounding box center [304, 98] width 250 height 35
click at [188, 97] on link at bounding box center [195, 97] width 23 height 23
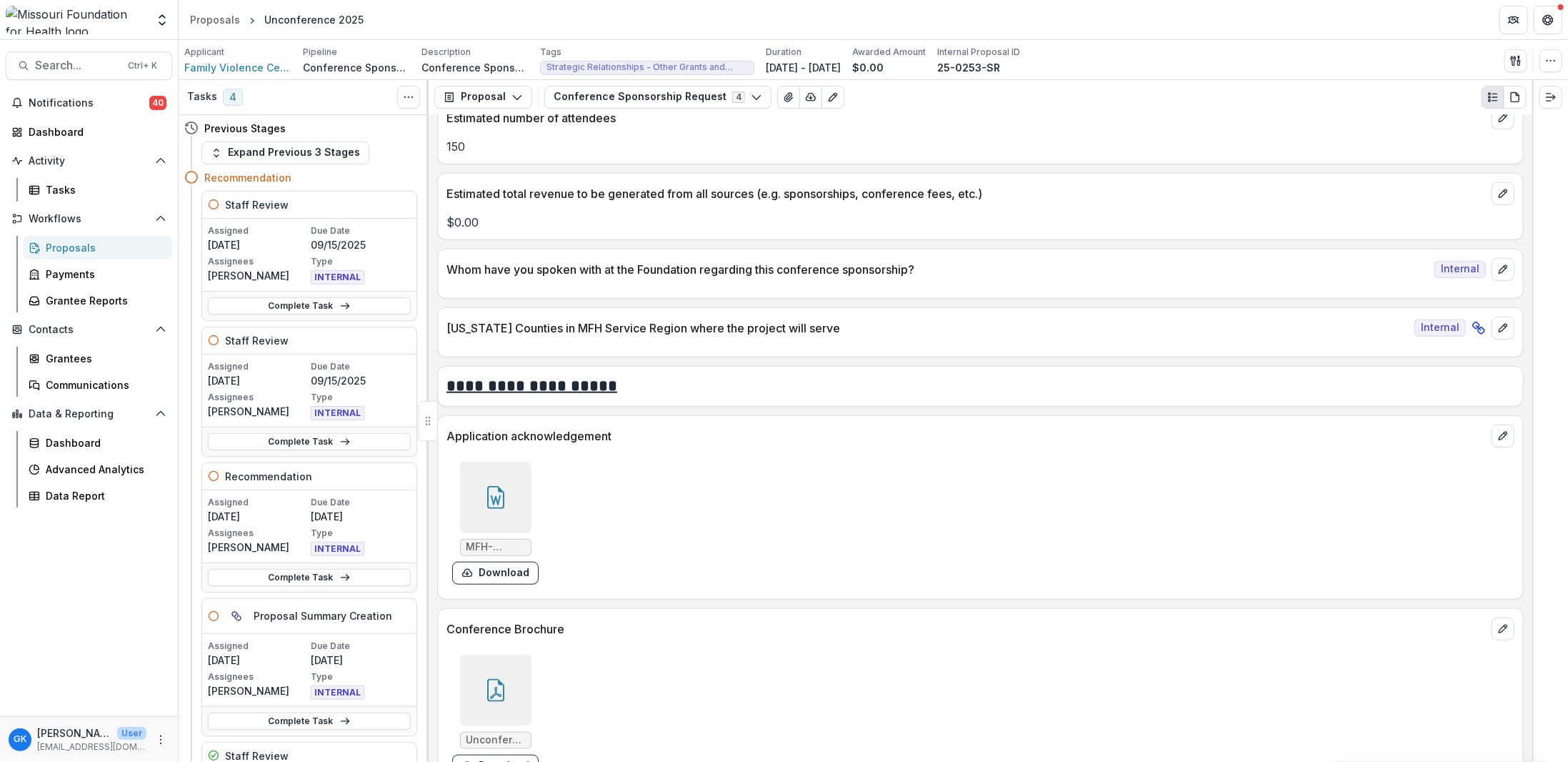
scroll to position [4690, 0]
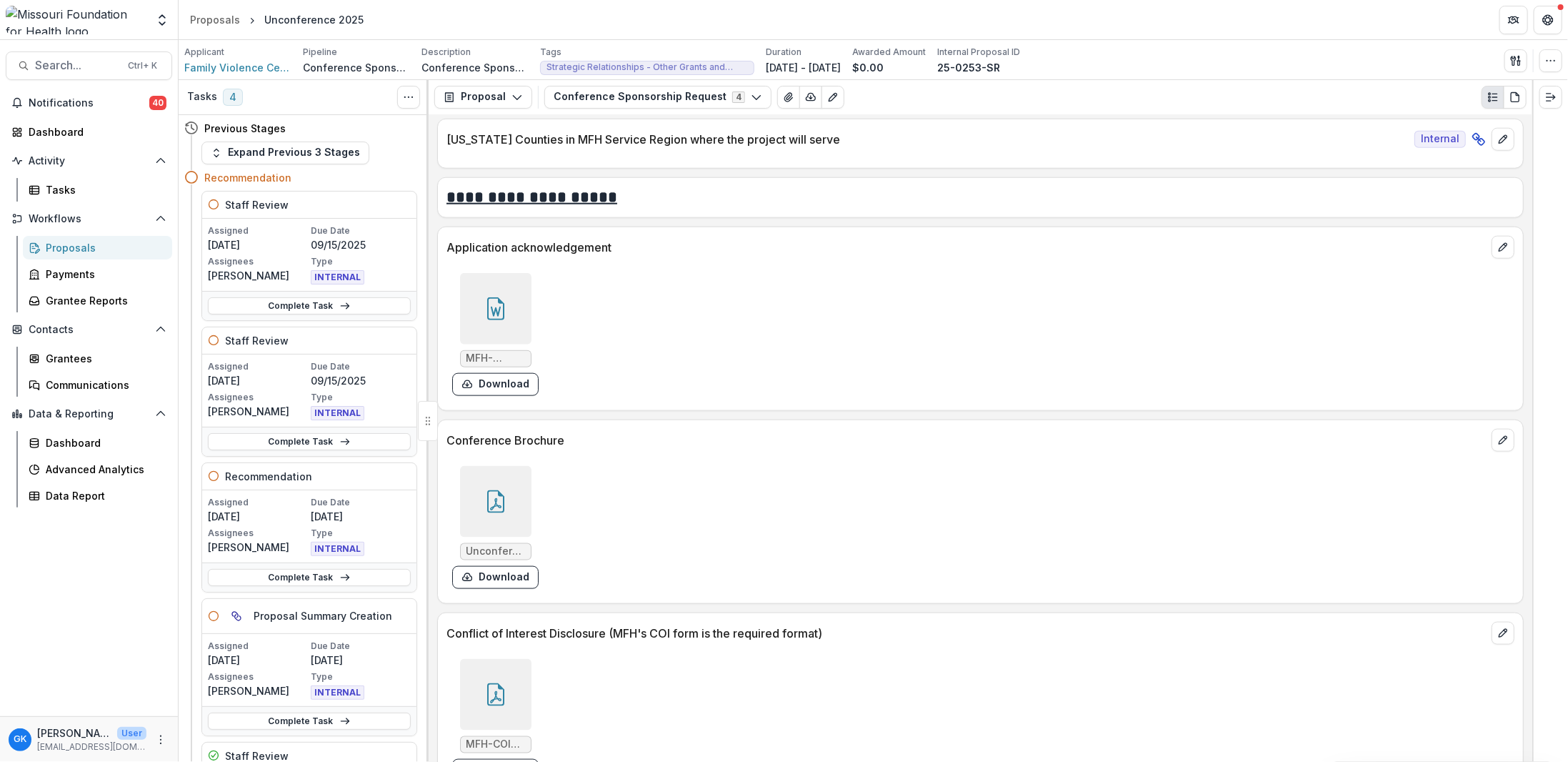
click at [507, 466] on div at bounding box center [495, 501] width 71 height 71
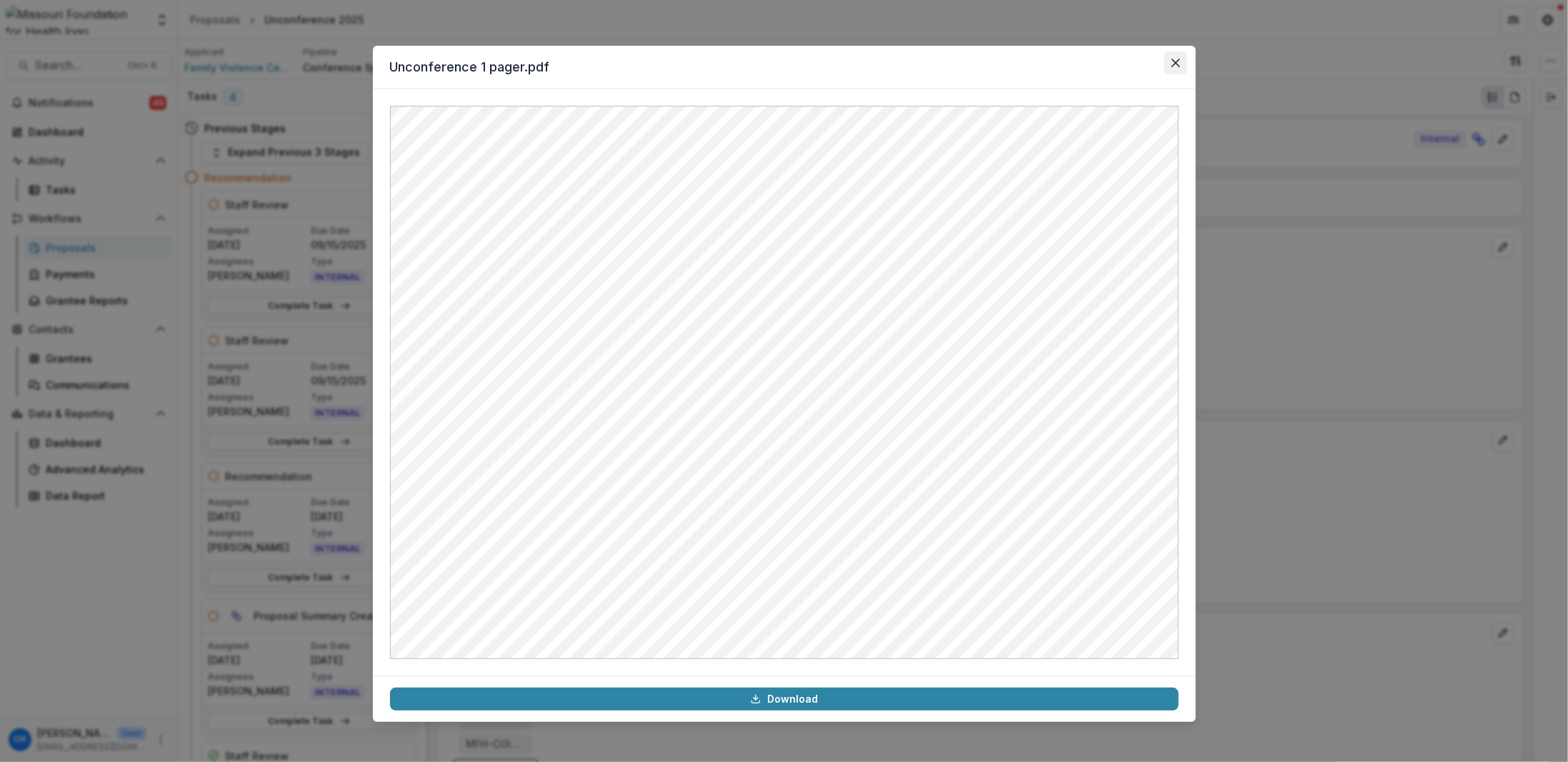
click at [1169, 63] on button "Close" at bounding box center [1175, 63] width 23 height 23
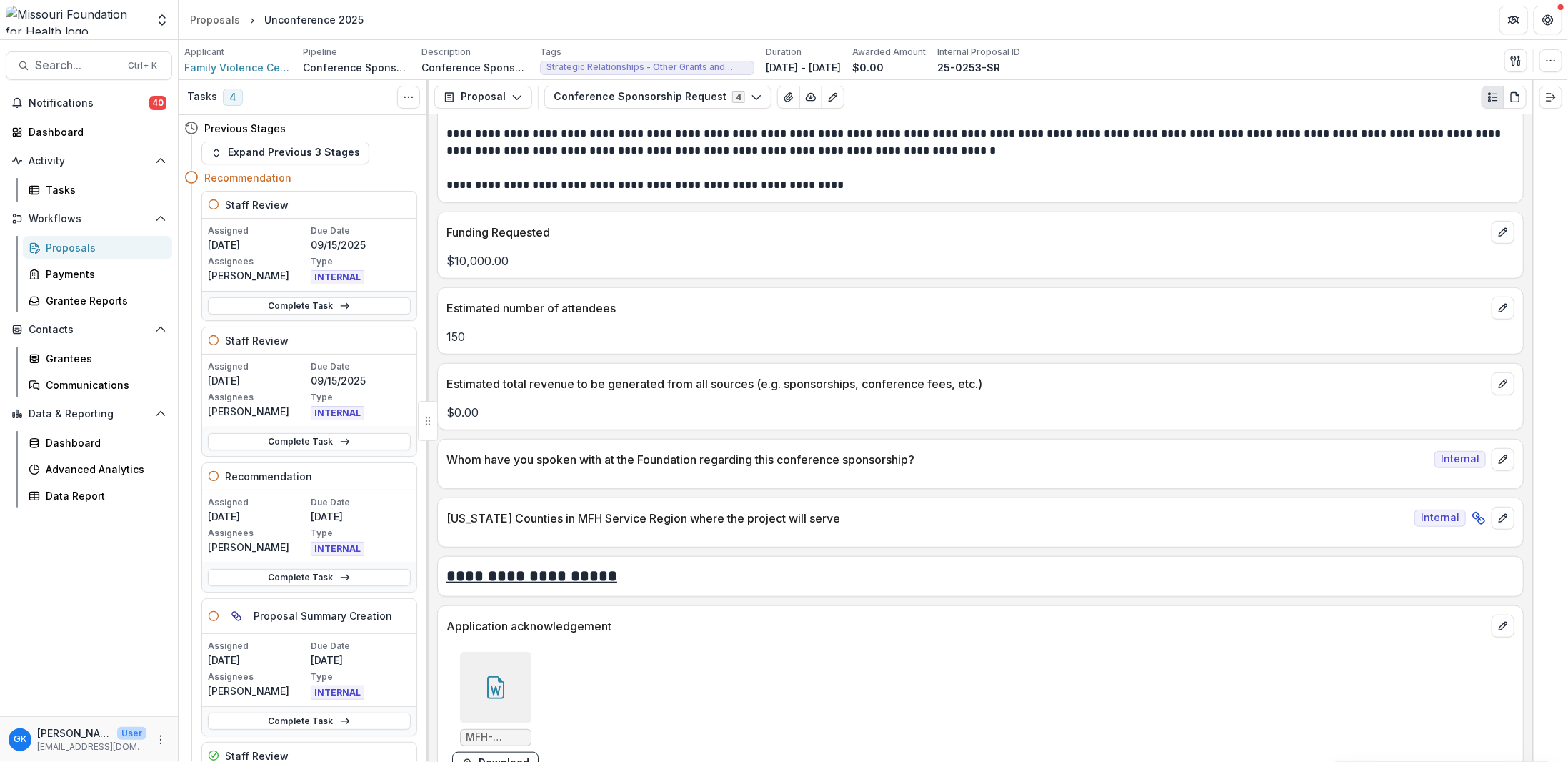
scroll to position [3976, 0]
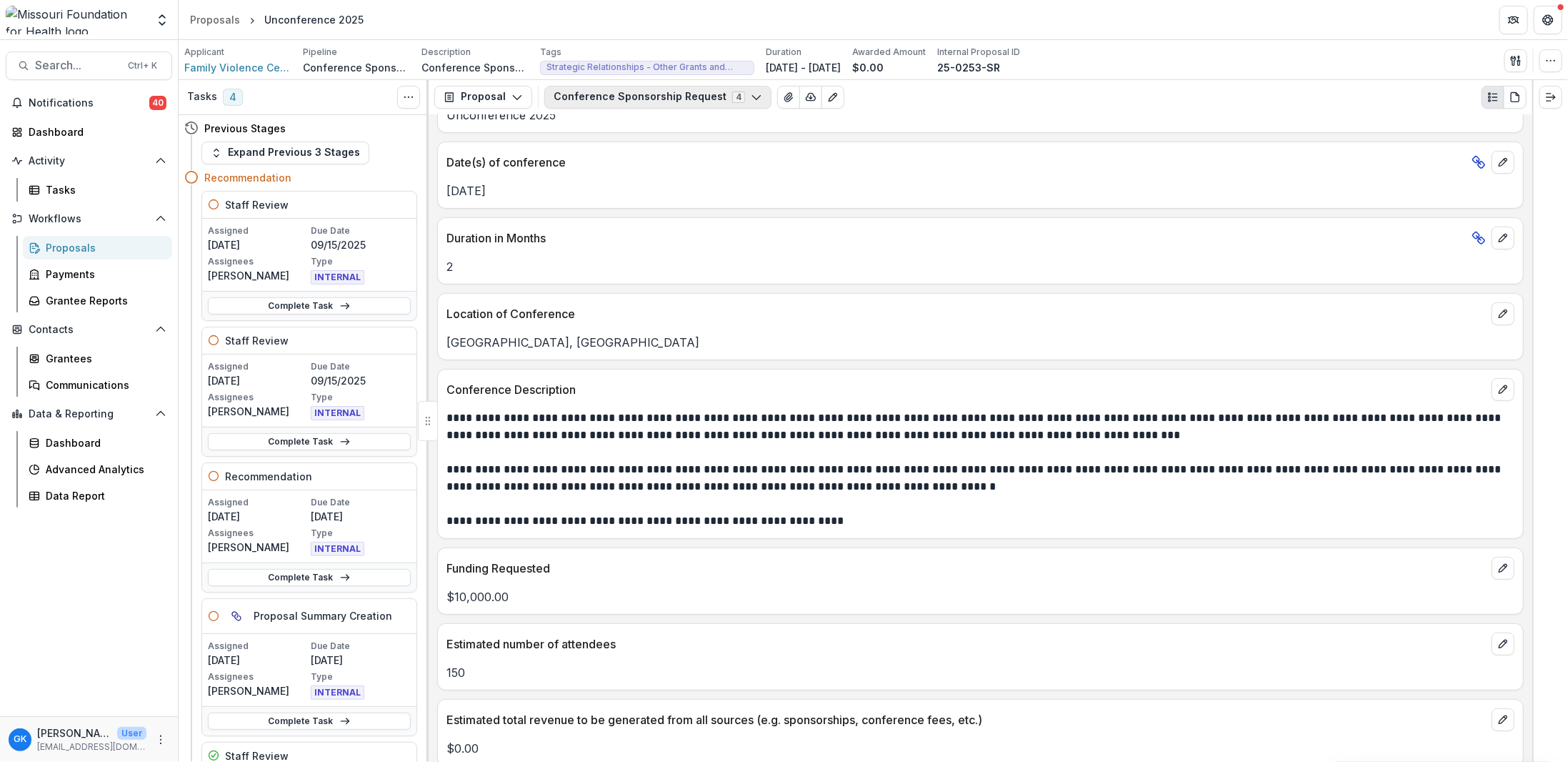
click at [641, 100] on button "Conference Sponsorship Request 4" at bounding box center [658, 97] width 227 height 23
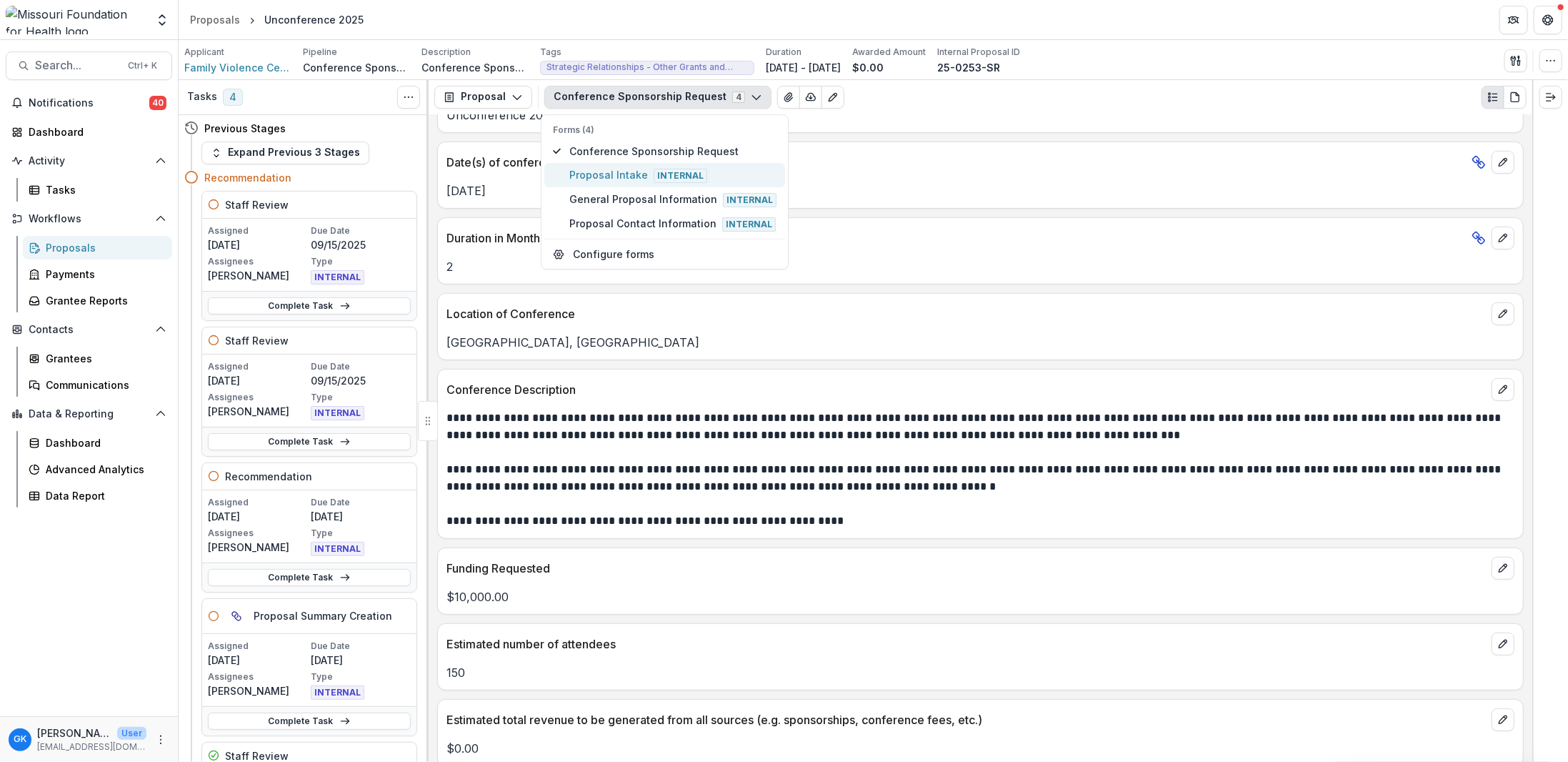
click at [683, 174] on span "Internal" at bounding box center [681, 176] width 54 height 14
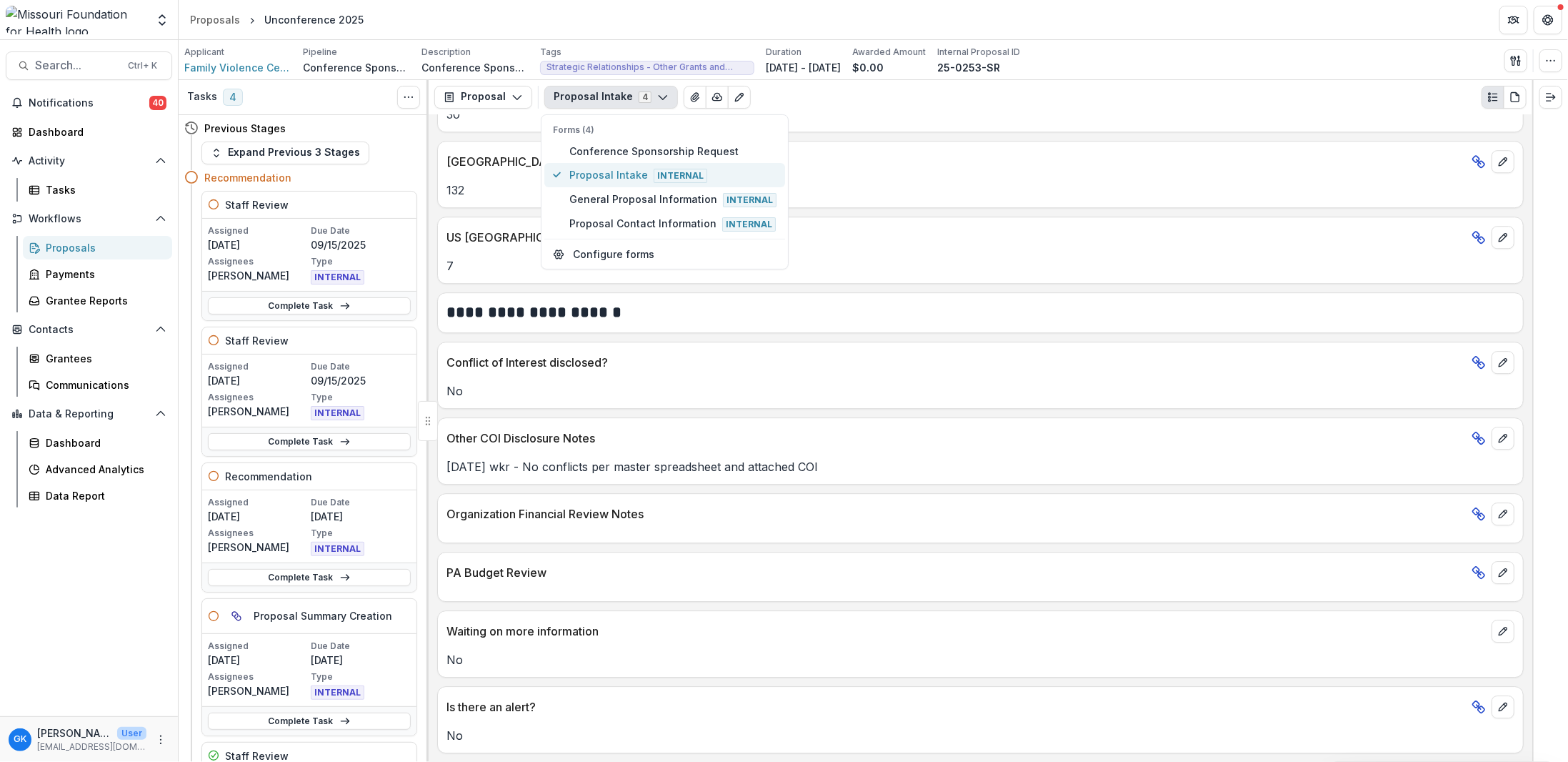
scroll to position [2692, 0]
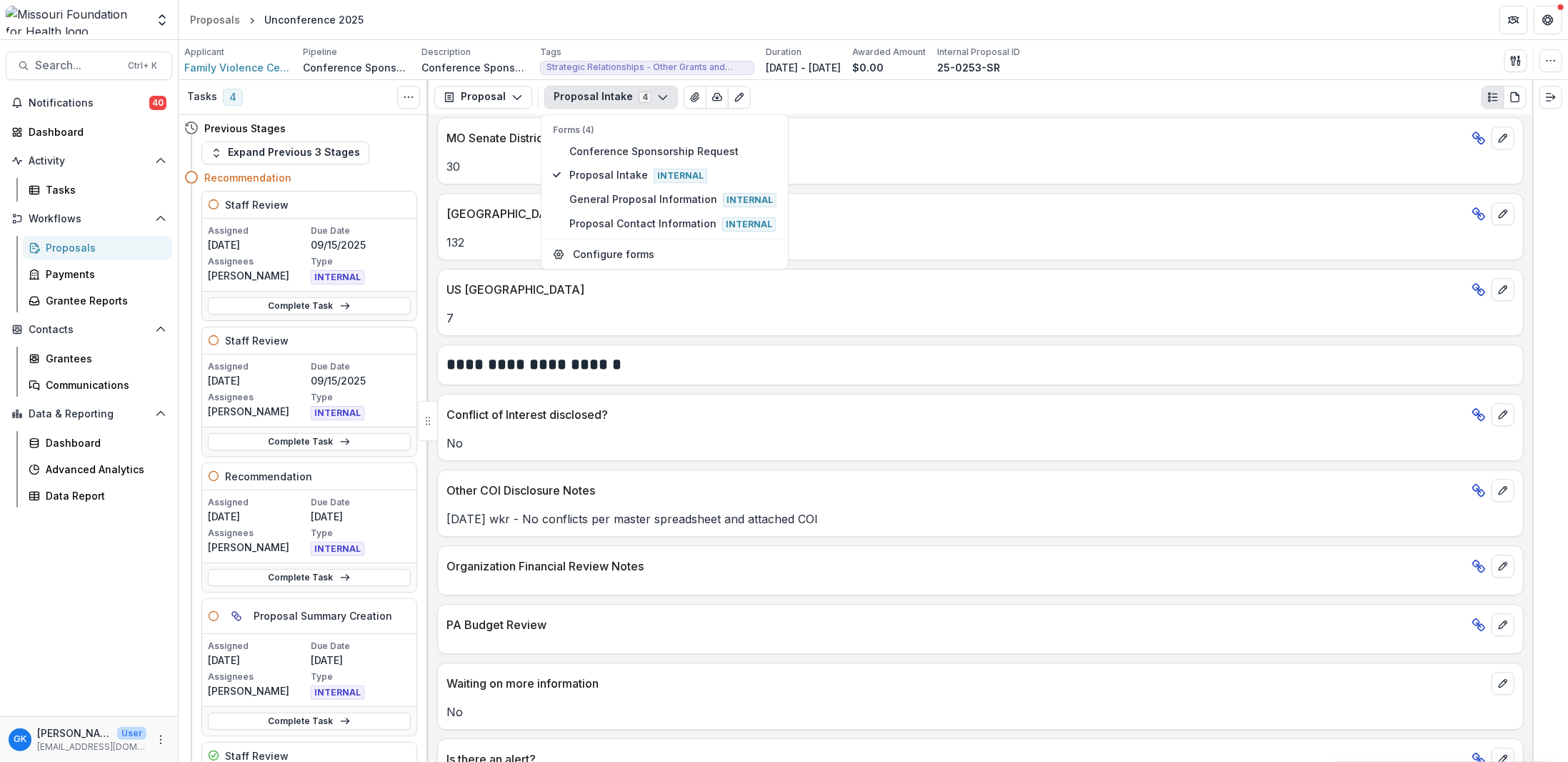
click at [1371, 49] on div "Applicant Family Violence Center, Inc. Pipeline Conference Sponsorship Descript…" at bounding box center [873, 60] width 1378 height 29
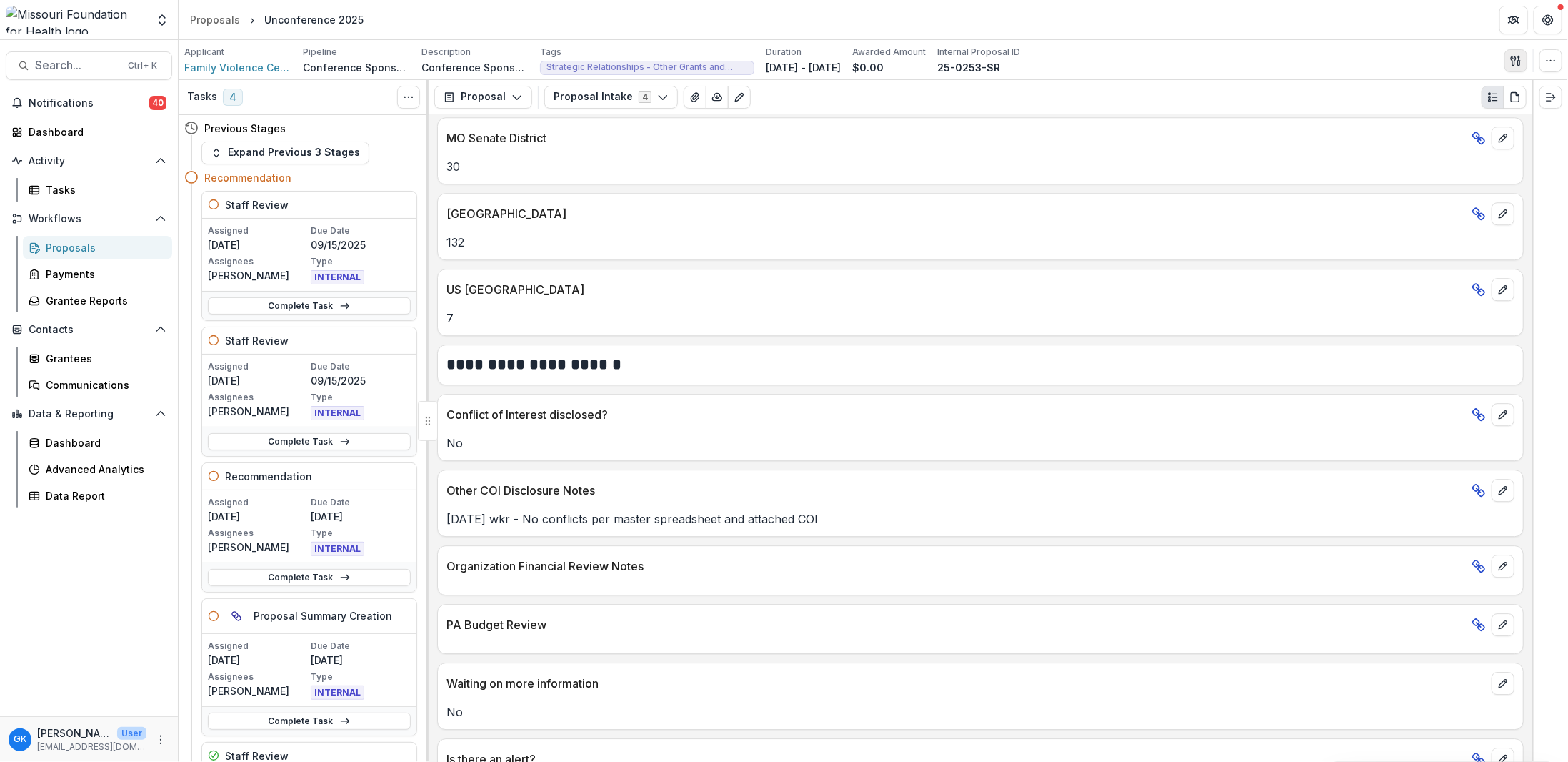
click at [1371, 58] on button "button" at bounding box center [1515, 60] width 23 height 23
click at [1371, 120] on button "Proposal Files" at bounding box center [1448, 116] width 153 height 23
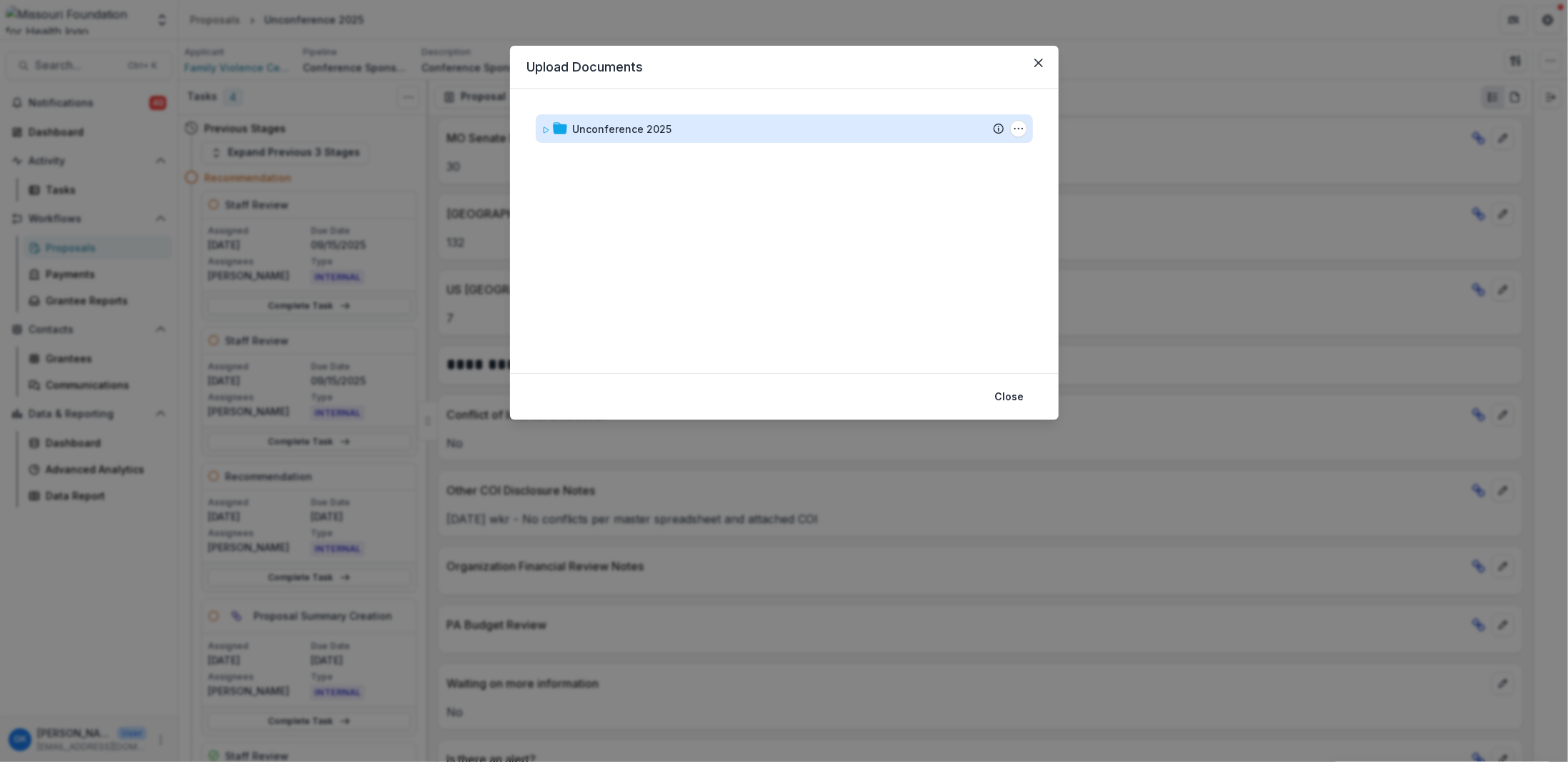
click at [620, 125] on div "Unconference 2025" at bounding box center [622, 129] width 100 height 15
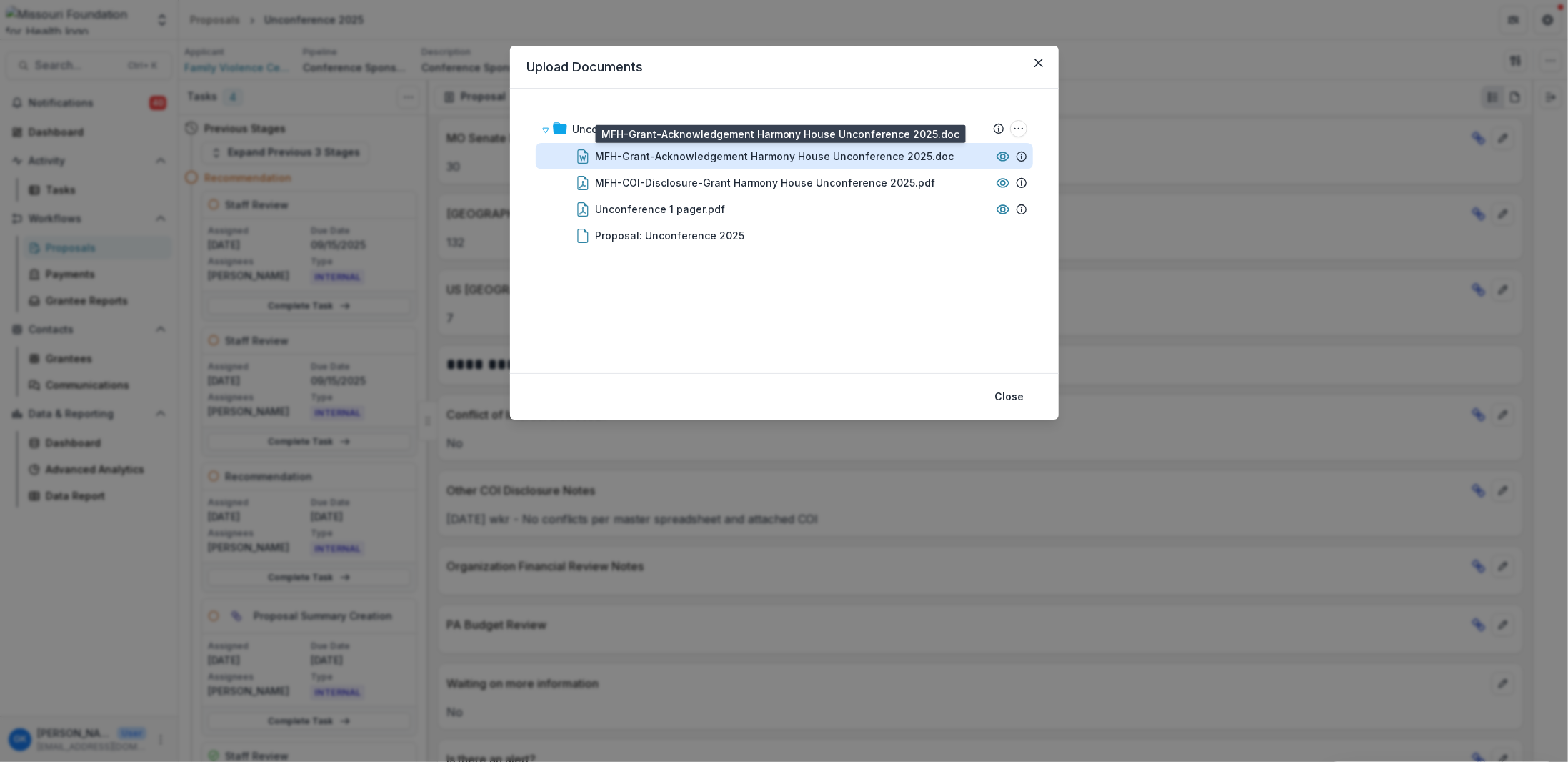
click at [733, 155] on div "MFH-Grant-Acknowledgement Harmony House Unconference 2025.doc" at bounding box center [774, 156] width 359 height 15
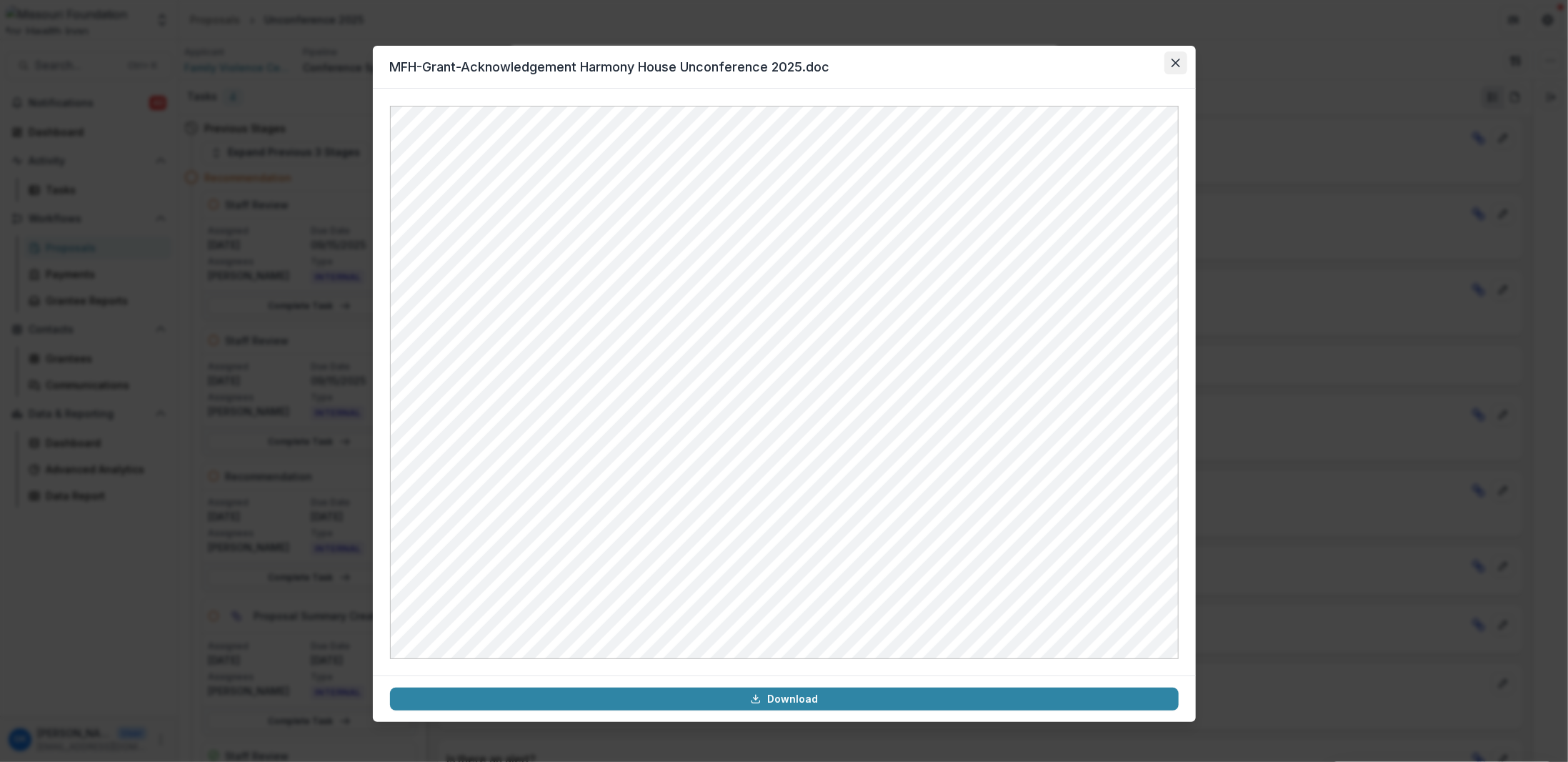
click at [1181, 61] on button "Close" at bounding box center [1175, 63] width 23 height 23
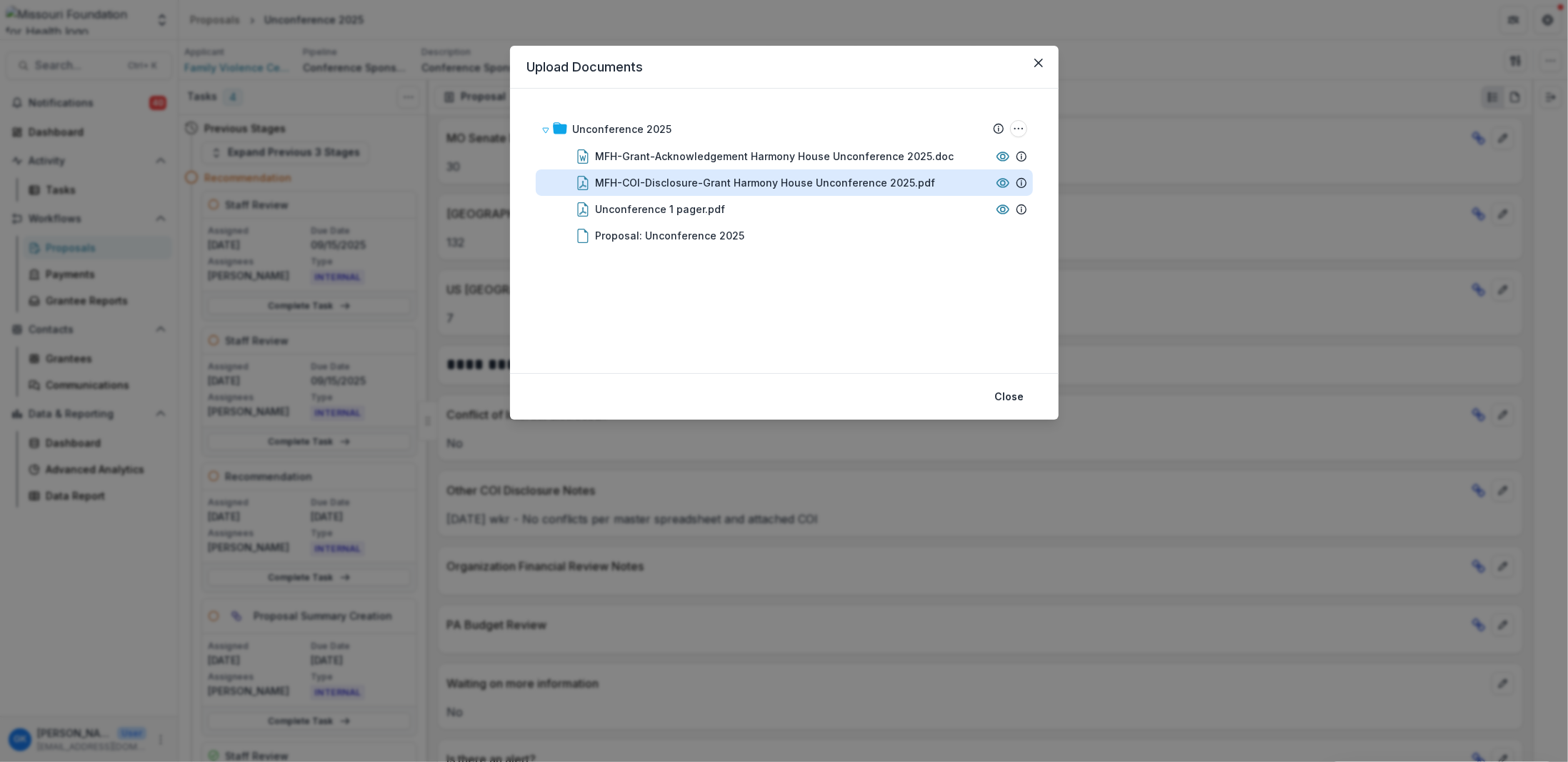
click at [738, 179] on div "MFH-COI-Disclosure-Grant Harmony House Unconference 2025.pdf" at bounding box center [765, 182] width 340 height 15
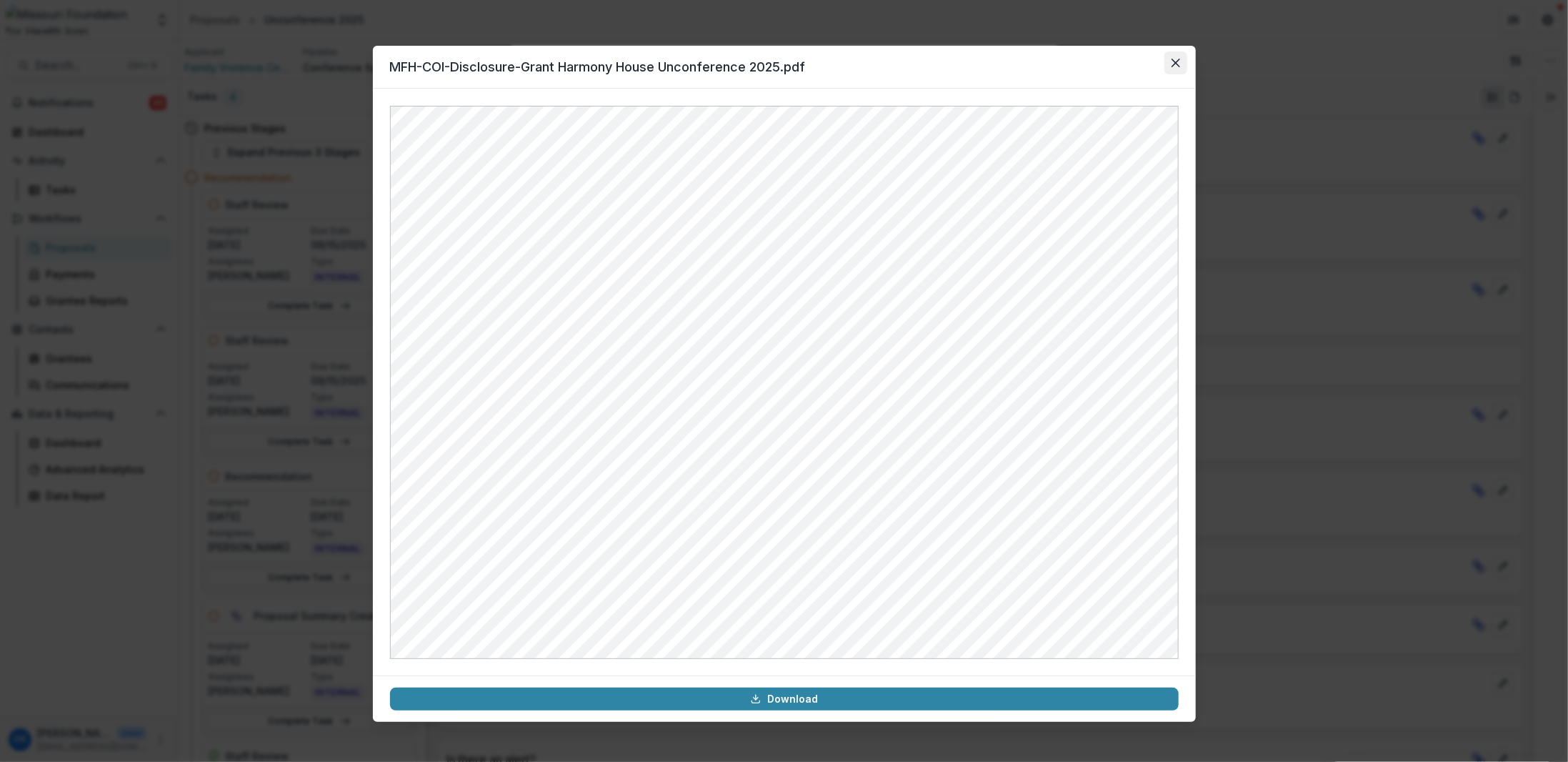
click at [1180, 69] on button "Close" at bounding box center [1175, 63] width 23 height 23
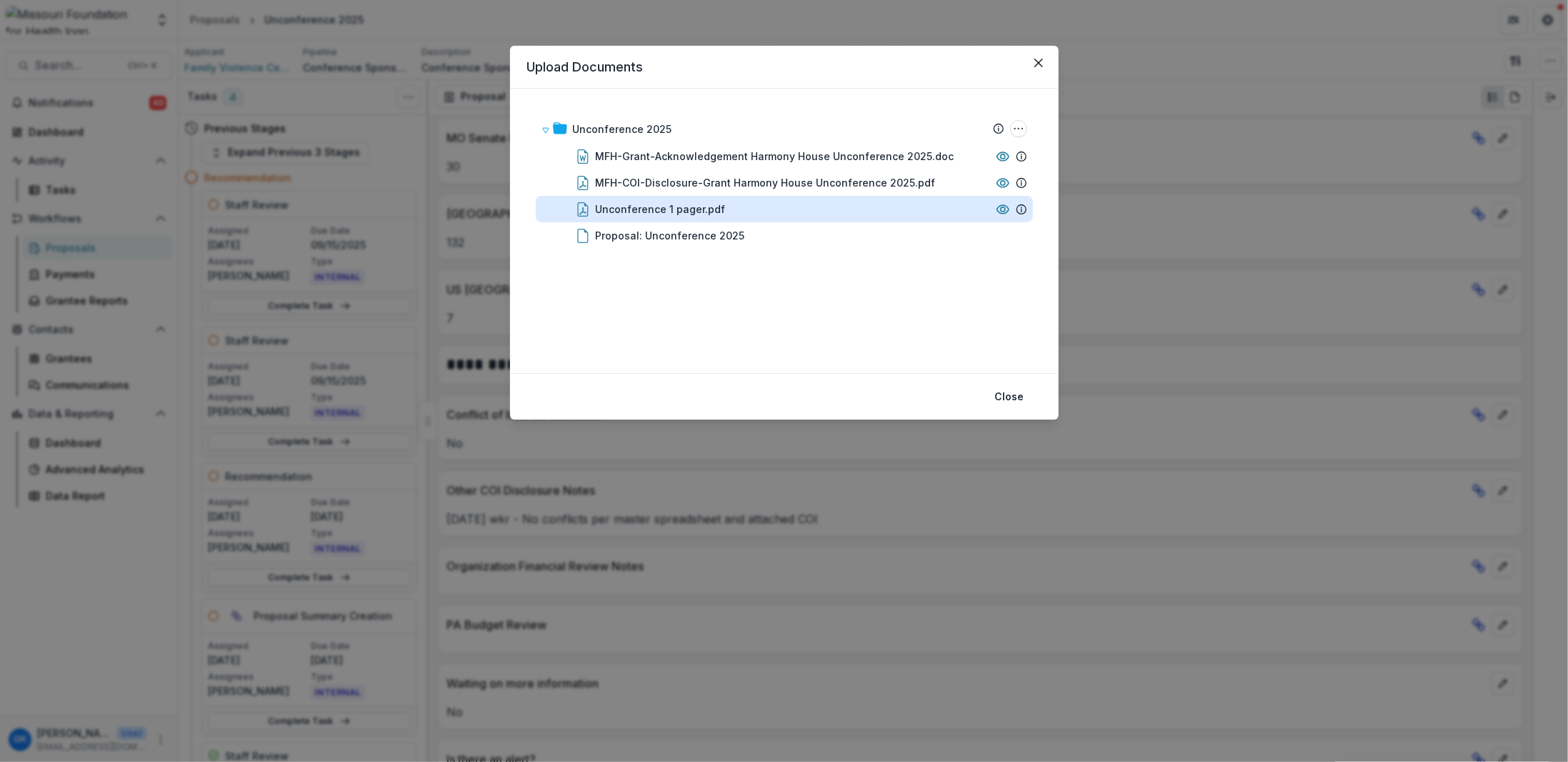
click at [658, 207] on div "Unconference 1 pager.pdf" at bounding box center [660, 209] width 130 height 15
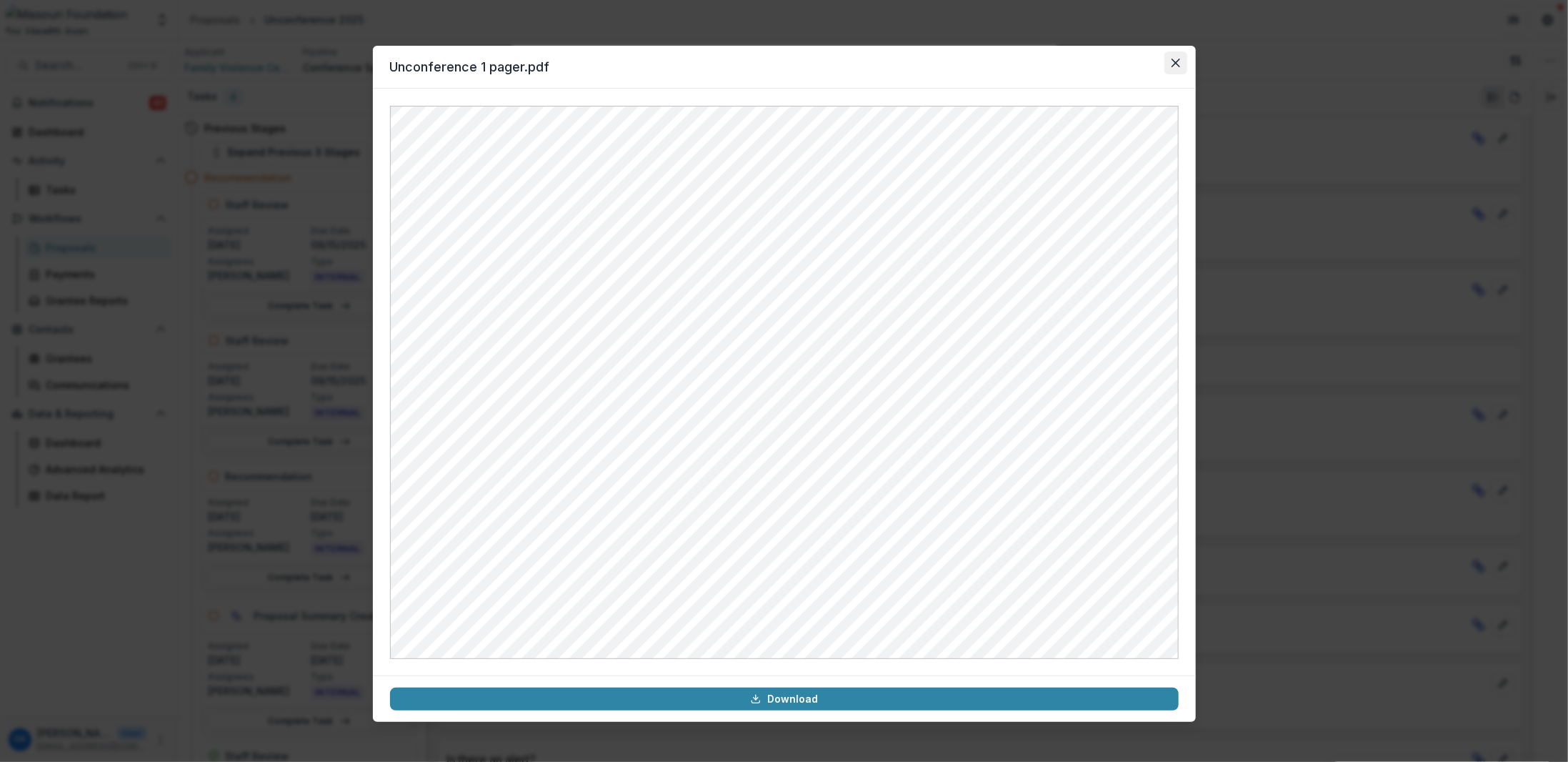
click at [1177, 59] on icon "Close" at bounding box center [1176, 63] width 8 height 8
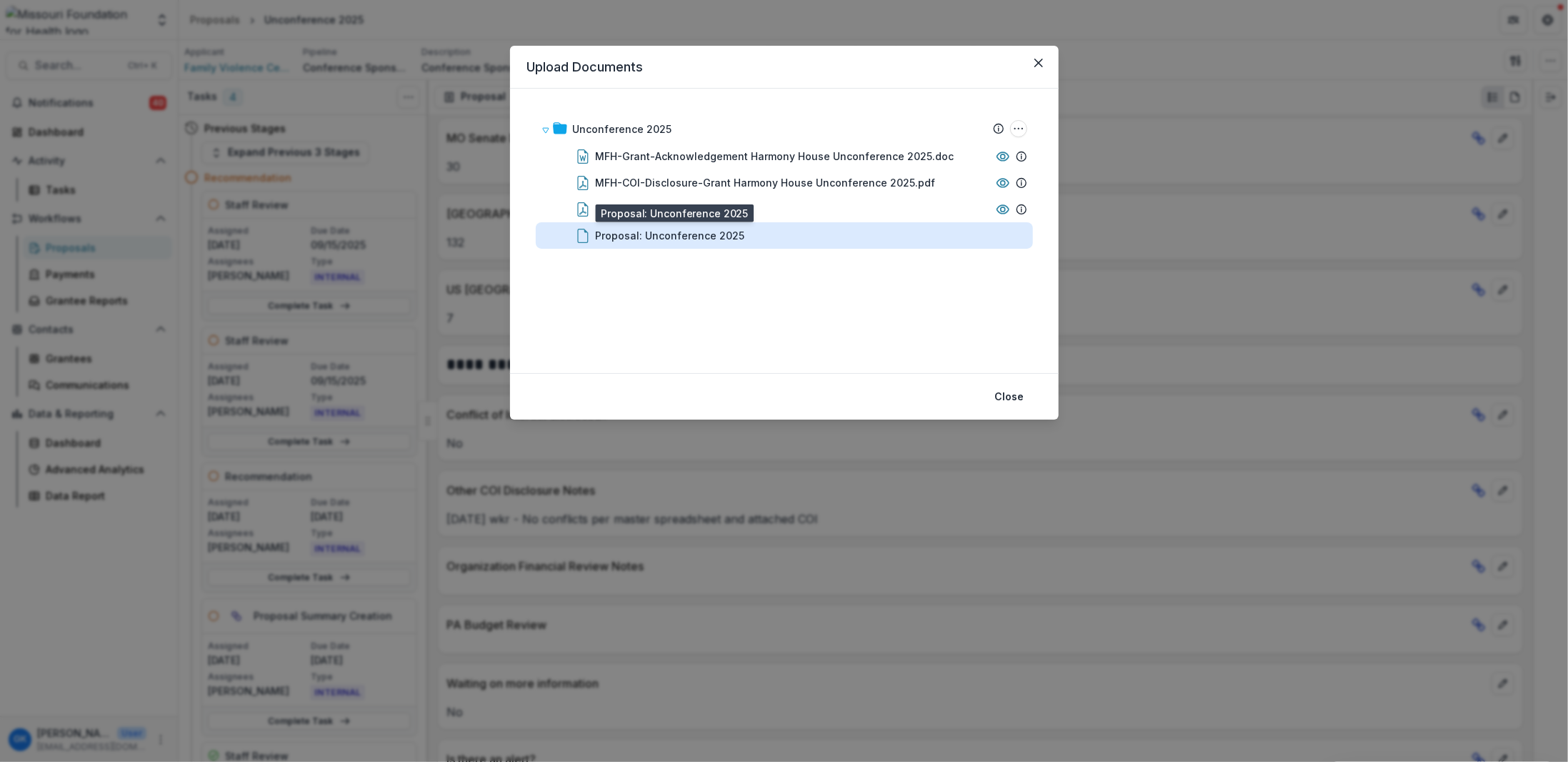
click at [669, 233] on div "Proposal: Unconference 2025" at bounding box center [670, 235] width 150 height 15
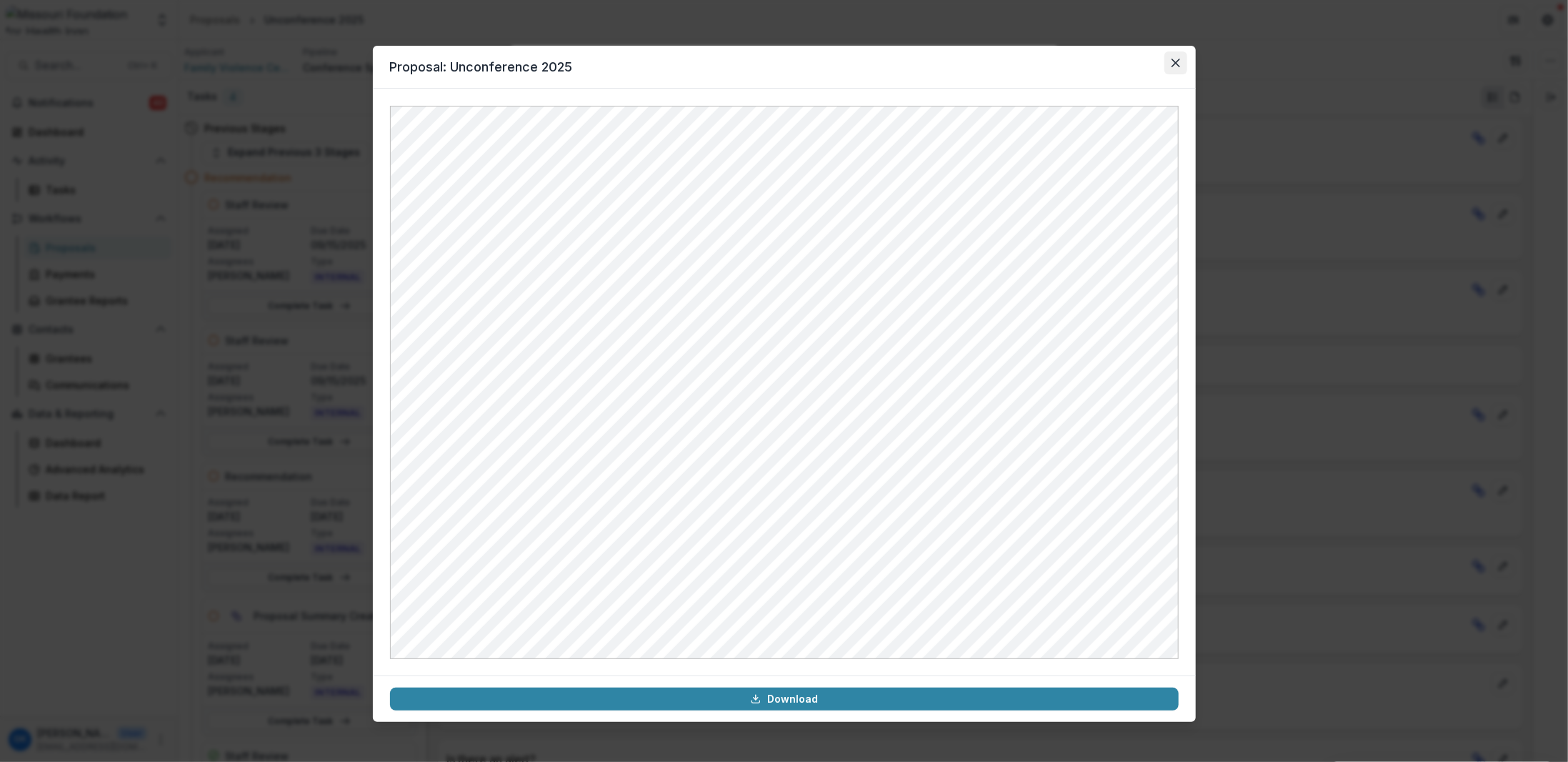
click at [1168, 55] on button "Close" at bounding box center [1175, 63] width 23 height 23
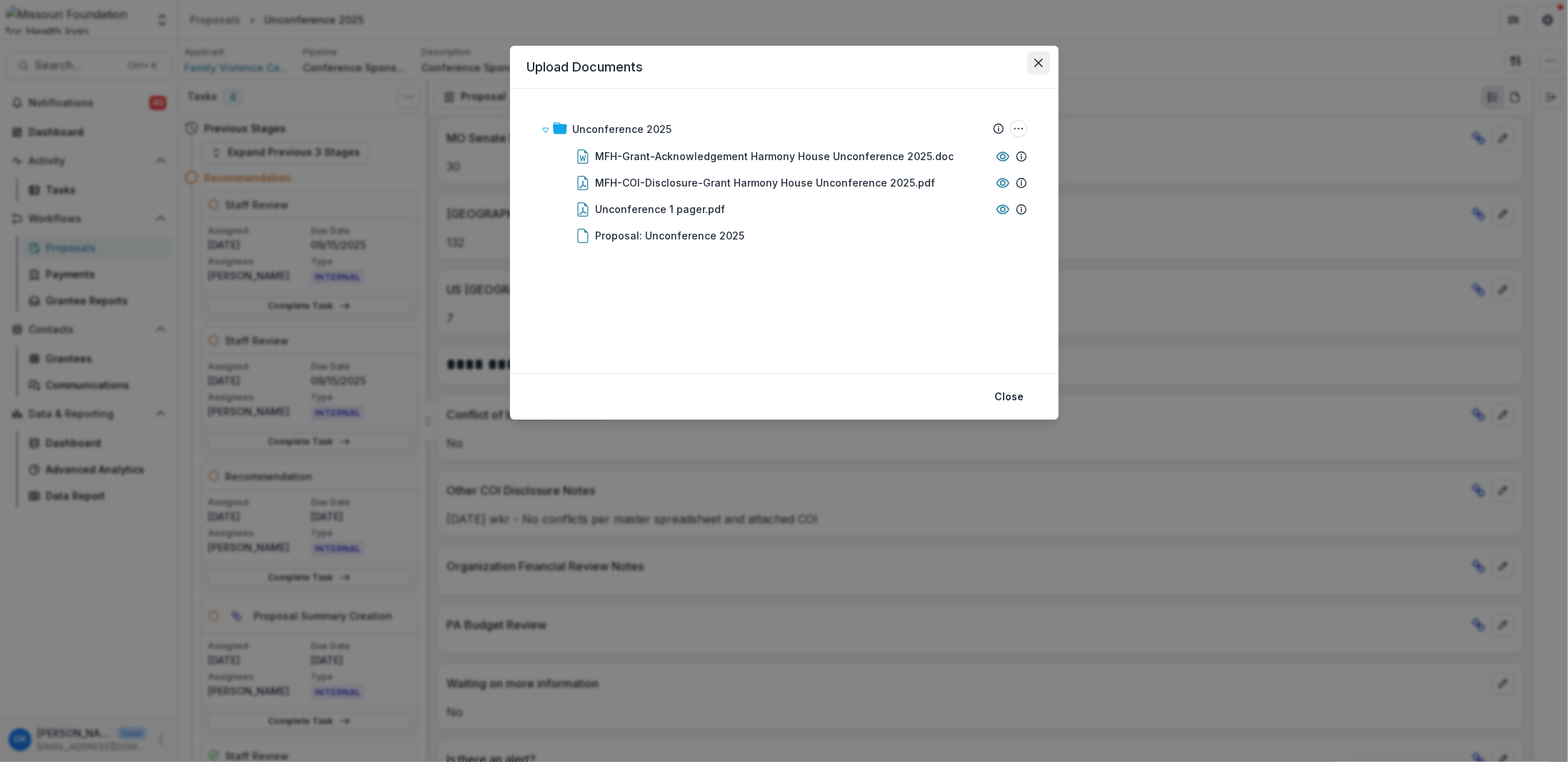
click at [1038, 56] on button "Close" at bounding box center [1038, 63] width 23 height 23
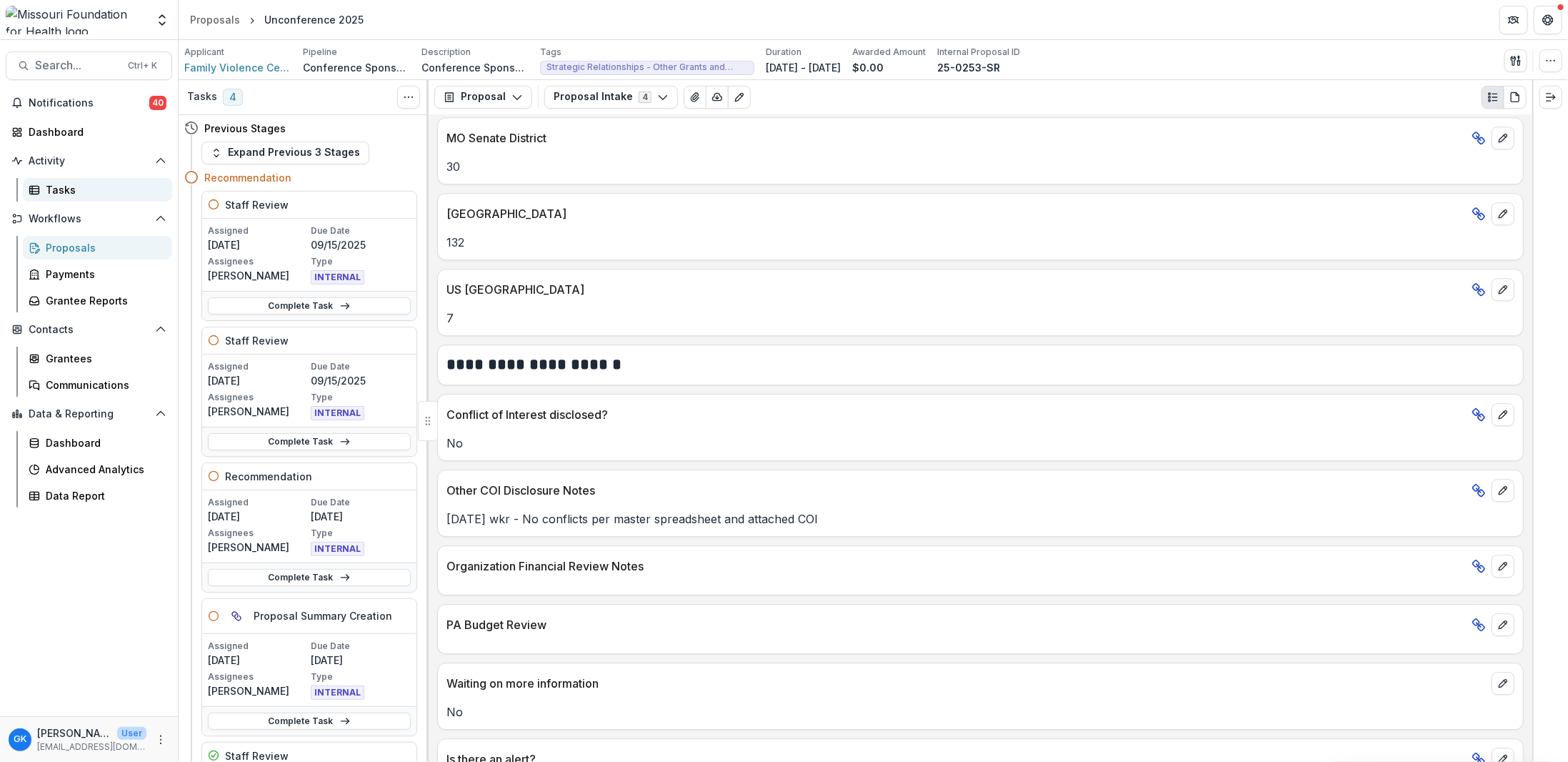
click at [46, 193] on div "Tasks" at bounding box center [104, 190] width 115 height 15
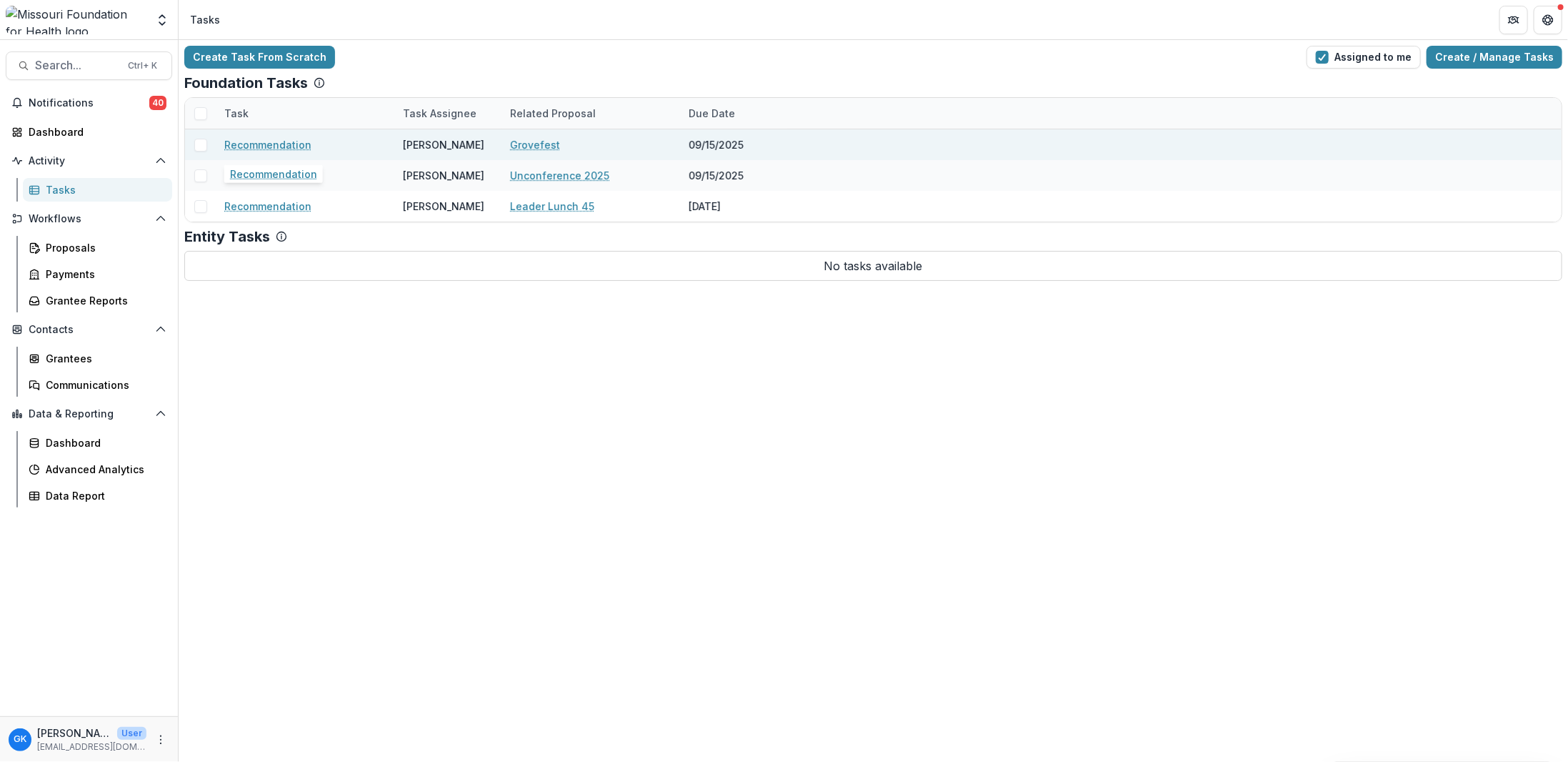
click at [264, 140] on link "Recommendation" at bounding box center [268, 145] width 87 height 15
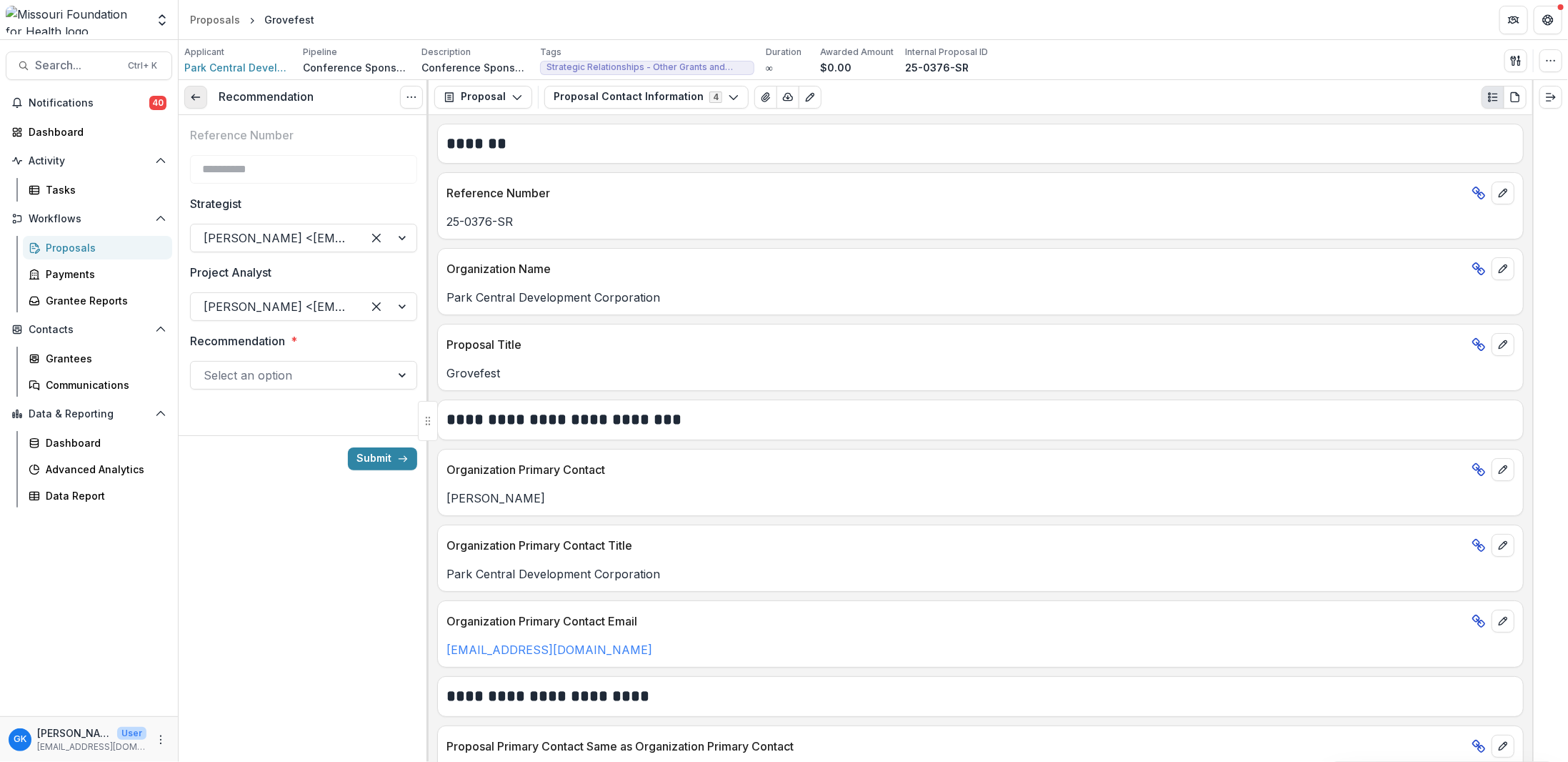
click at [189, 89] on link at bounding box center [195, 97] width 23 height 23
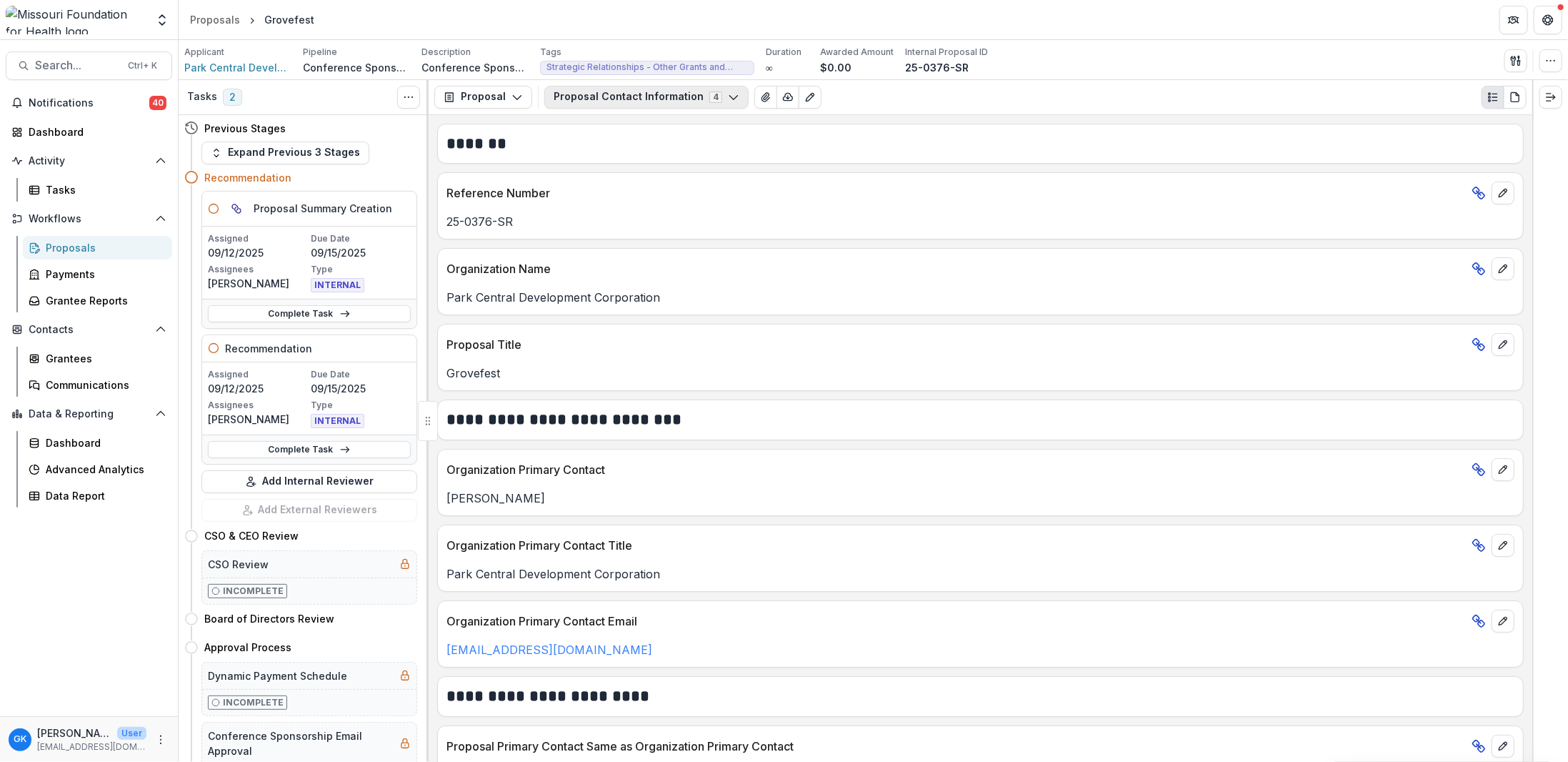
click at [641, 98] on button "Proposal Contact Information 4" at bounding box center [646, 97] width 204 height 23
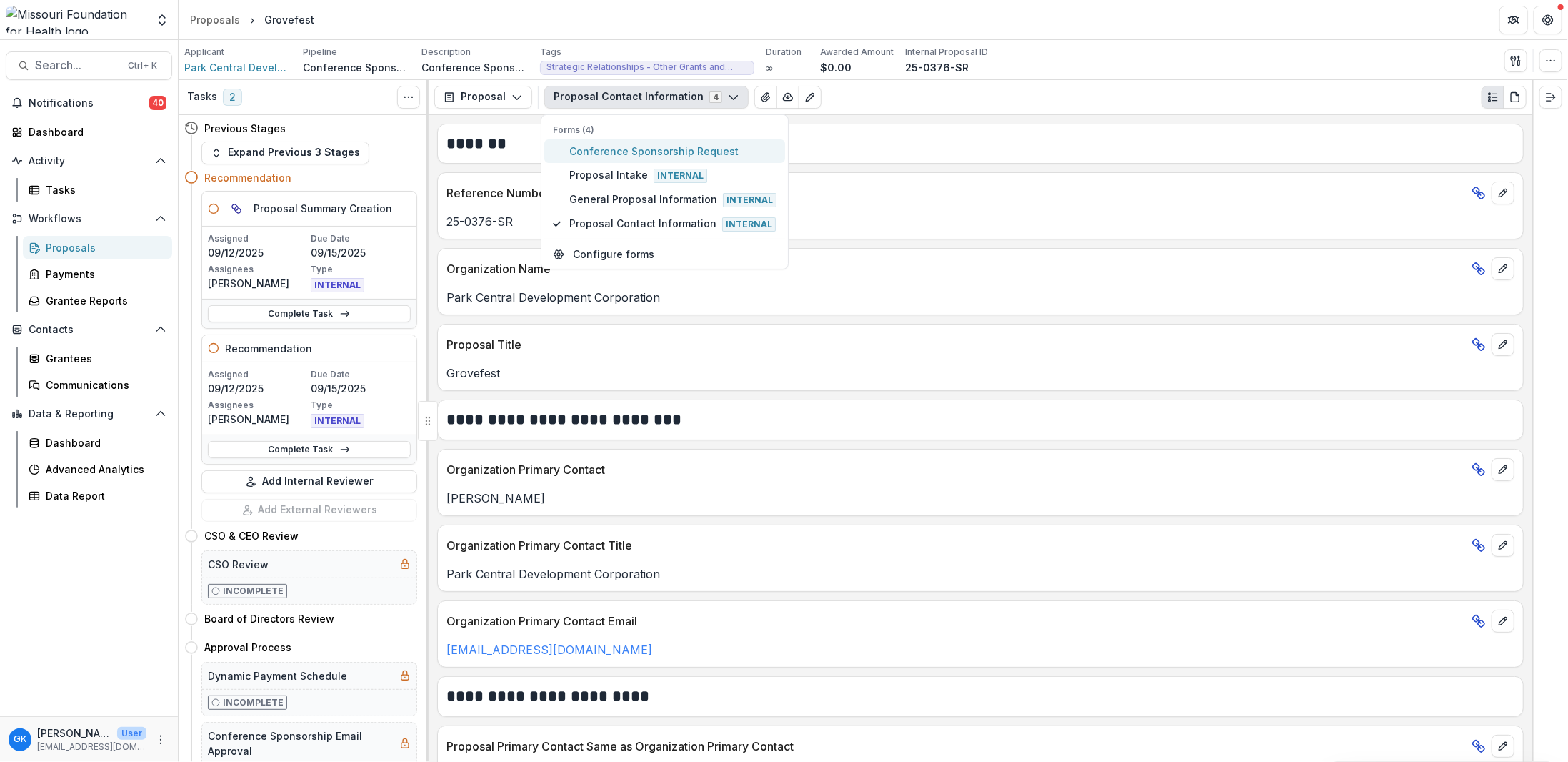
click at [595, 157] on span "Conference Sponsorship Request" at bounding box center [673, 151] width 207 height 15
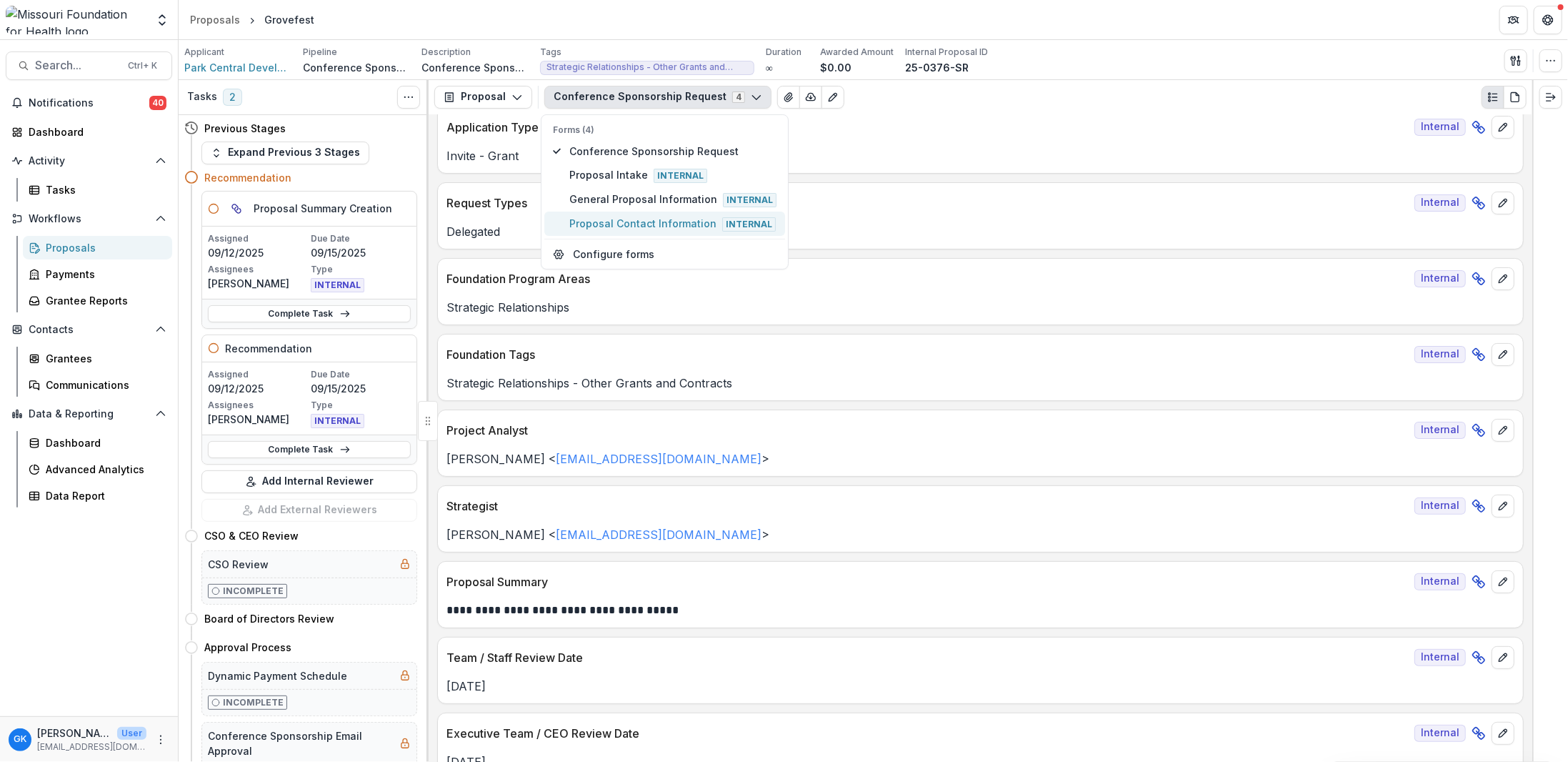
scroll to position [429, 0]
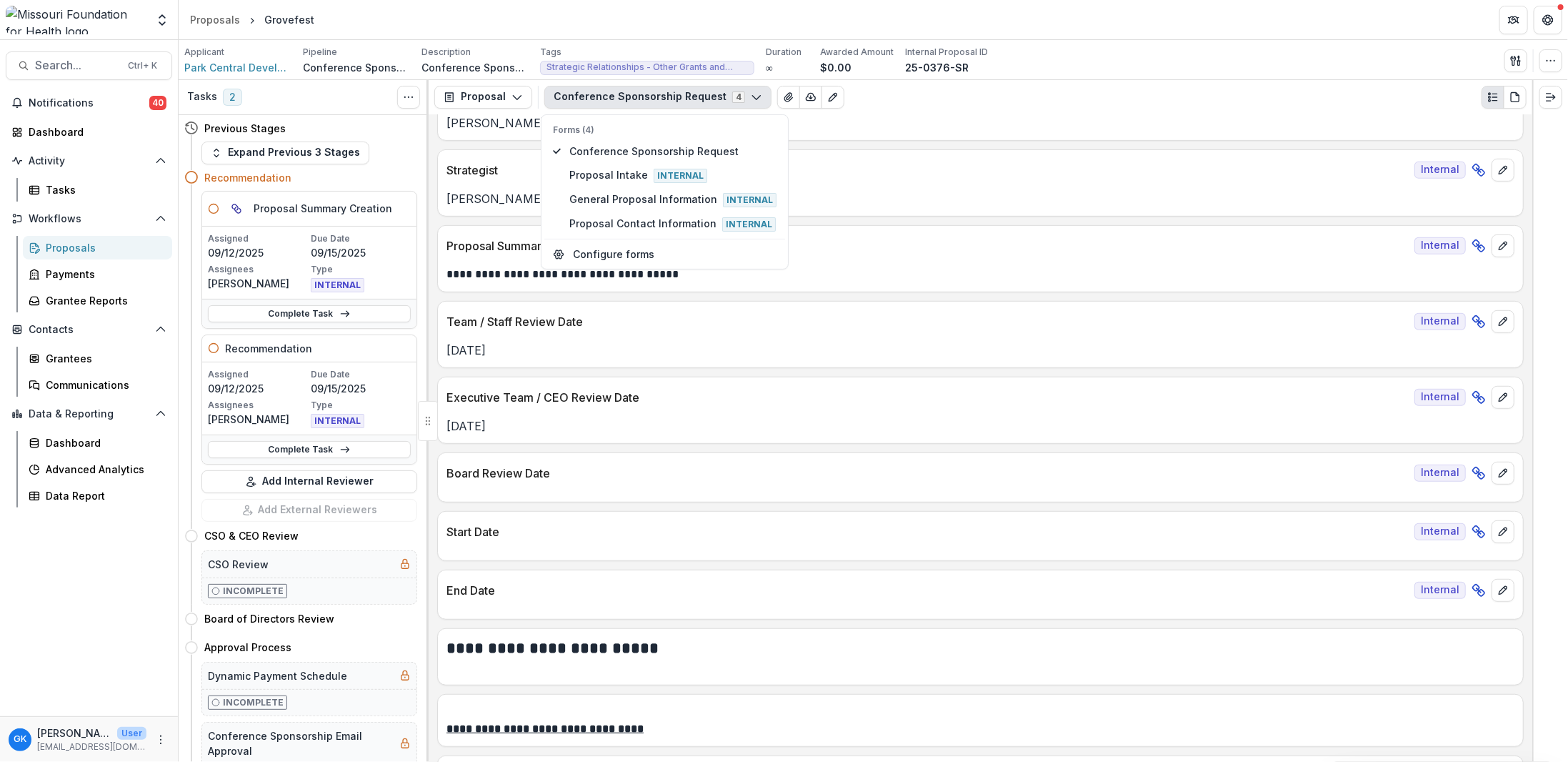
click at [968, 322] on p "Team / Staff Review Date" at bounding box center [927, 321] width 963 height 18
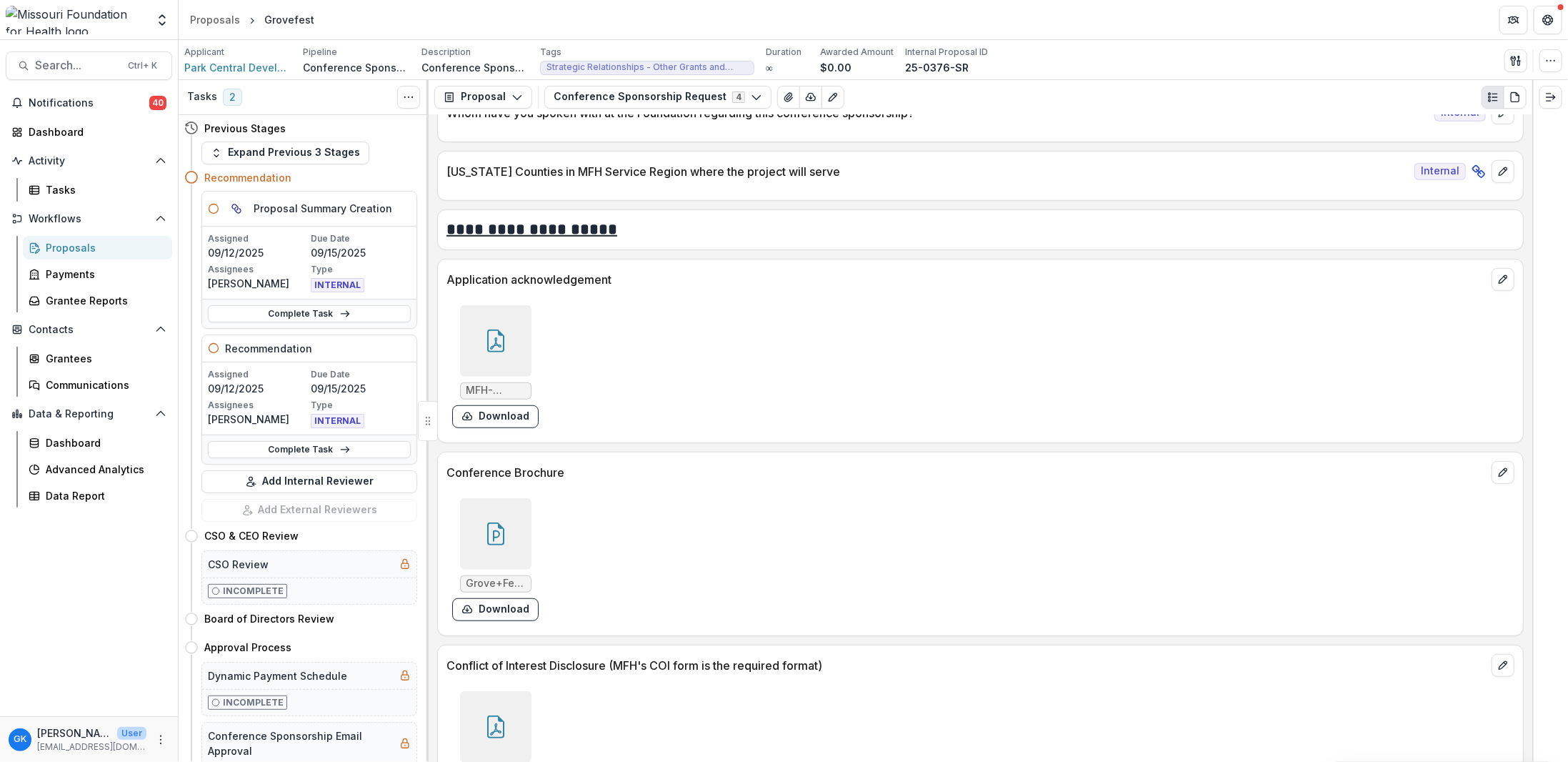
scroll to position [4287, 0]
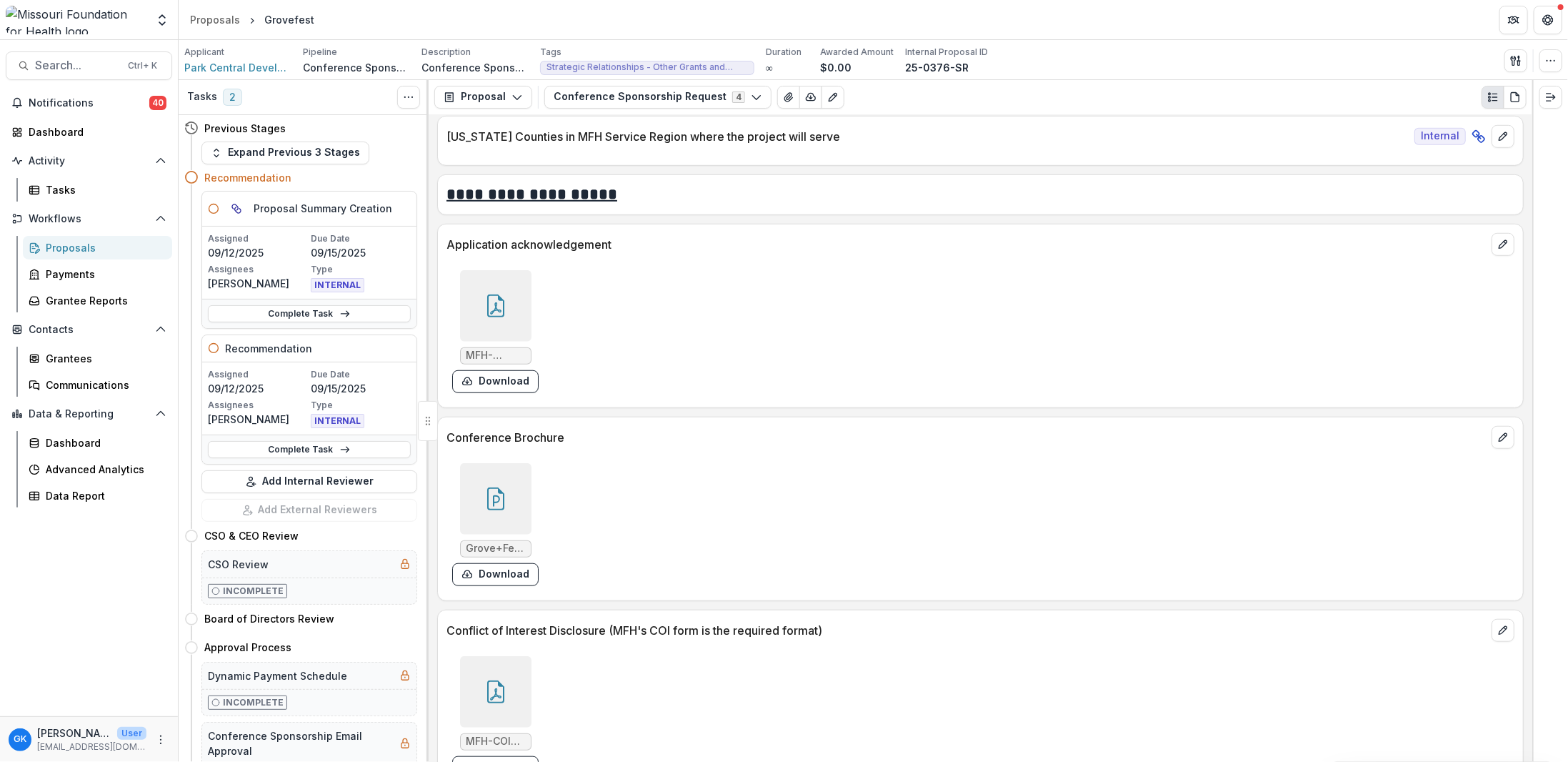
click at [538, 458] on div "Grove+Fest+Sponsorship+Deck+2024++Final+SponsorKD.pptx Download" at bounding box center [661, 524] width 429 height 135
click at [478, 463] on div at bounding box center [495, 499] width 71 height 71
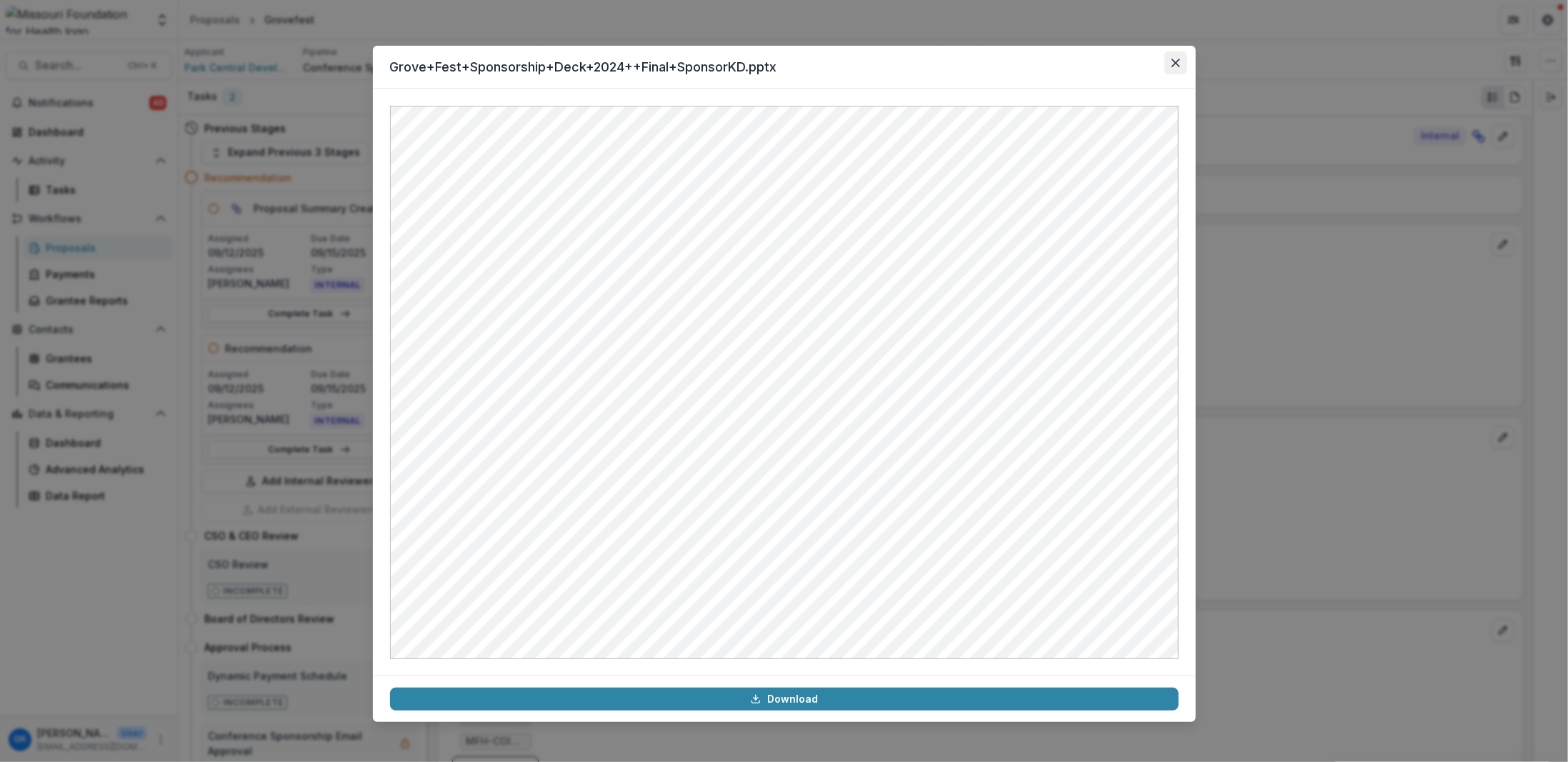
click at [1177, 65] on icon "Close" at bounding box center [1175, 63] width 8 height 8
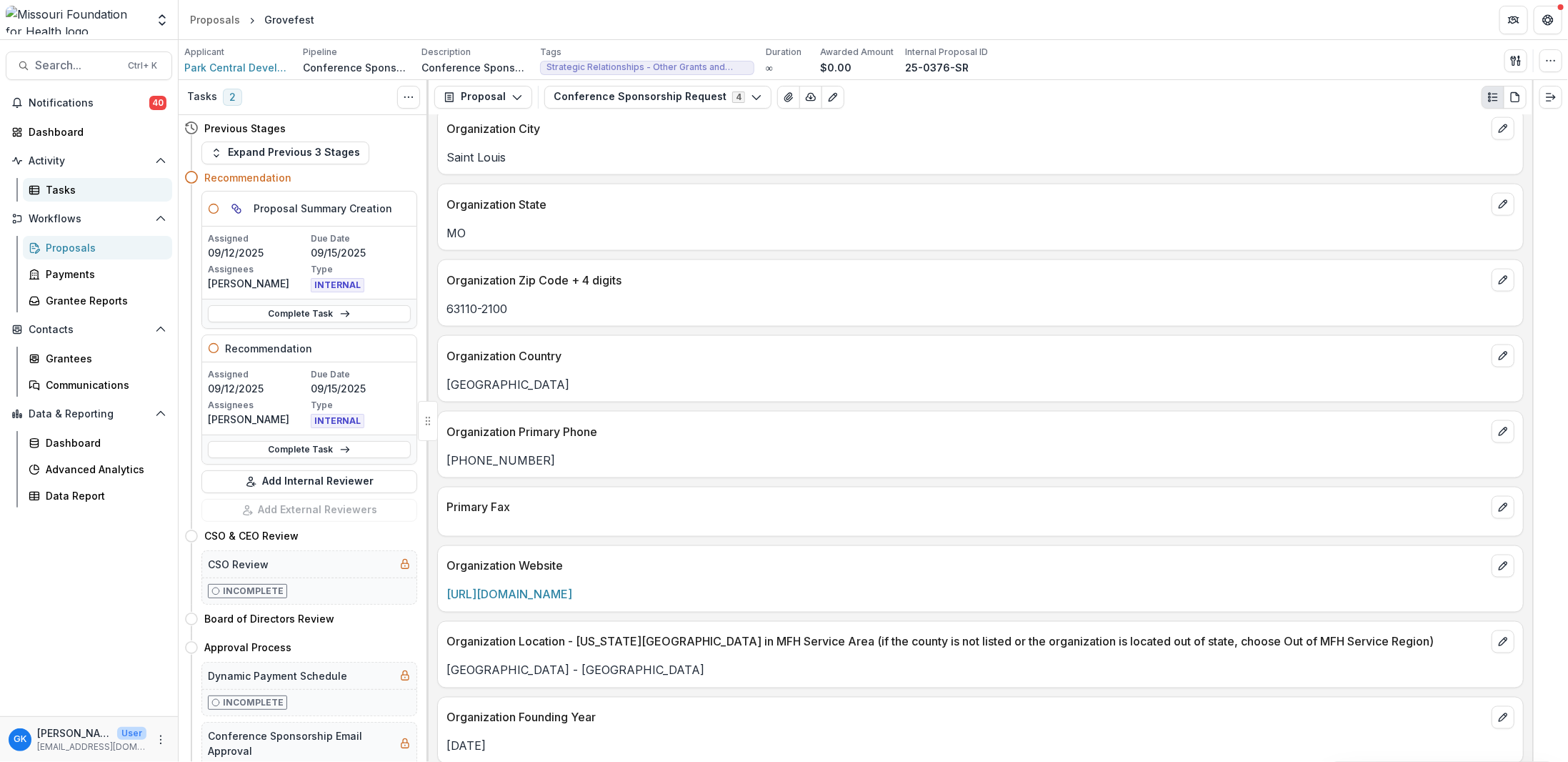
scroll to position [1429, 0]
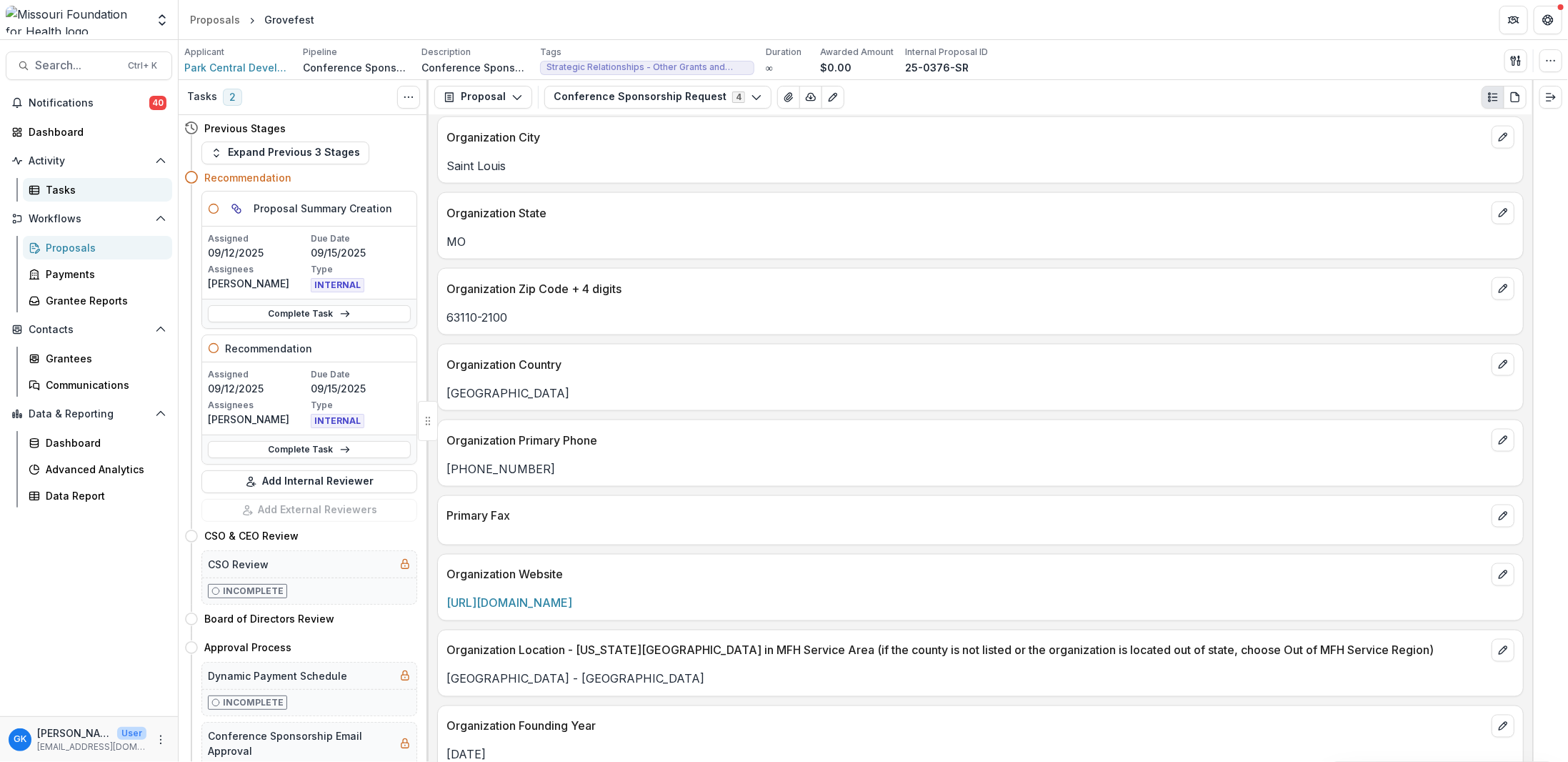
click at [61, 197] on link "Tasks" at bounding box center [97, 190] width 150 height 23
